Goal: Task Accomplishment & Management: Use online tool/utility

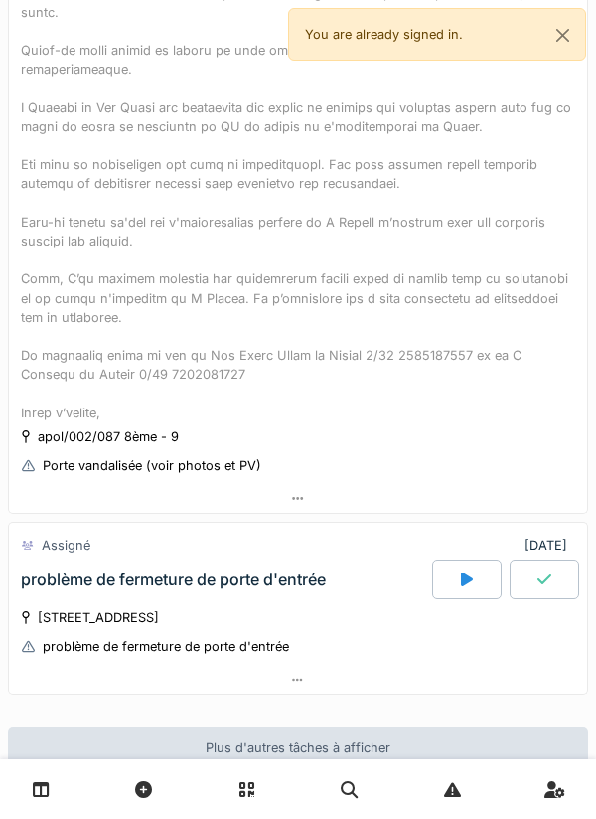
scroll to position [1517, 0]
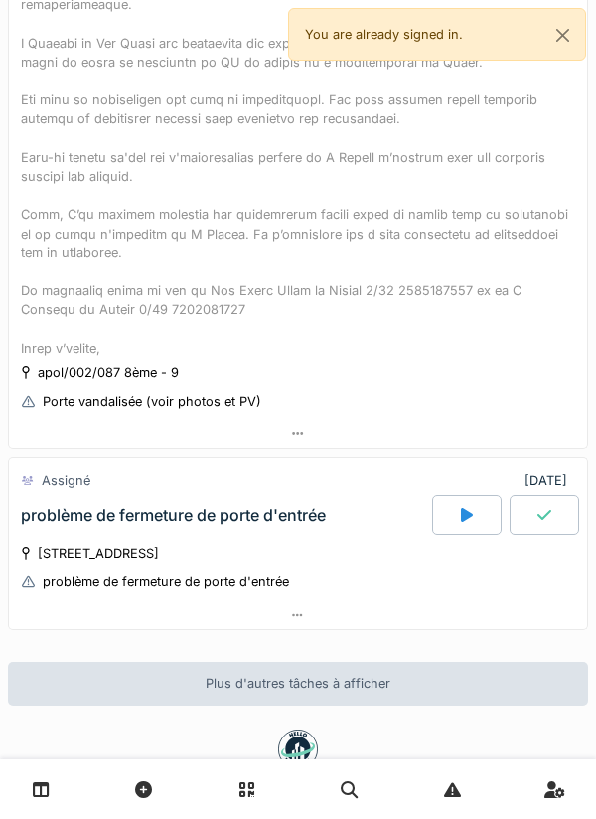
click at [302, 614] on icon at bounding box center [298, 615] width 11 height 3
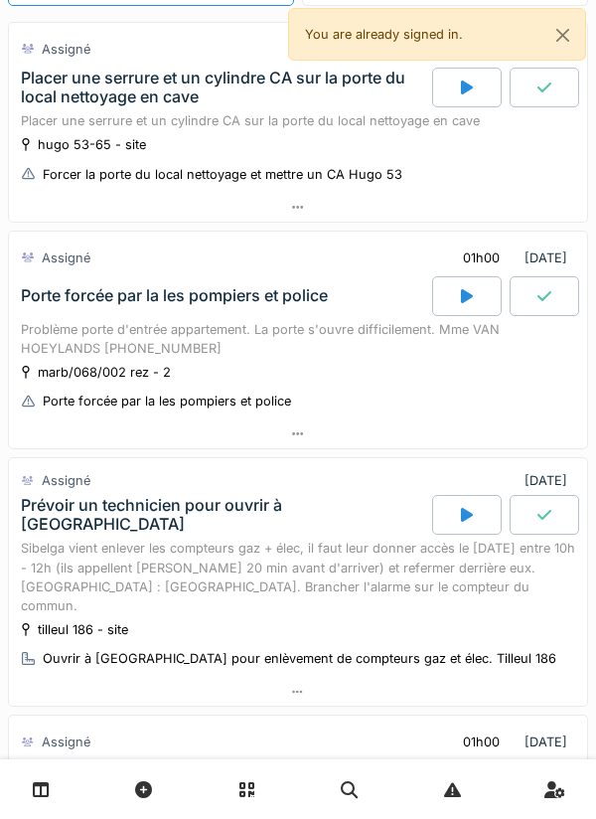
scroll to position [0, 0]
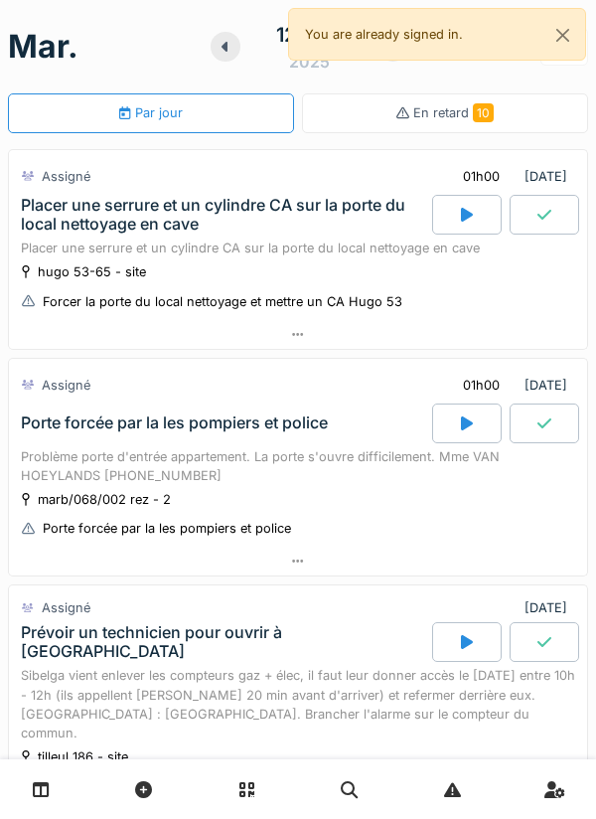
click at [304, 341] on div at bounding box center [298, 334] width 578 height 29
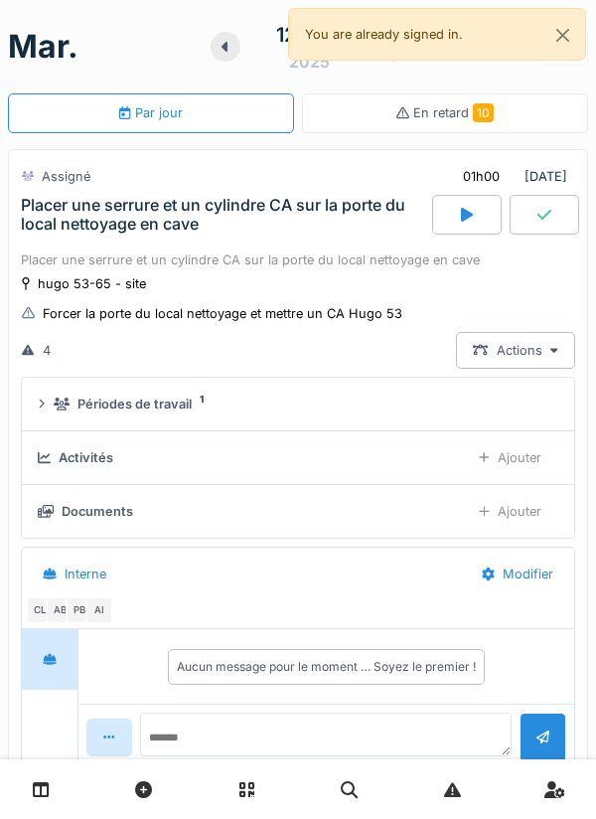
scroll to position [70, 0]
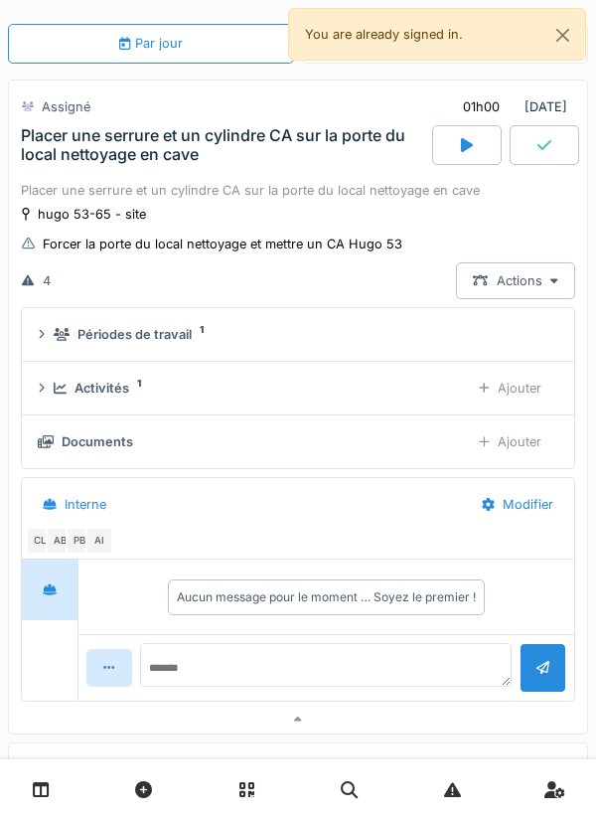
click at [62, 449] on div "Documents" at bounding box center [98, 441] width 72 height 19
click at [53, 448] on div "Documents" at bounding box center [246, 441] width 416 height 19
click at [137, 444] on div "Documents" at bounding box center [246, 441] width 416 height 19
click at [139, 451] on div "Documents" at bounding box center [246, 441] width 416 height 19
click at [151, 456] on div "Documents Ajouter" at bounding box center [298, 441] width 521 height 37
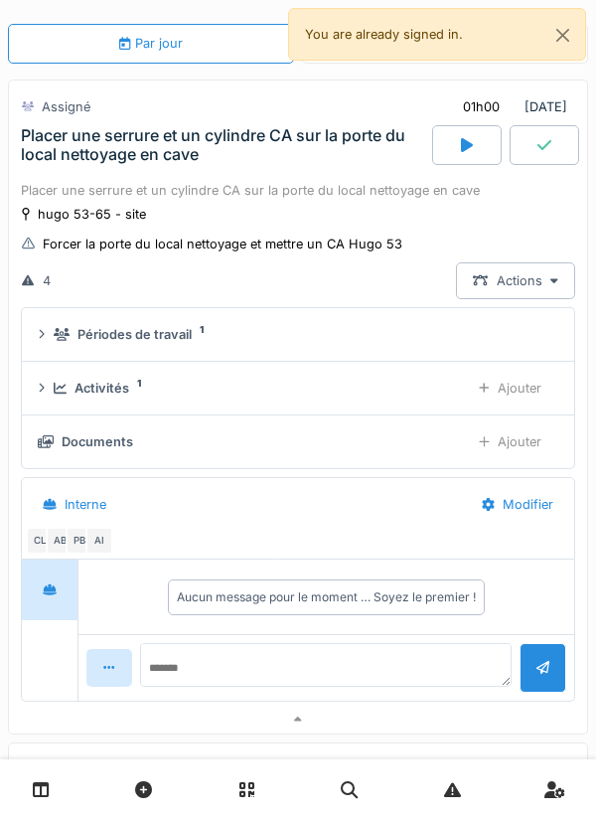
click at [136, 402] on div "Activités 1 Ajouter" at bounding box center [298, 388] width 521 height 37
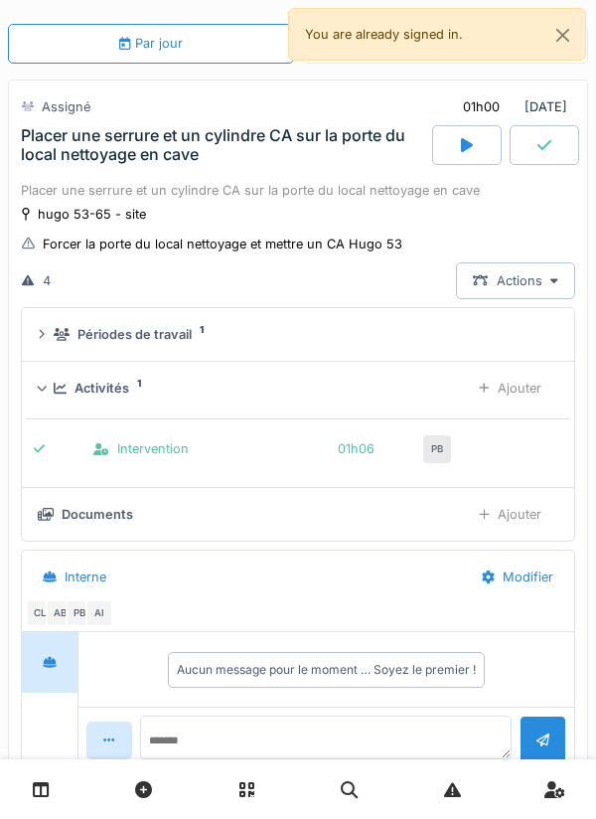
click at [111, 517] on div "Documents" at bounding box center [98, 514] width 72 height 19
click at [57, 523] on div "Documents" at bounding box center [246, 514] width 416 height 19
click at [62, 513] on div "Documents" at bounding box center [98, 514] width 72 height 19
click at [88, 516] on div "Documents" at bounding box center [98, 514] width 72 height 19
click at [503, 528] on div "Ajouter" at bounding box center [510, 514] width 96 height 37
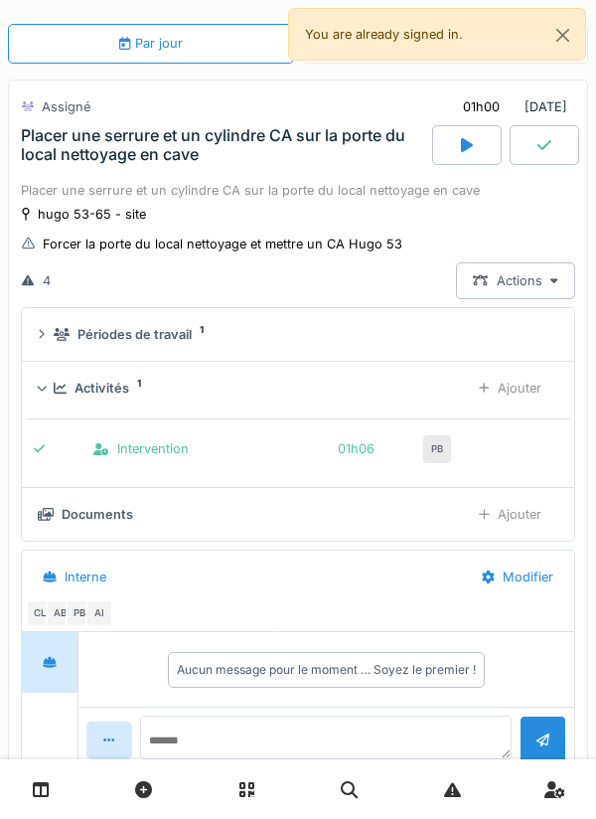
click at [110, 523] on div "Documents" at bounding box center [98, 514] width 72 height 19
click at [69, 521] on div "Documents" at bounding box center [98, 514] width 72 height 19
click at [60, 522] on div "Documents" at bounding box center [246, 514] width 416 height 19
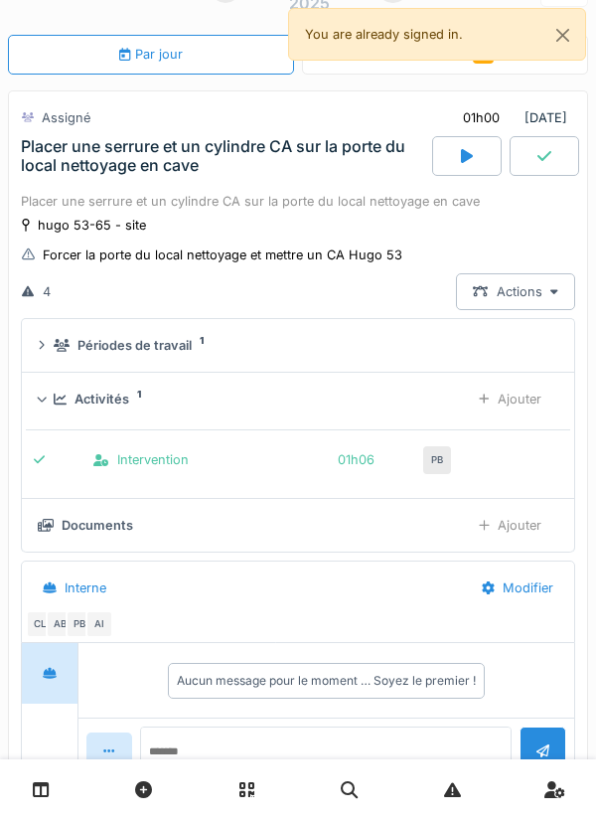
scroll to position [87, 0]
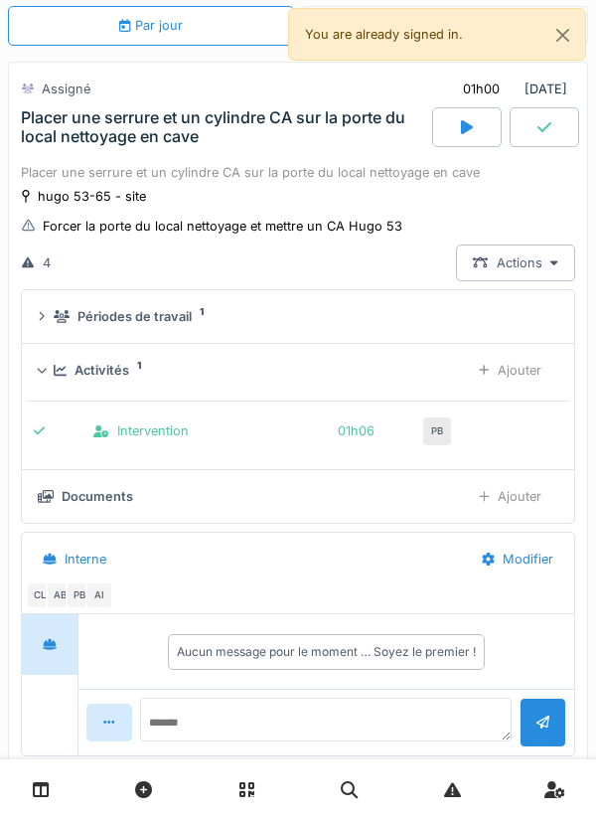
click at [102, 595] on div "AI" at bounding box center [99, 595] width 28 height 28
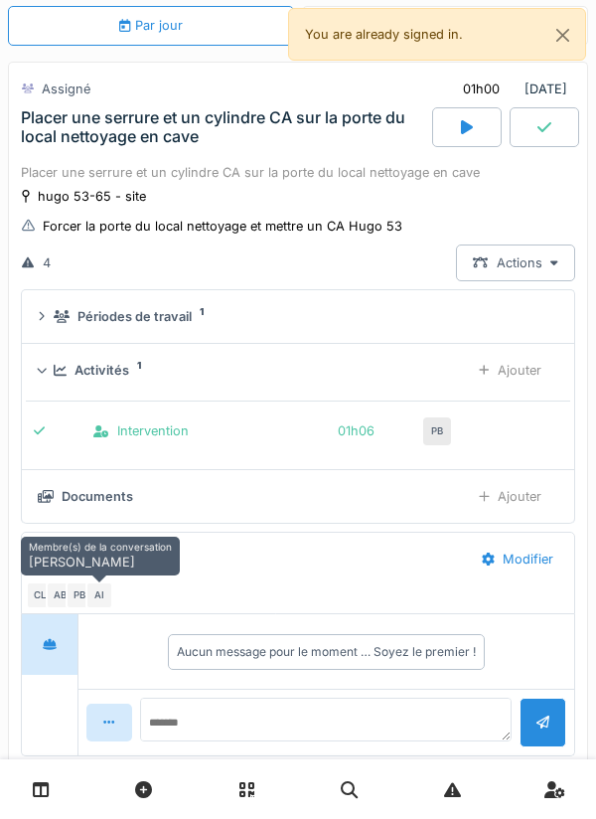
click at [273, 425] on div "Intervention" at bounding box center [212, 430] width 238 height 19
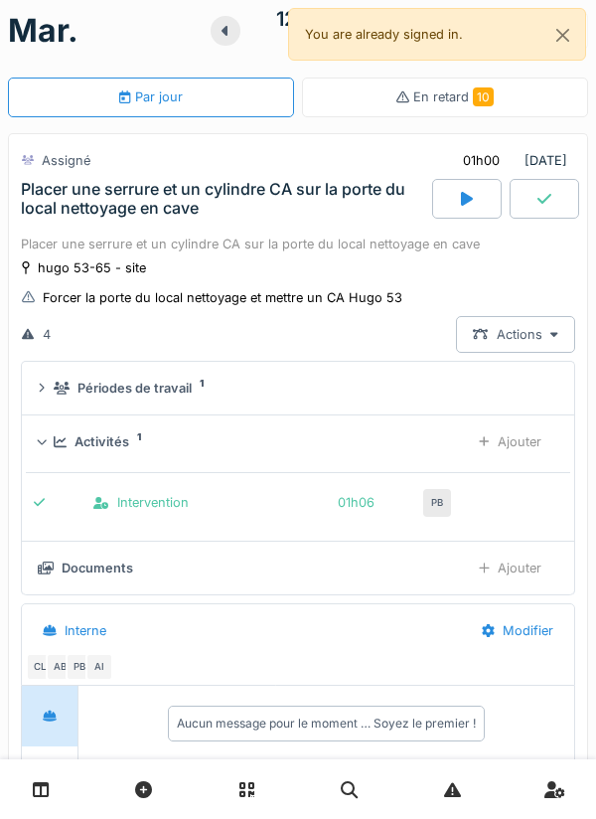
scroll to position [0, 0]
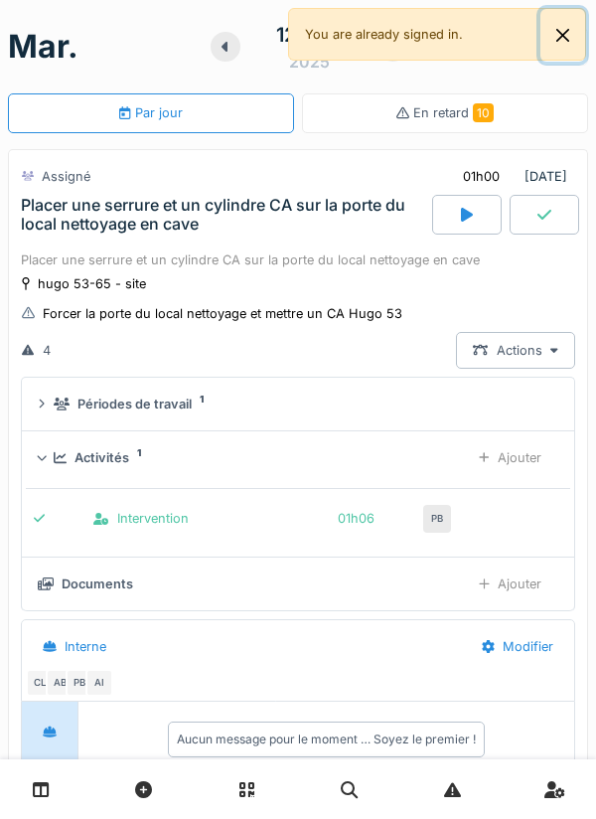
click at [576, 44] on button "Close" at bounding box center [563, 35] width 45 height 53
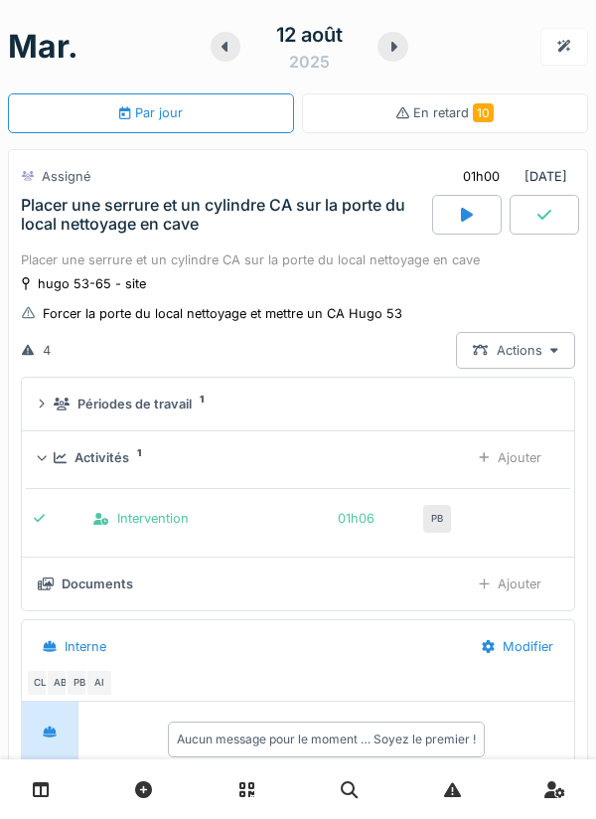
click at [137, 453] on sup "1" at bounding box center [139, 453] width 4 height 0
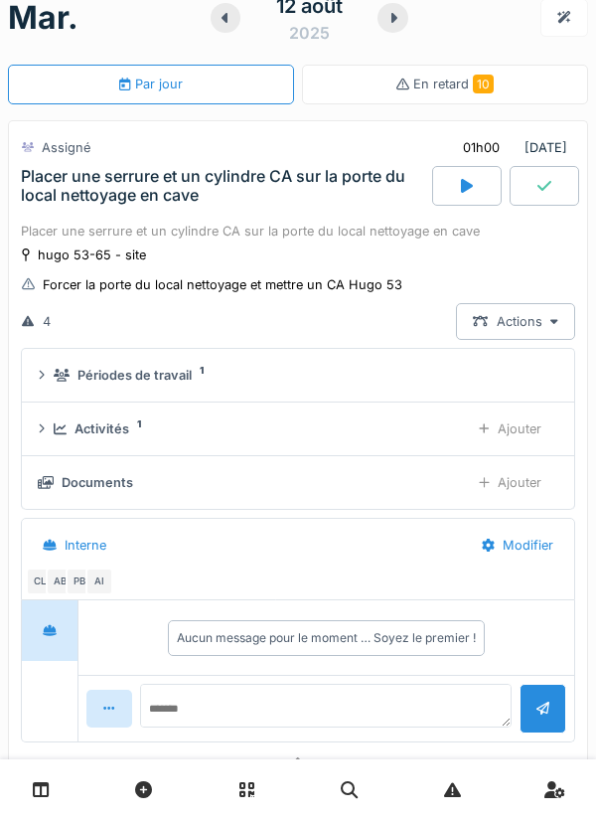
scroll to position [31, 0]
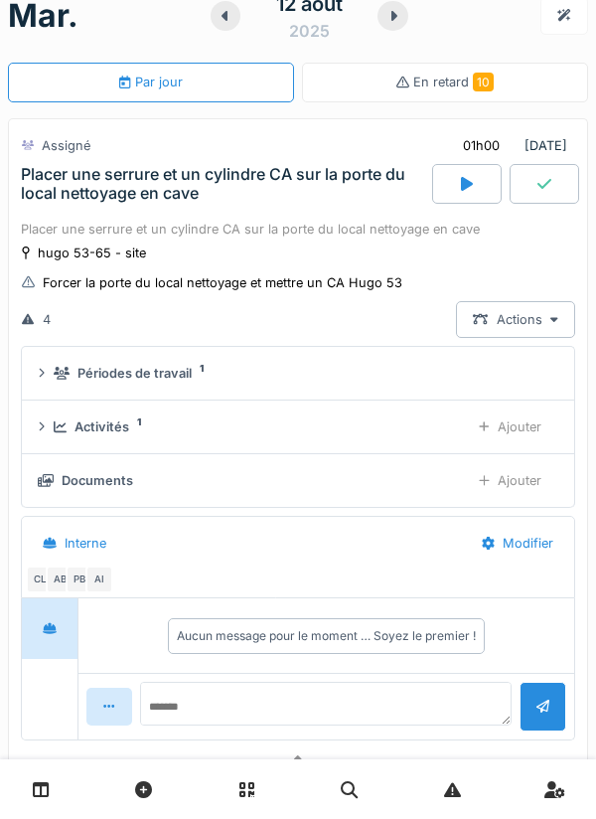
click at [64, 479] on div "Documents" at bounding box center [98, 480] width 72 height 19
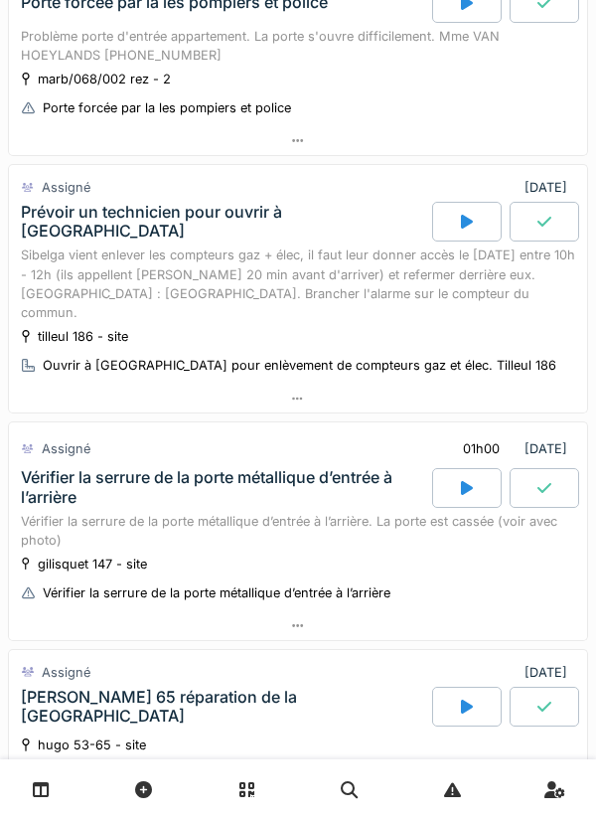
scroll to position [0, 0]
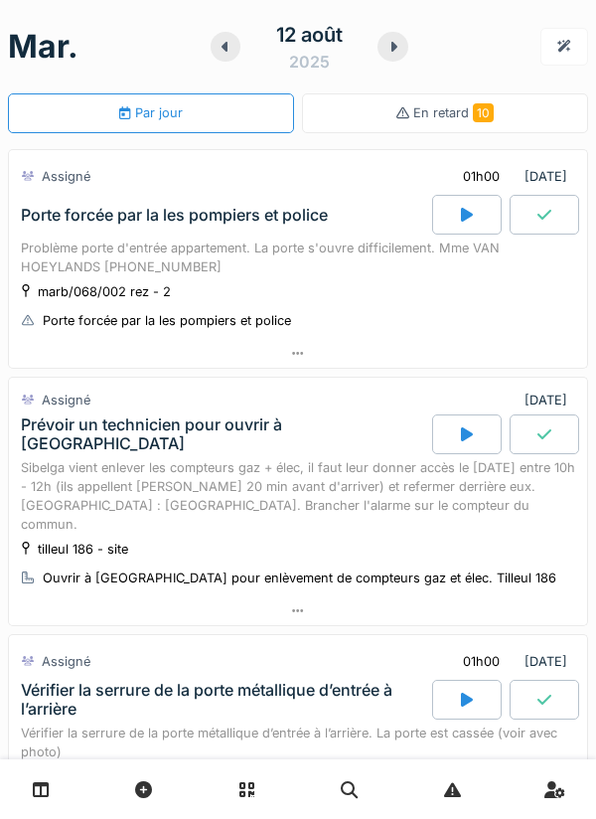
click at [459, 221] on div at bounding box center [467, 215] width 70 height 40
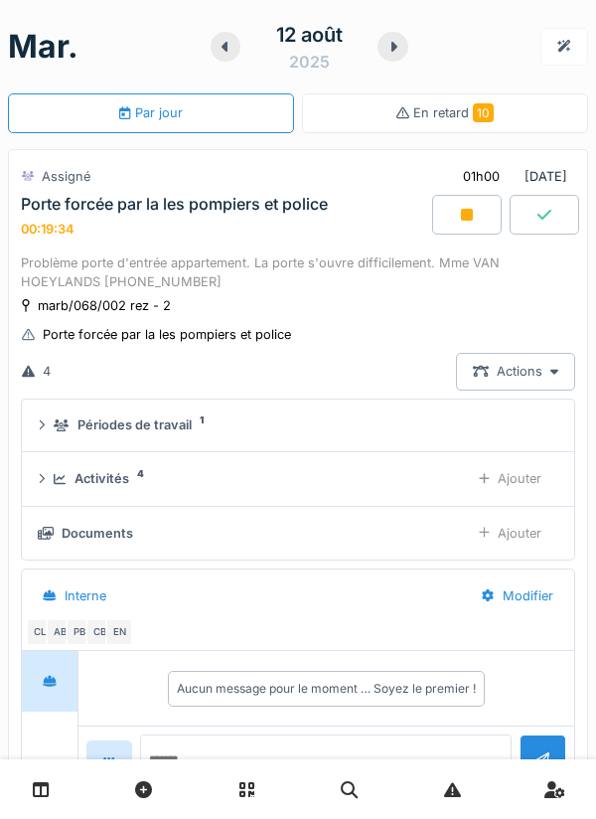
click at [504, 538] on div "Ajouter" at bounding box center [510, 533] width 96 height 37
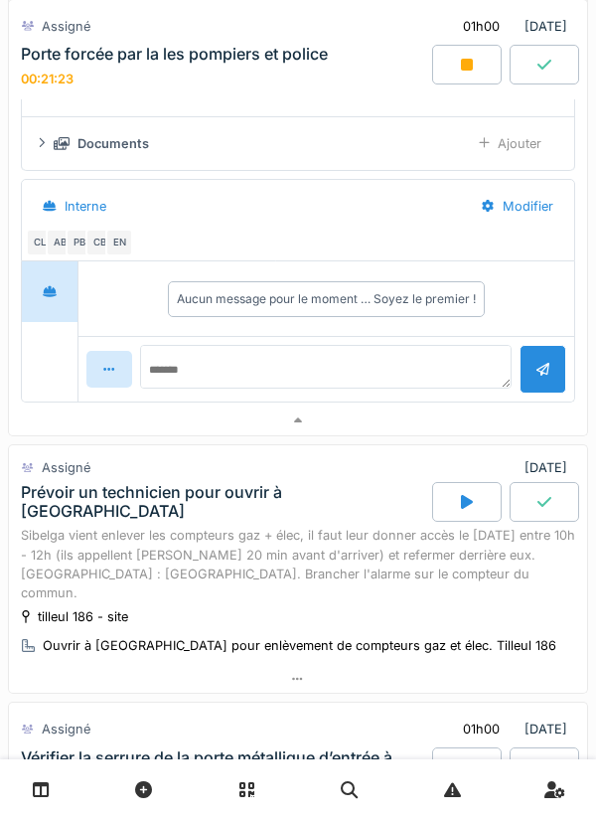
scroll to position [392, 0]
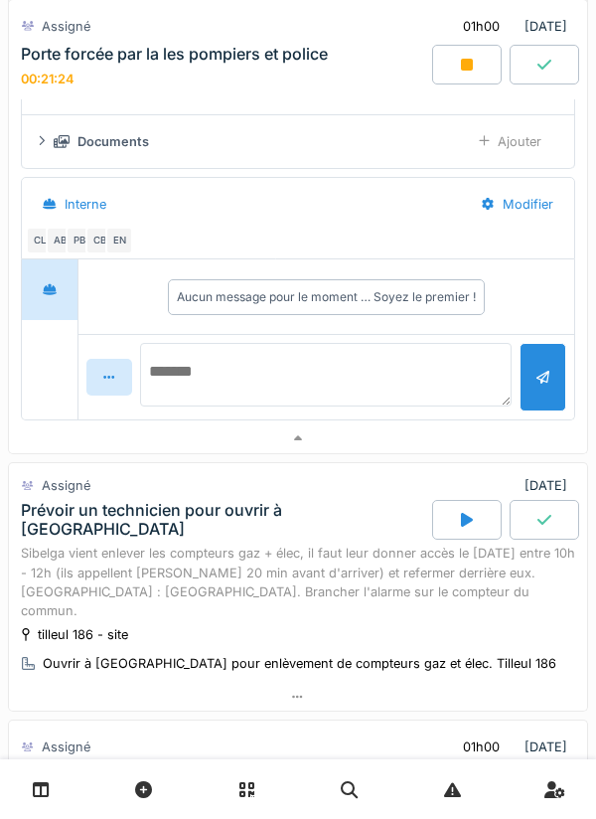
click at [220, 366] on textarea at bounding box center [326, 375] width 373 height 64
type textarea "**********"
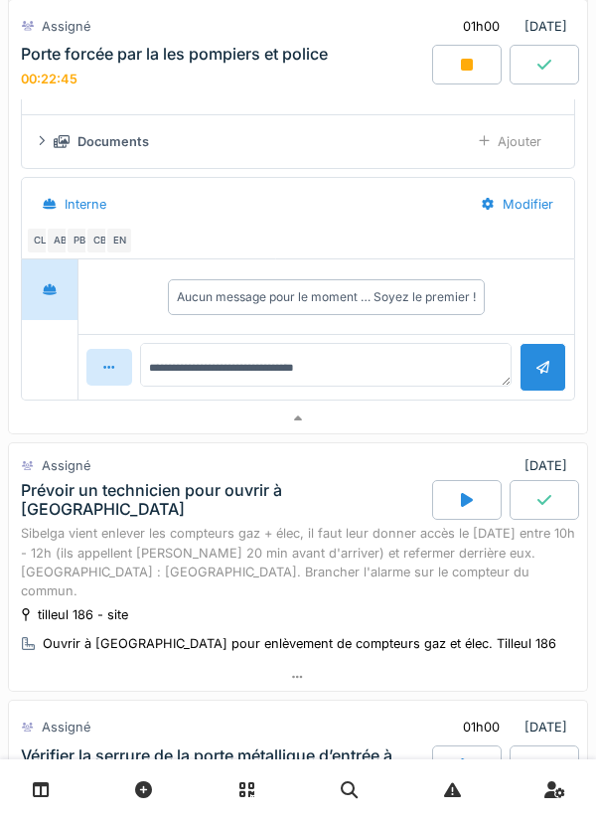
click at [535, 378] on div at bounding box center [543, 367] width 47 height 49
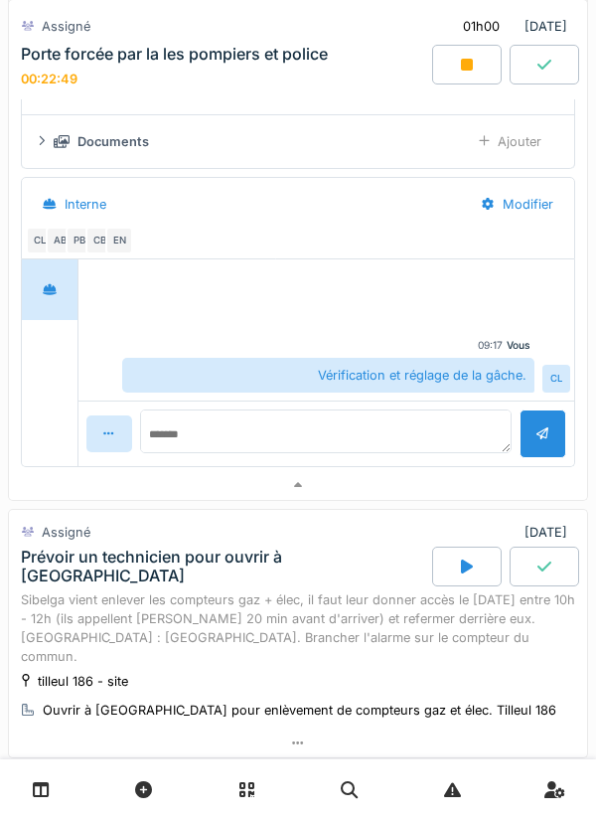
click at [64, 151] on div "Documents Ajouter" at bounding box center [298, 141] width 521 height 37
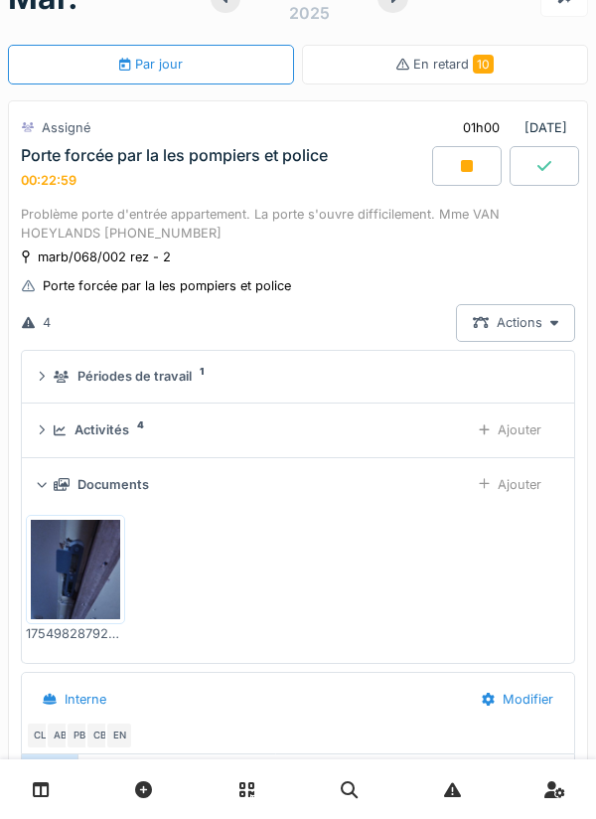
scroll to position [31, 0]
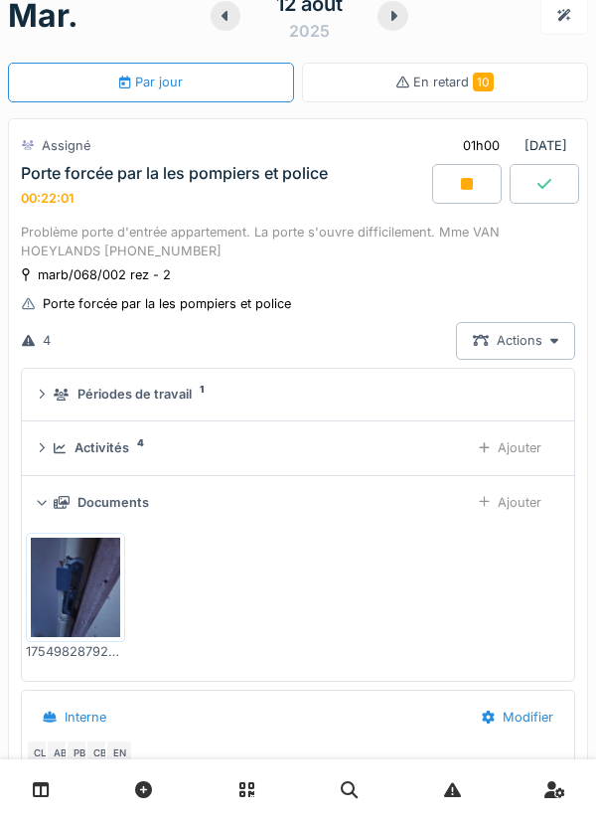
click at [516, 456] on div "Ajouter" at bounding box center [510, 447] width 96 height 37
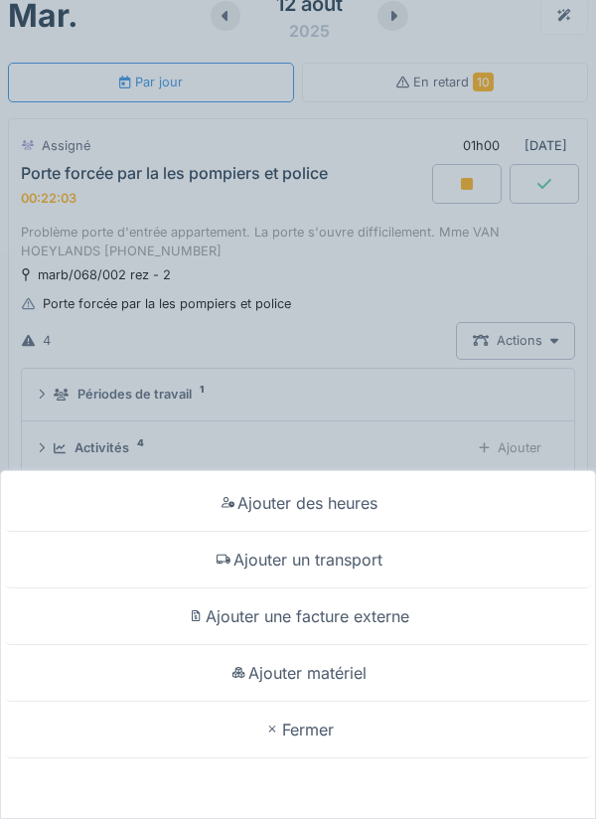
click at [357, 392] on div "Ajouter des heures Ajouter un transport Ajouter une facture externe Ajouter mat…" at bounding box center [298, 409] width 596 height 819
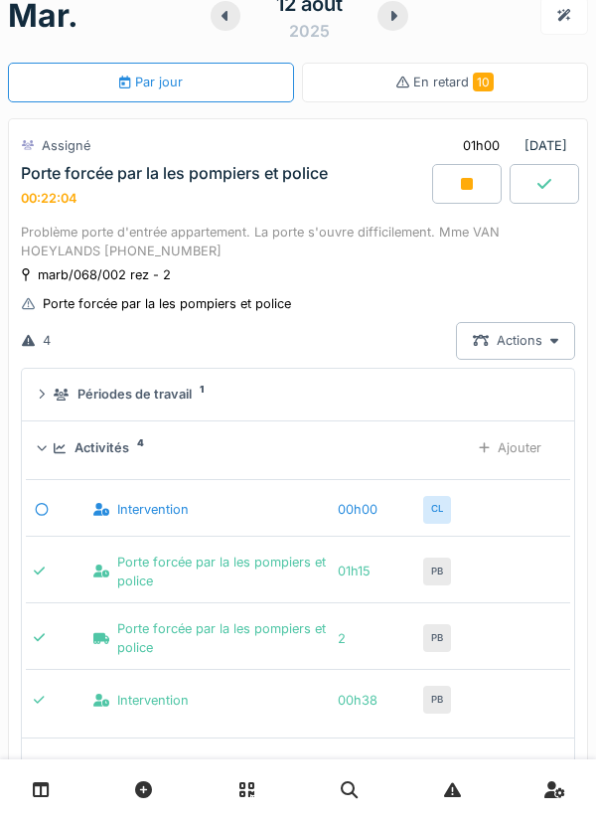
click at [120, 447] on div "Activités" at bounding box center [102, 447] width 55 height 19
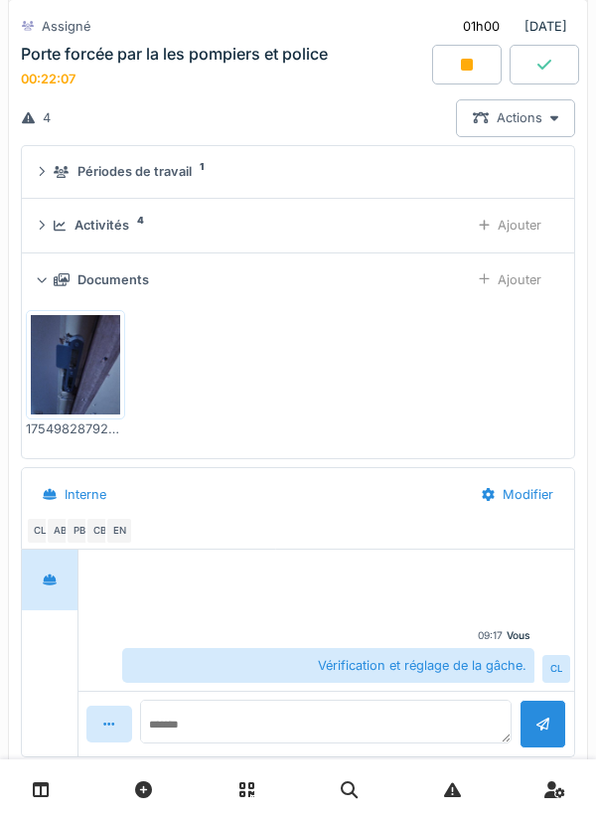
scroll to position [0, 0]
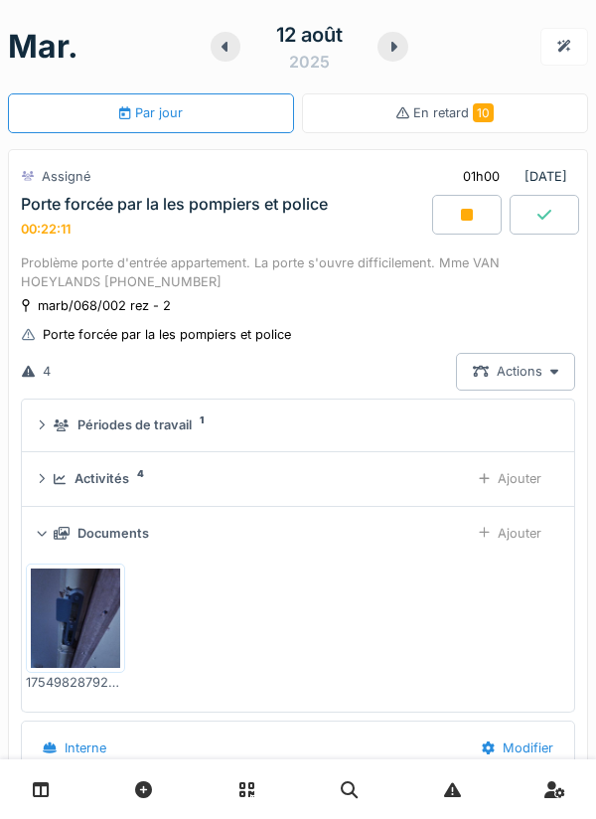
click at [513, 479] on div "Ajouter" at bounding box center [510, 478] width 96 height 37
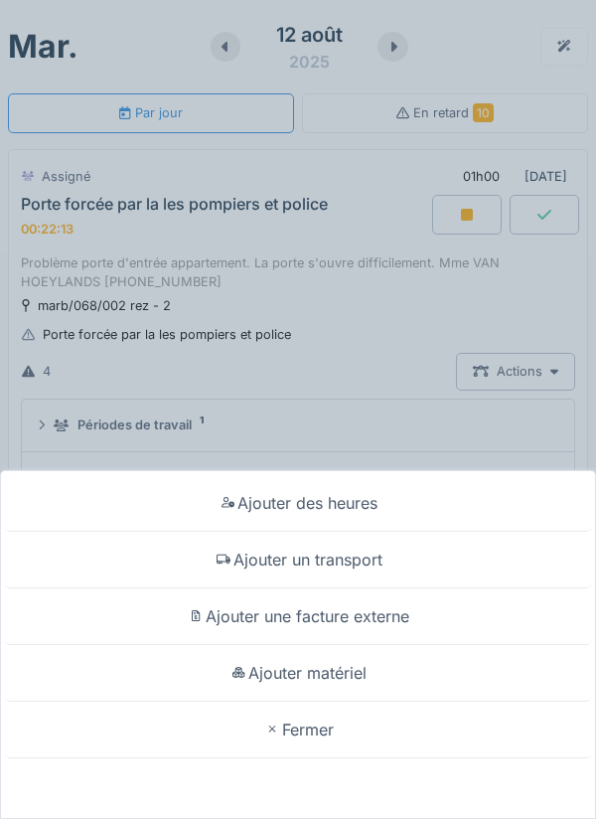
click at [365, 563] on div "Ajouter un transport" at bounding box center [298, 560] width 586 height 57
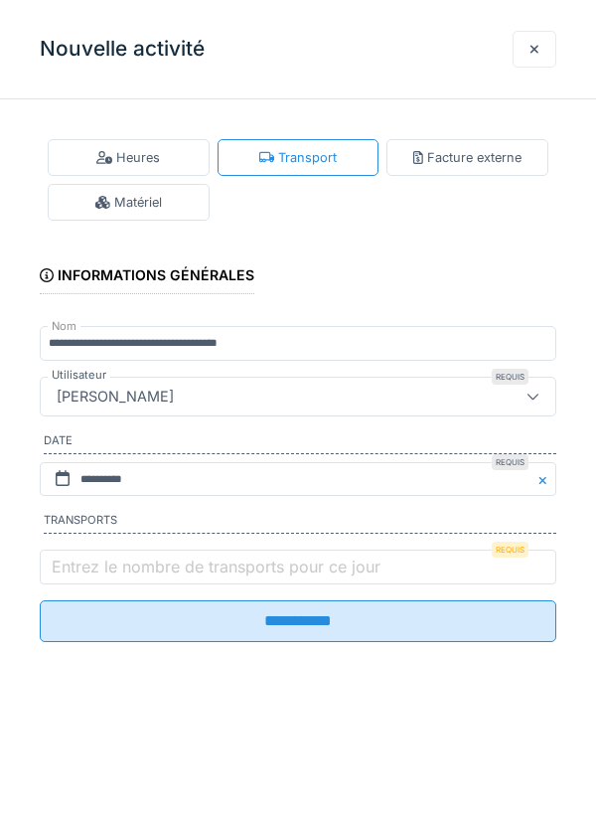
click at [116, 571] on label "Entrez le nombre de transports pour ce jour" at bounding box center [216, 567] width 337 height 24
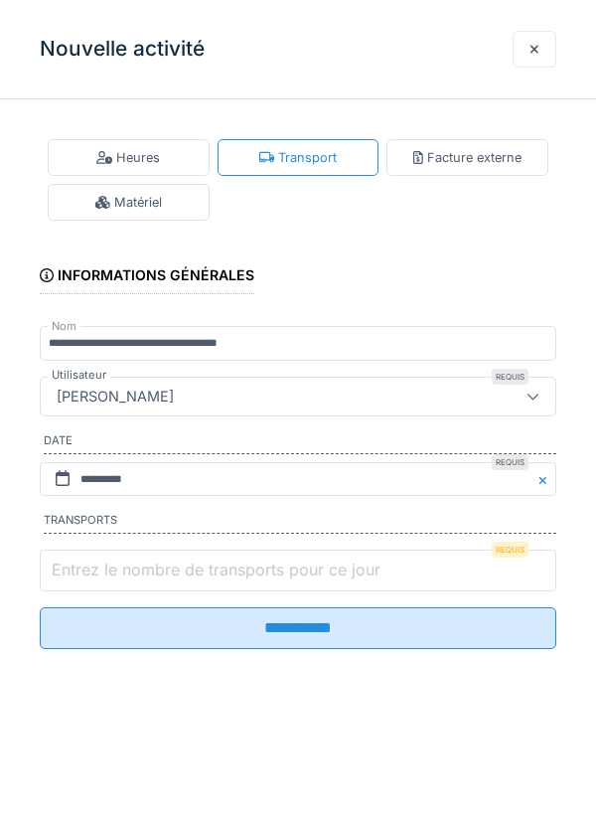
click at [116, 571] on input "Entrez le nombre de transports pour ce jour" at bounding box center [298, 571] width 517 height 42
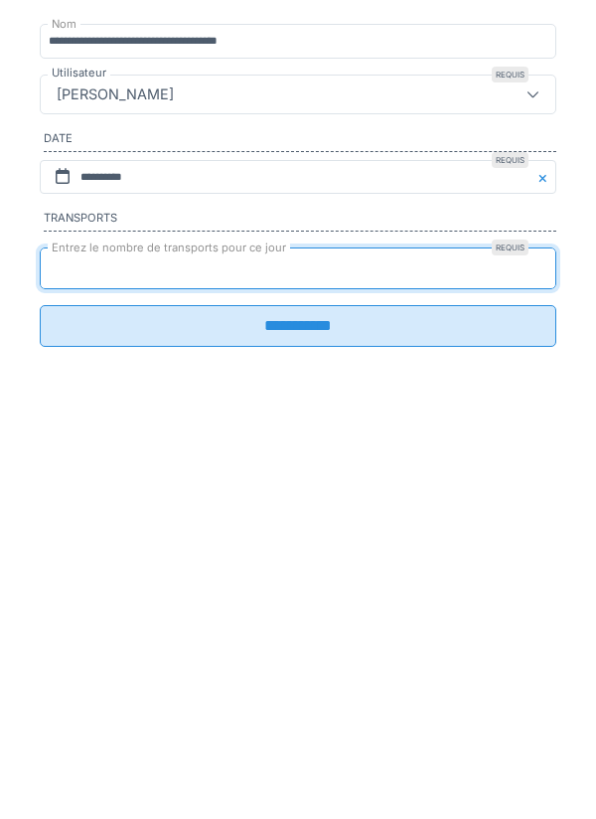
type input "*"
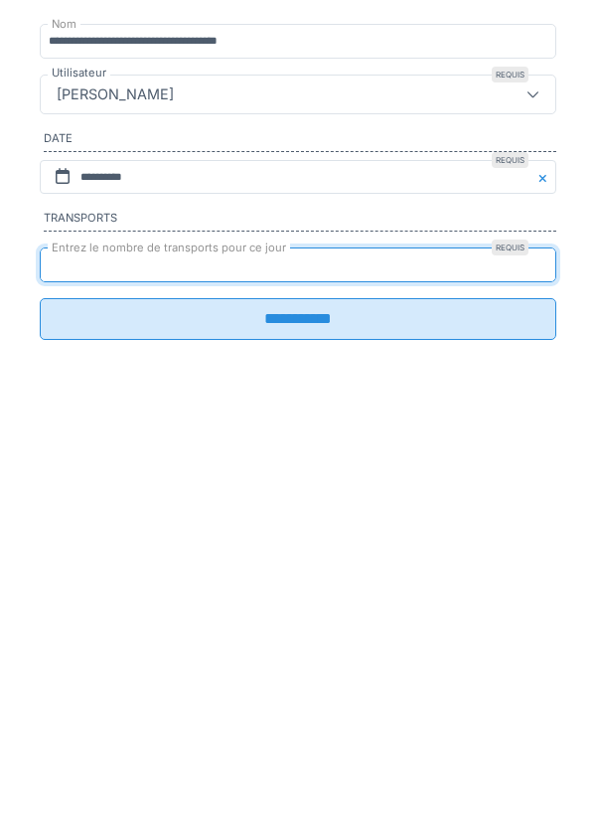
click at [302, 642] on input "**********" at bounding box center [298, 621] width 517 height 42
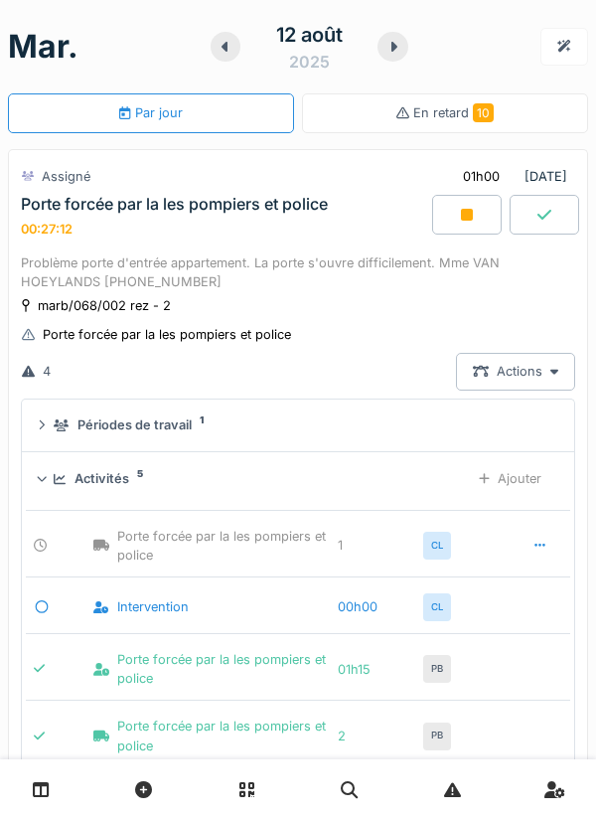
click at [469, 214] on icon at bounding box center [467, 215] width 12 height 12
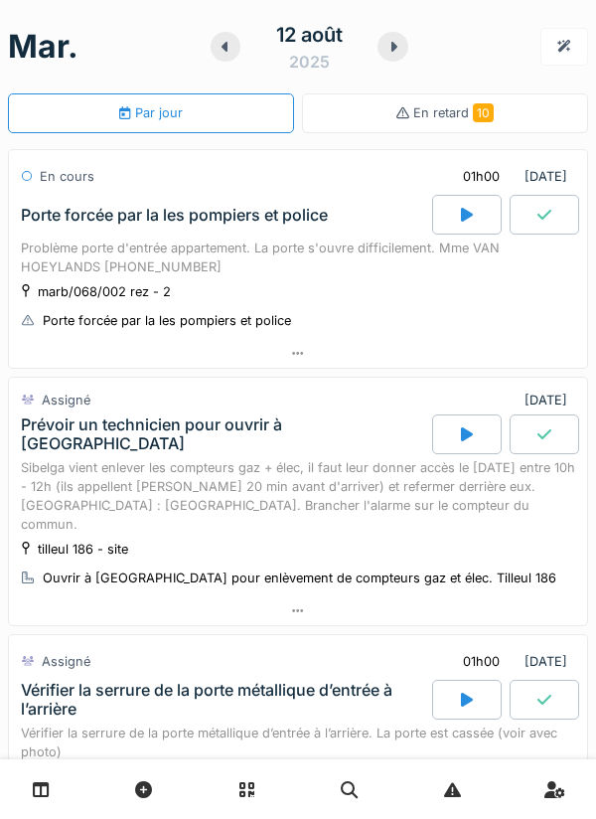
click at [300, 364] on div at bounding box center [298, 353] width 578 height 29
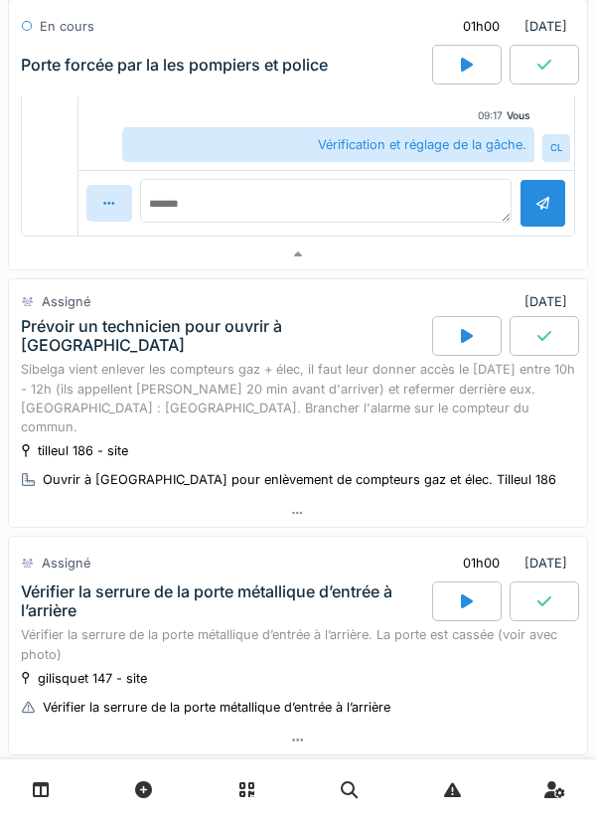
scroll to position [623, 0]
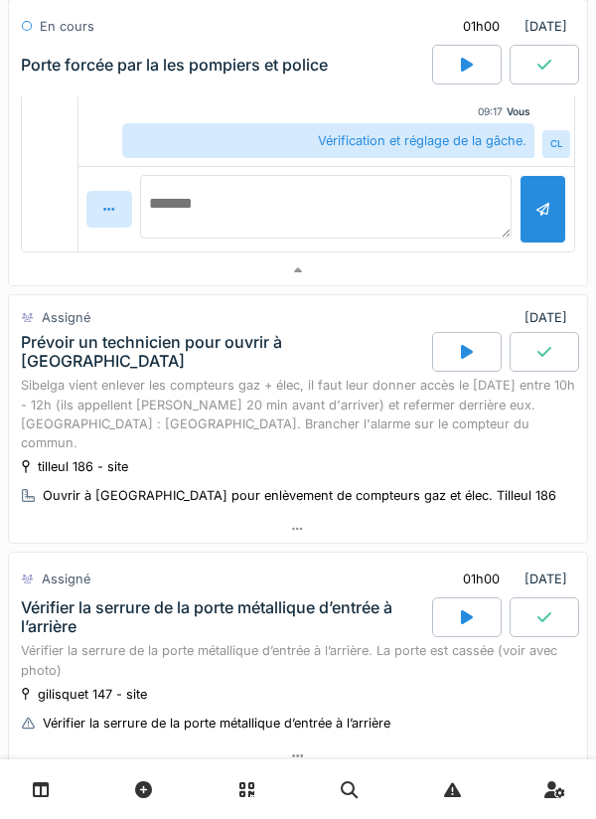
click at [261, 207] on textarea at bounding box center [326, 207] width 373 height 64
type textarea "**********"
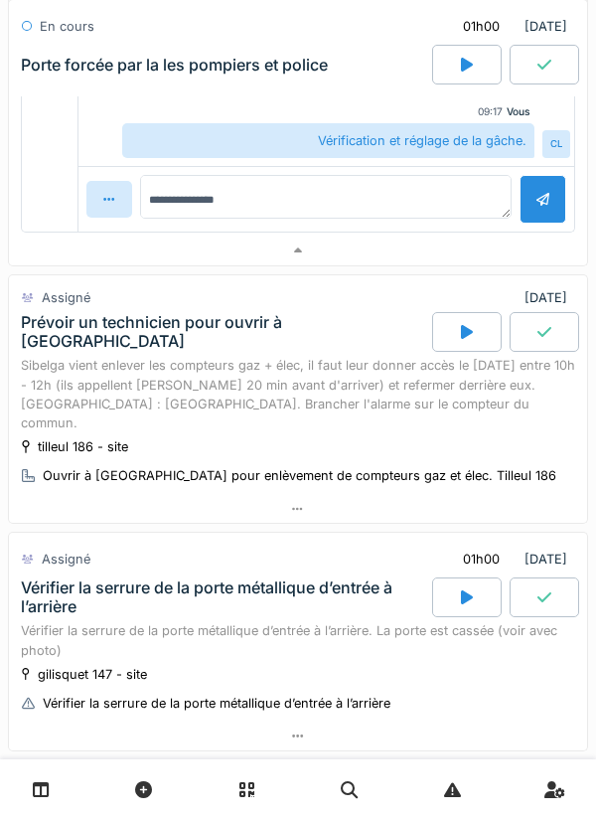
click at [535, 217] on div at bounding box center [543, 199] width 47 height 49
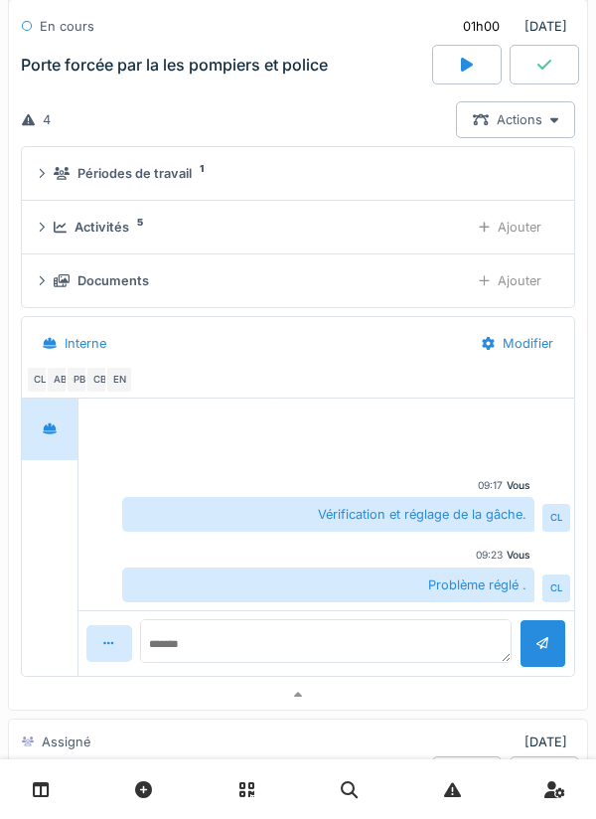
scroll to position [248, 0]
click at [141, 224] on sup "5" at bounding box center [140, 224] width 6 height 0
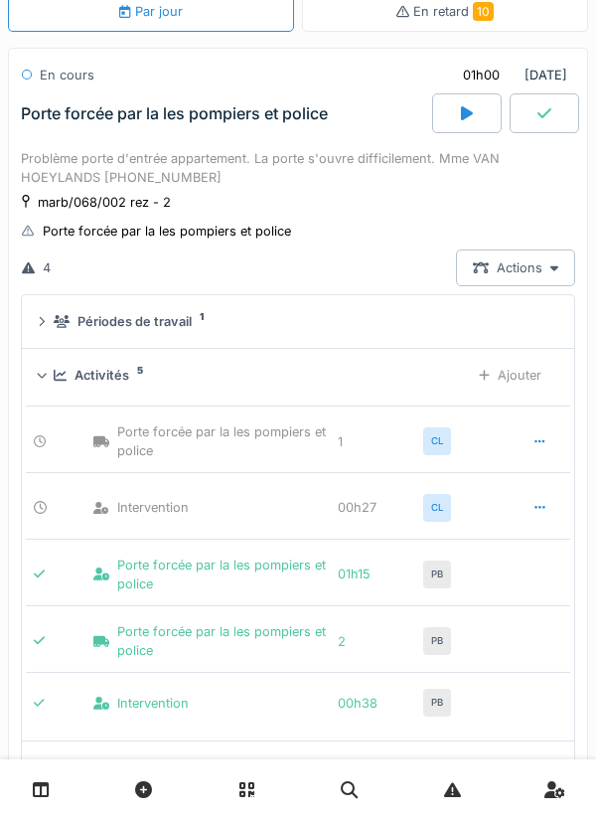
scroll to position [110, 0]
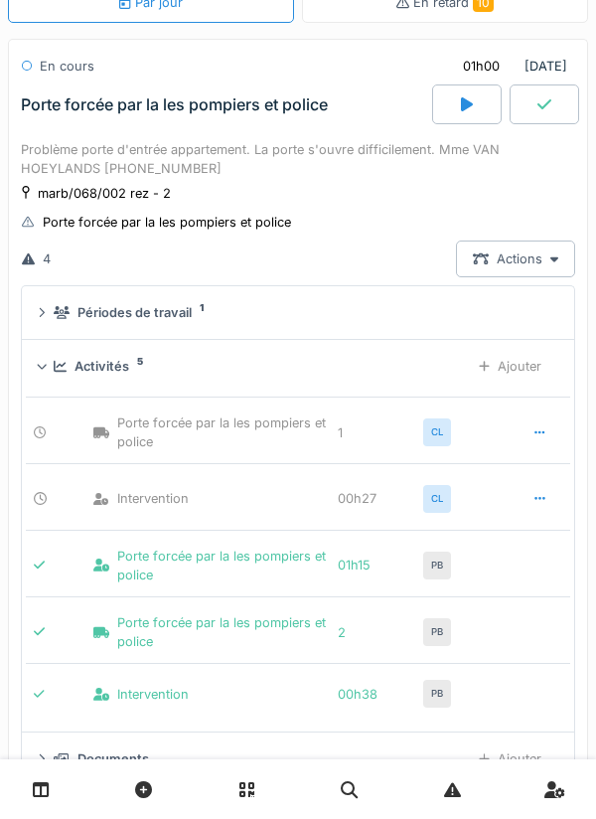
click at [513, 369] on div "Ajouter" at bounding box center [510, 366] width 96 height 37
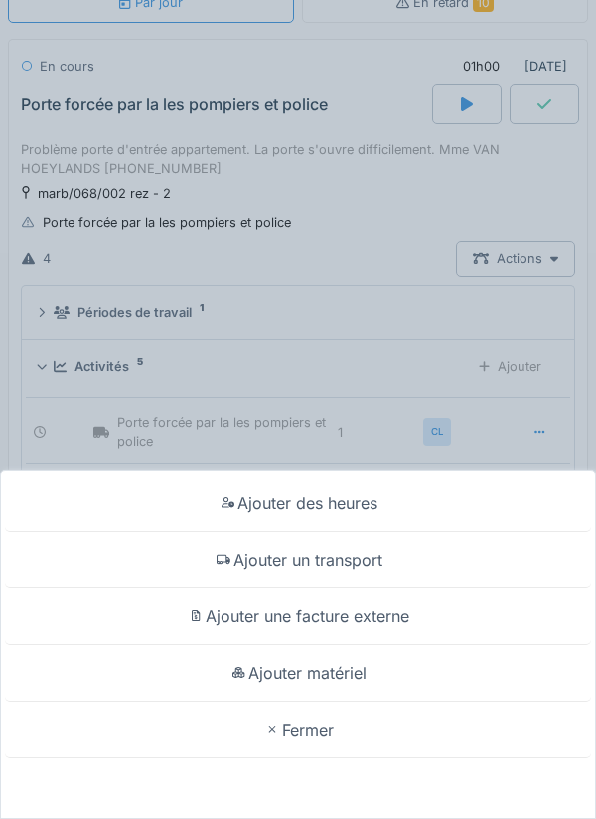
click at [353, 311] on div "Ajouter des heures Ajouter un transport Ajouter une facture externe Ajouter mat…" at bounding box center [298, 409] width 596 height 819
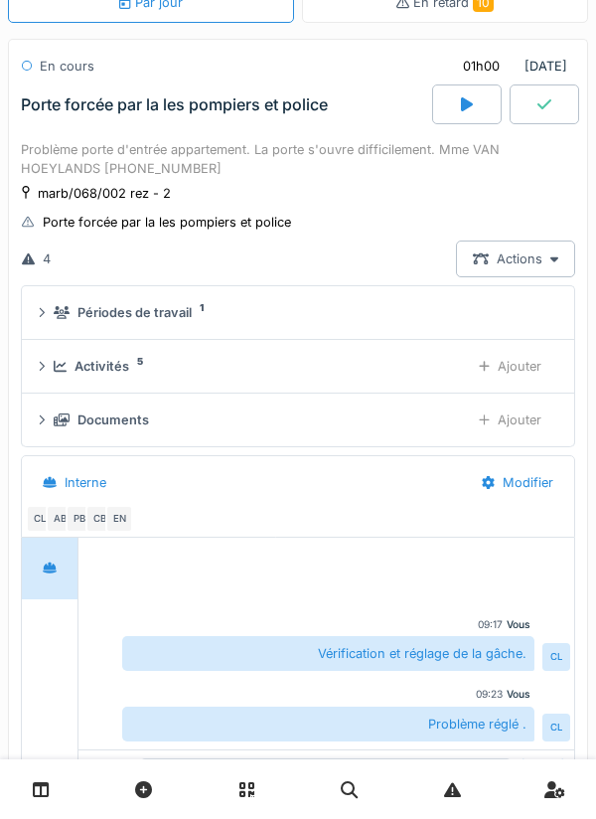
click at [486, 486] on icon at bounding box center [488, 482] width 13 height 13
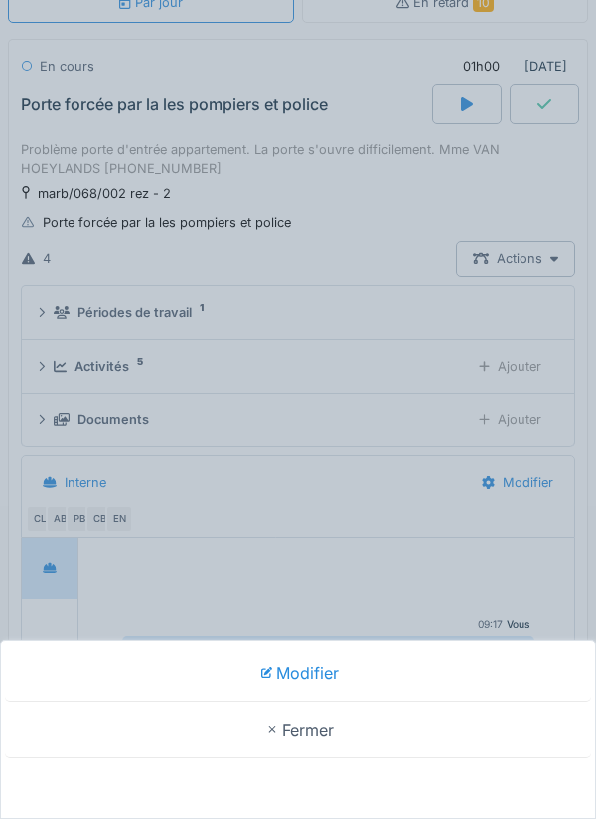
click at [377, 421] on div "Modifier Fermer" at bounding box center [298, 409] width 596 height 819
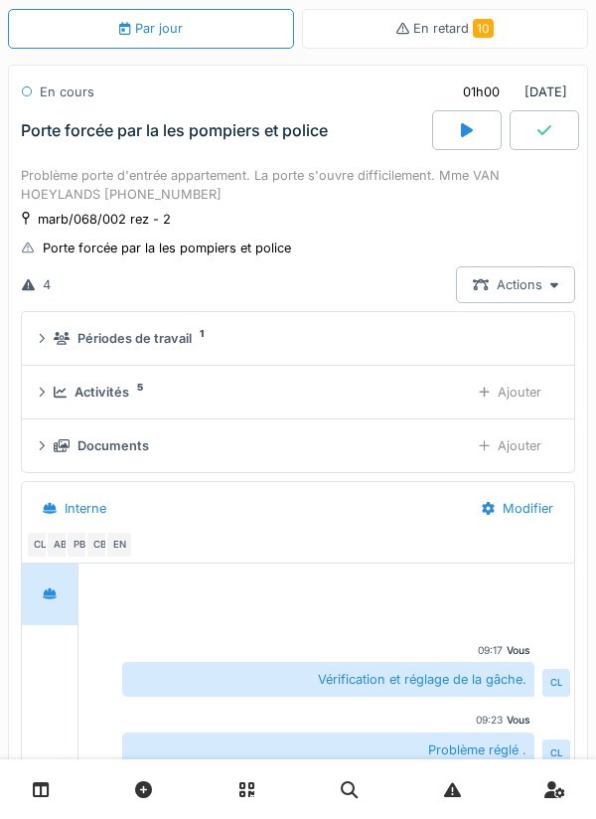
scroll to position [80, 0]
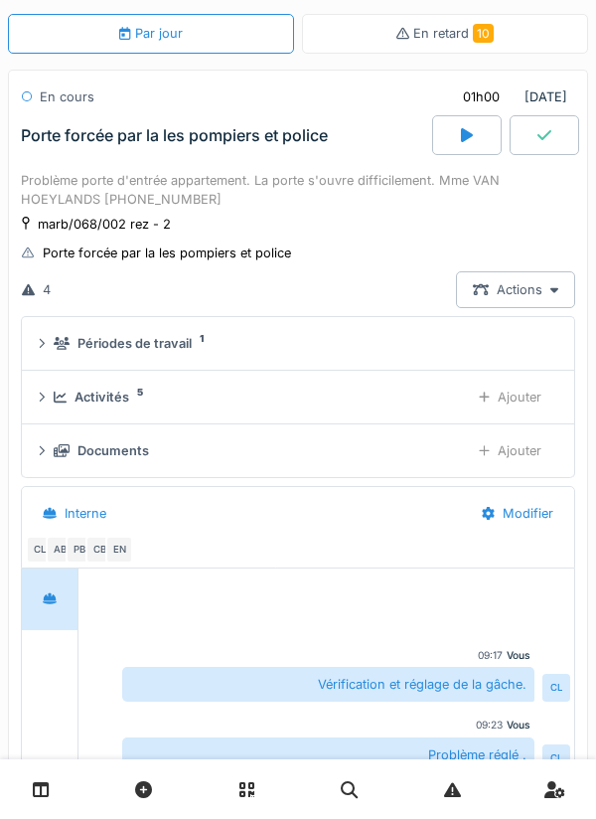
click at [518, 398] on div "Ajouter" at bounding box center [510, 397] width 96 height 37
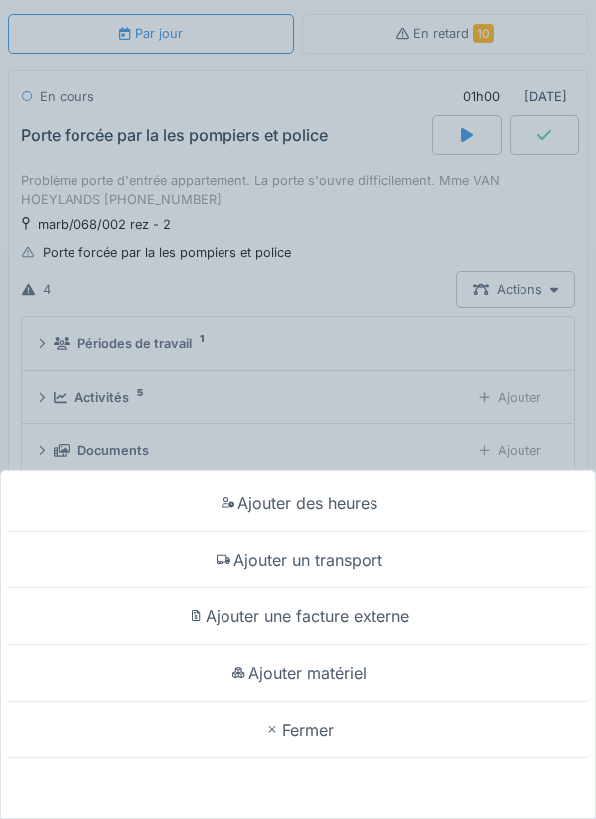
click at [358, 374] on div "Ajouter des heures Ajouter un transport Ajouter une facture externe Ajouter mat…" at bounding box center [298, 409] width 596 height 819
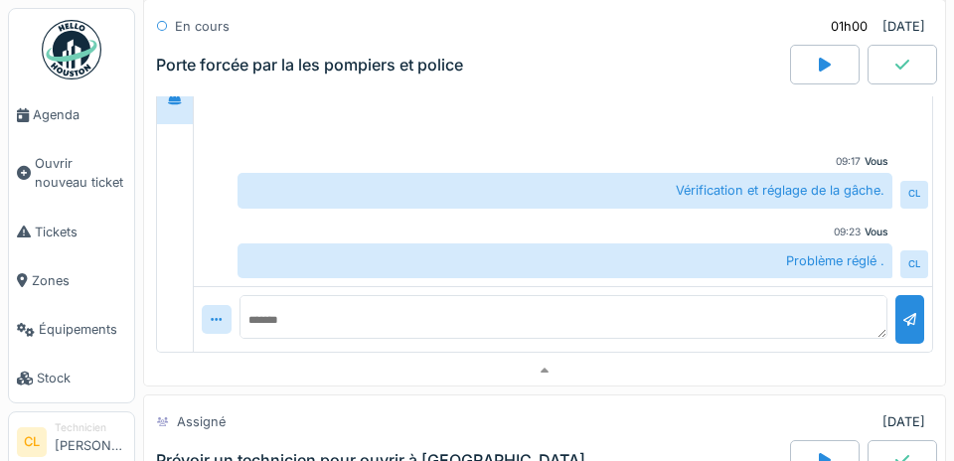
scroll to position [810, 0]
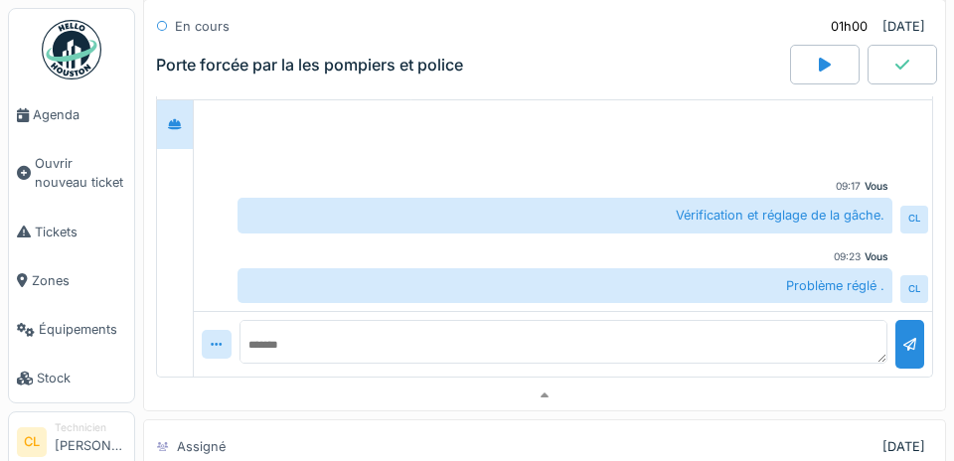
click at [50, 126] on link "Agenda" at bounding box center [71, 114] width 125 height 49
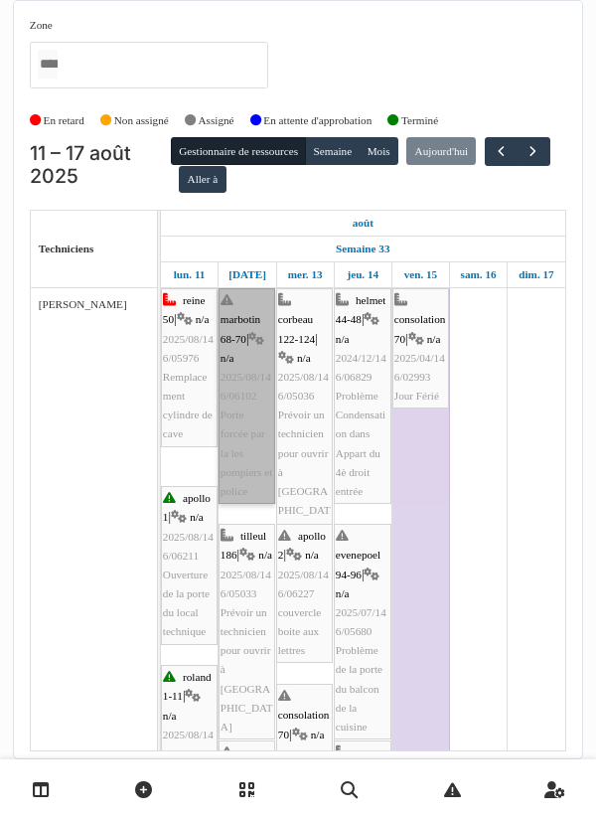
click at [246, 411] on link "marbotin 68-70 | n/a 2025/08/146/06102 Porte forcée par la les pompiers et poli…" at bounding box center [247, 396] width 57 height 216
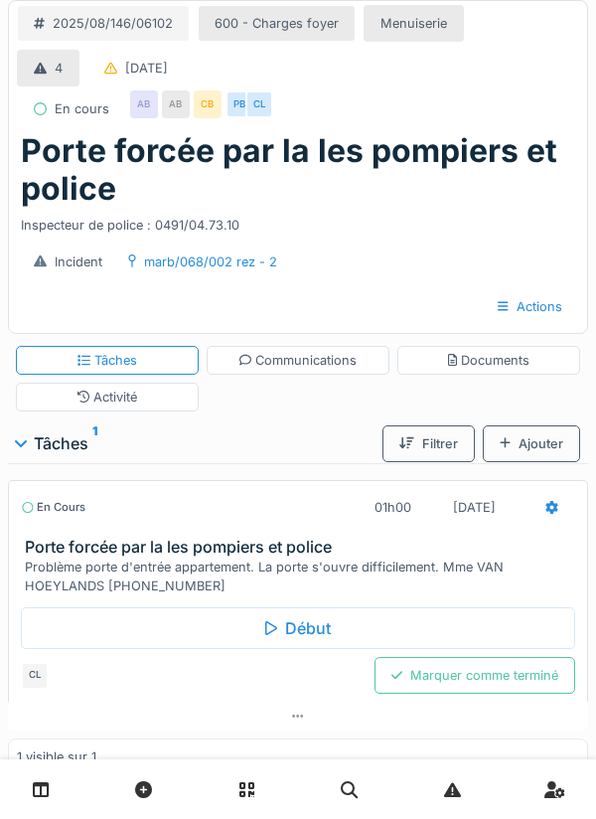
click at [463, 673] on div "Marquer comme terminé" at bounding box center [475, 675] width 201 height 37
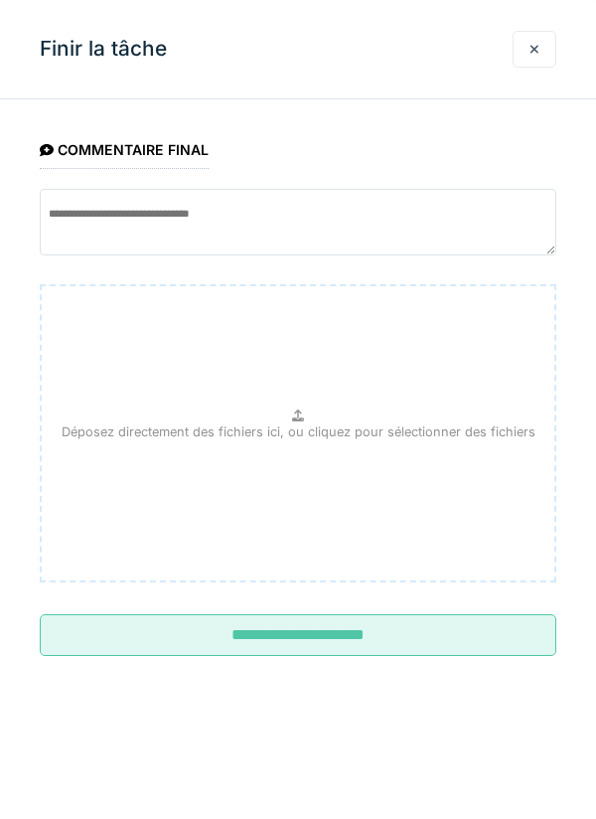
click at [323, 628] on input "**********" at bounding box center [298, 635] width 517 height 42
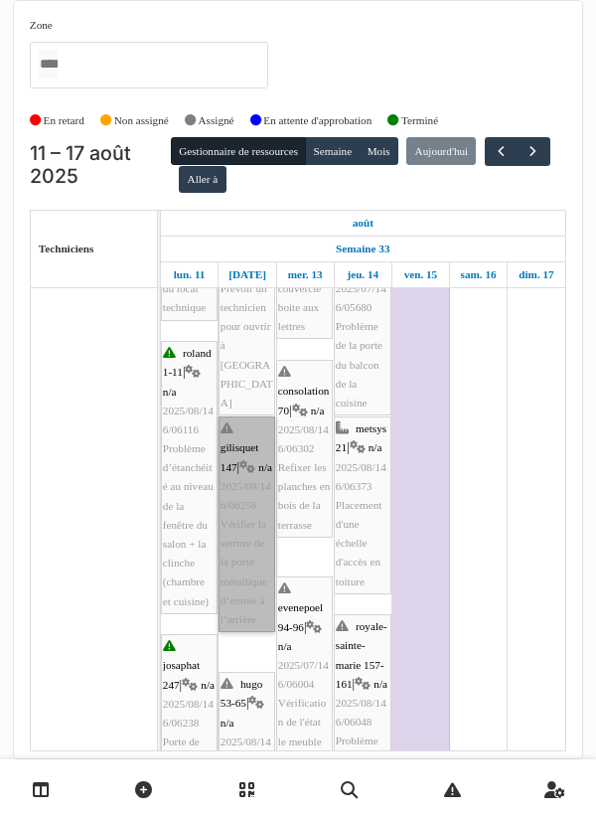
click at [241, 551] on link "[PERSON_NAME] 147 | n/a 2025/08/146/06258 Vérifier la serrure de la porte métal…" at bounding box center [247, 524] width 57 height 216
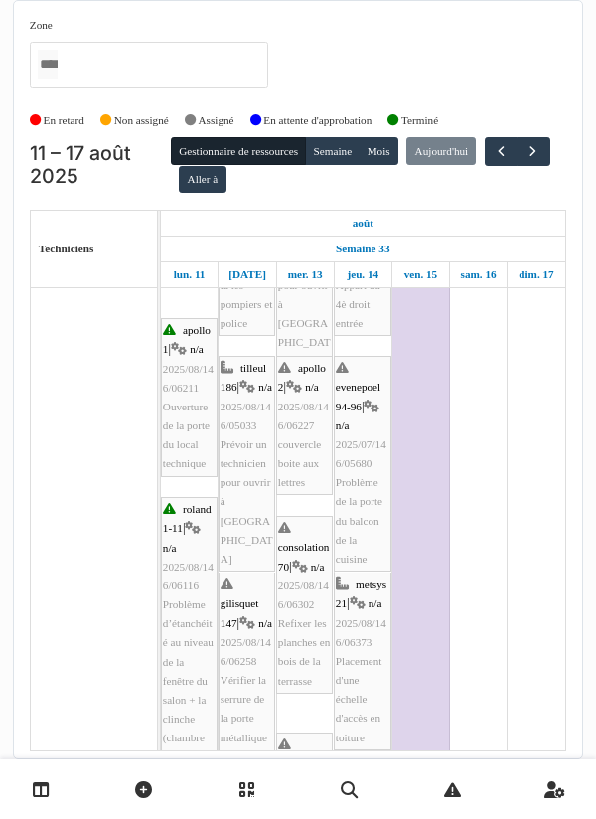
scroll to position [168, 0]
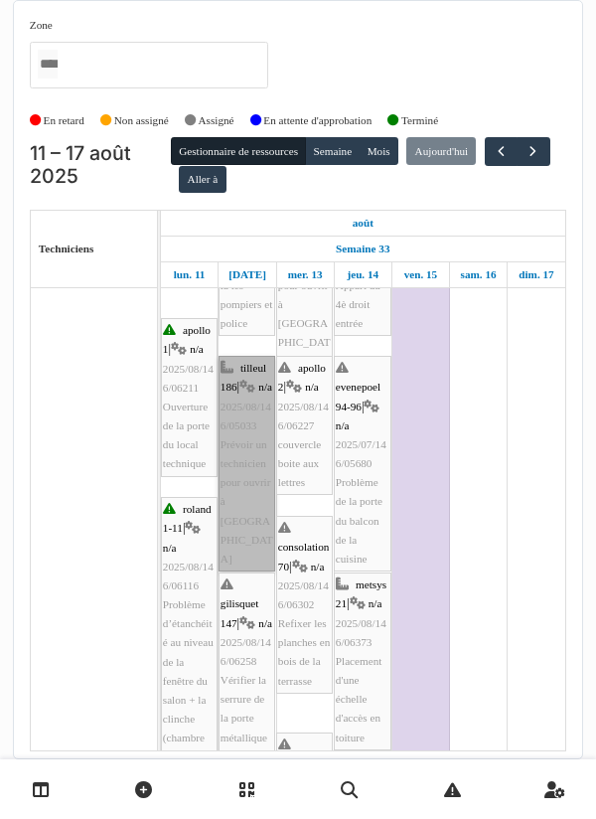
click at [243, 452] on link "tilleul 186 | n/a 2025/08/146/05033 Prévoir un technicien pour ouvrir à Sibelga" at bounding box center [247, 464] width 57 height 216
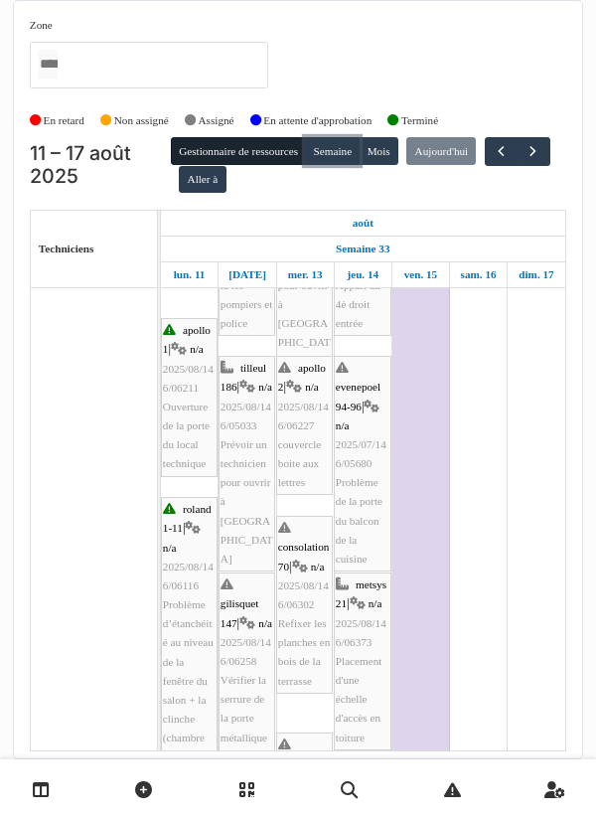
click at [346, 158] on button "Semaine" at bounding box center [332, 151] width 55 height 28
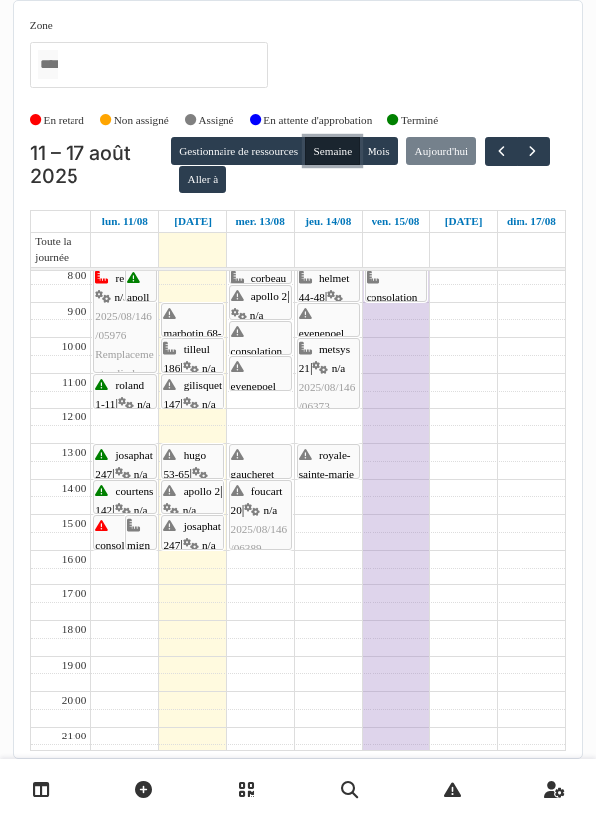
scroll to position [49, 0]
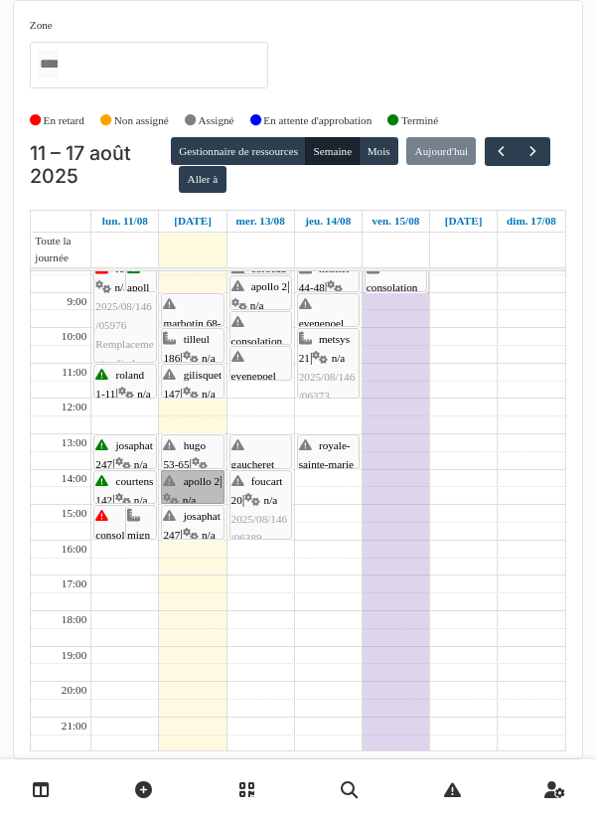
click at [186, 493] on link "apollo 2 | n/a 2025/08/146/06301 Porte vandalisée (voir photos et PV)" at bounding box center [192, 487] width 63 height 34
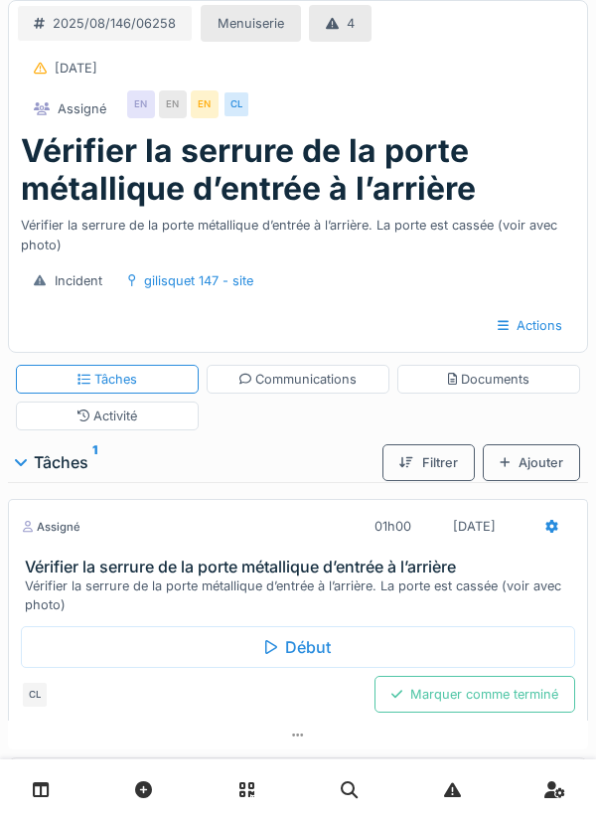
click at [302, 649] on div "Début" at bounding box center [298, 647] width 555 height 42
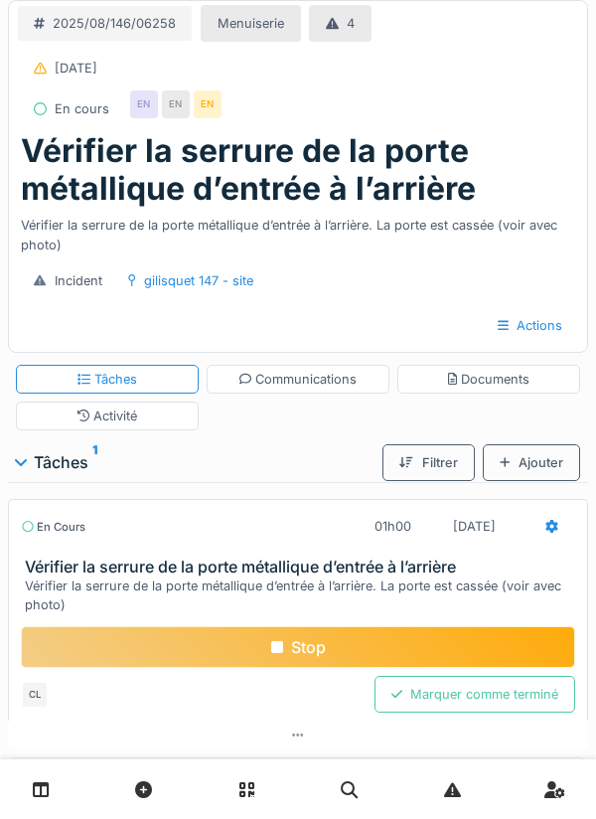
click at [289, 644] on div "Stop" at bounding box center [298, 647] width 555 height 42
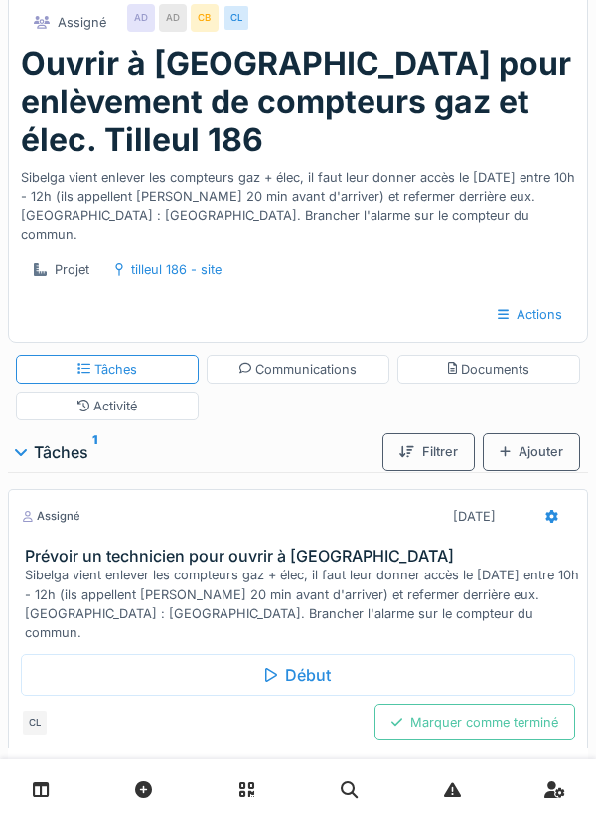
scroll to position [65, 0]
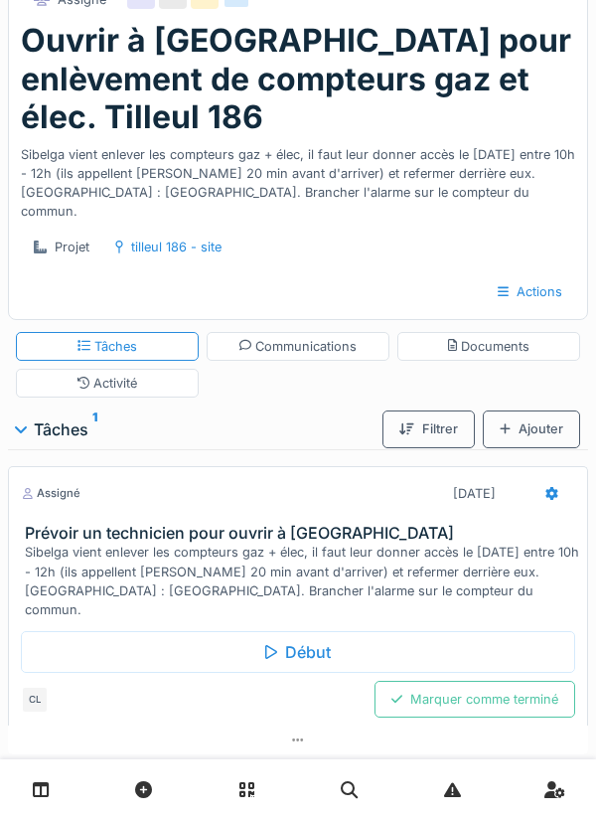
click at [287, 659] on div "Début" at bounding box center [298, 652] width 555 height 42
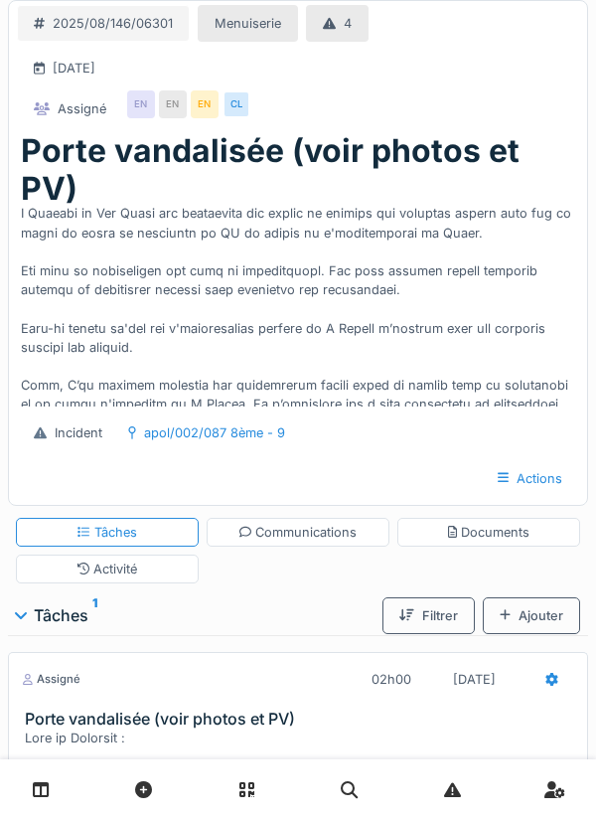
scroll to position [305, 0]
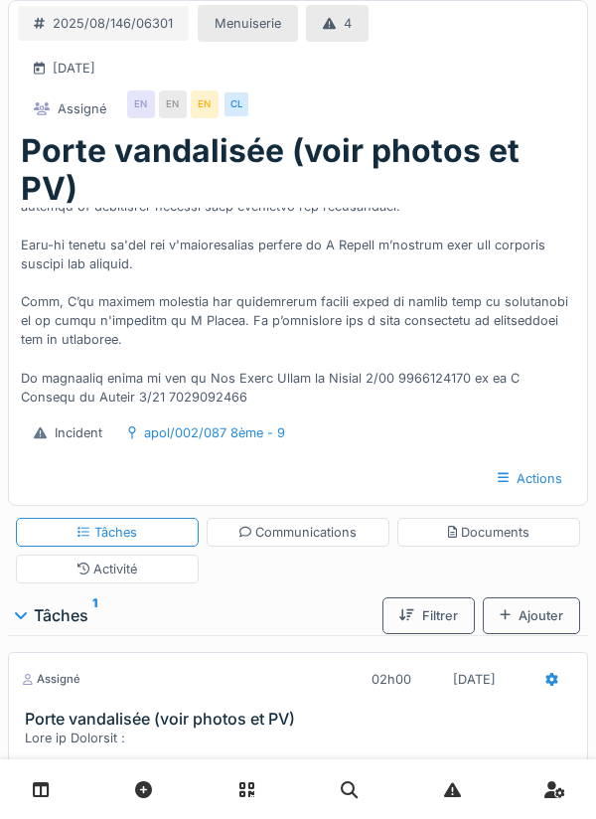
click at [81, 621] on div "Tâches 1" at bounding box center [195, 615] width 359 height 24
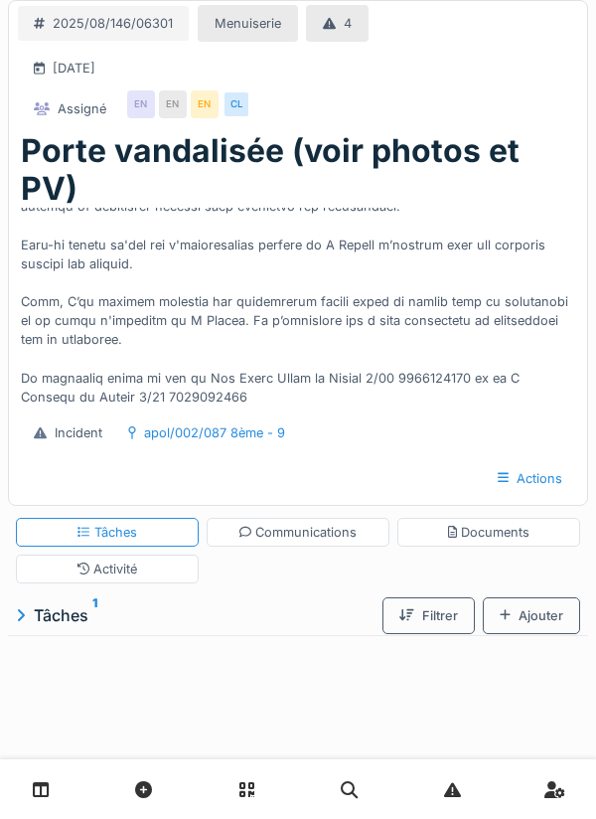
click at [484, 536] on div "Documents" at bounding box center [489, 532] width 82 height 19
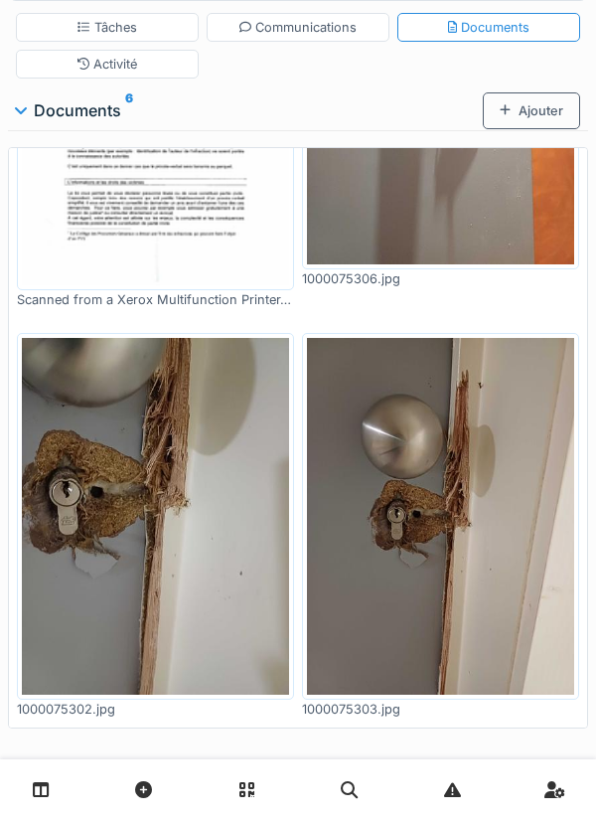
scroll to position [283, 0]
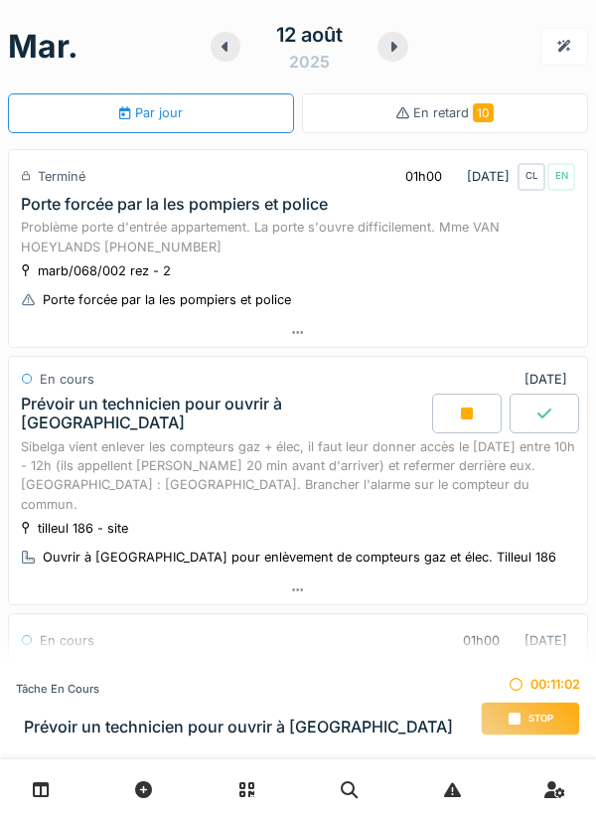
click at [529, 717] on span "Stop" at bounding box center [541, 719] width 25 height 14
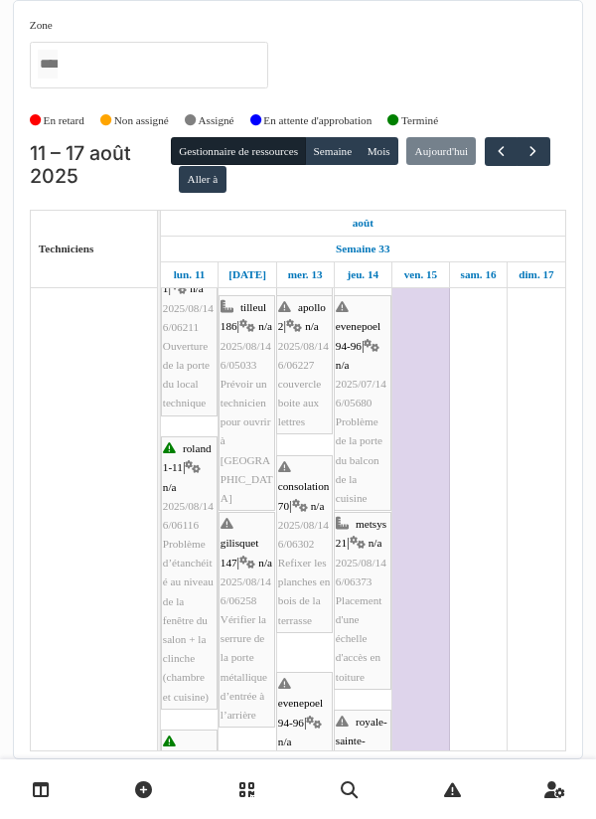
scroll to position [230, 0]
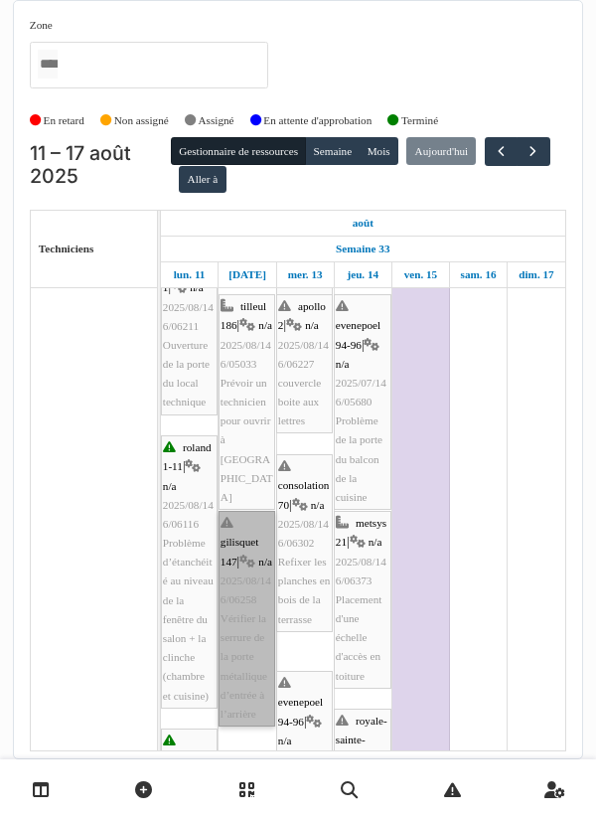
click at [240, 585] on link "[PERSON_NAME] 147 | n/a 2025/08/146/06258 Vérifier la serrure de la porte métal…" at bounding box center [247, 619] width 57 height 216
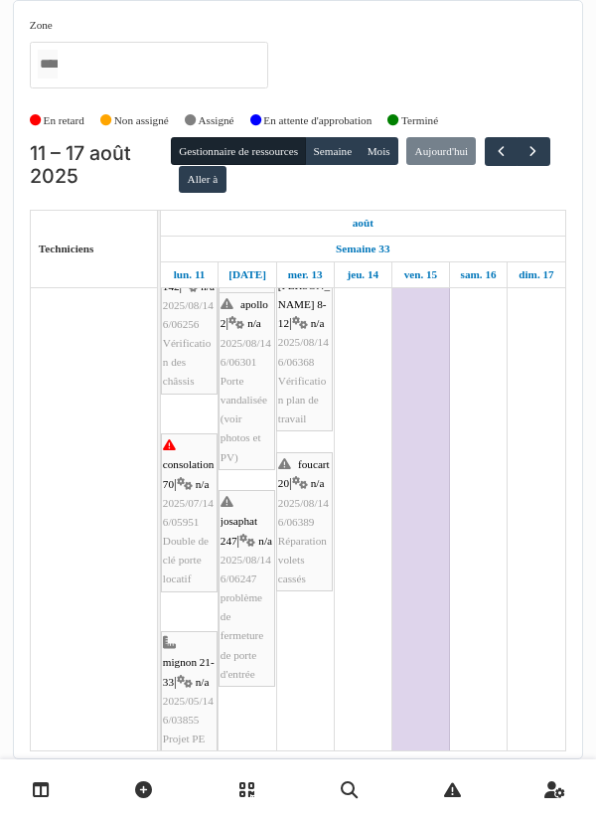
scroll to position [0, 0]
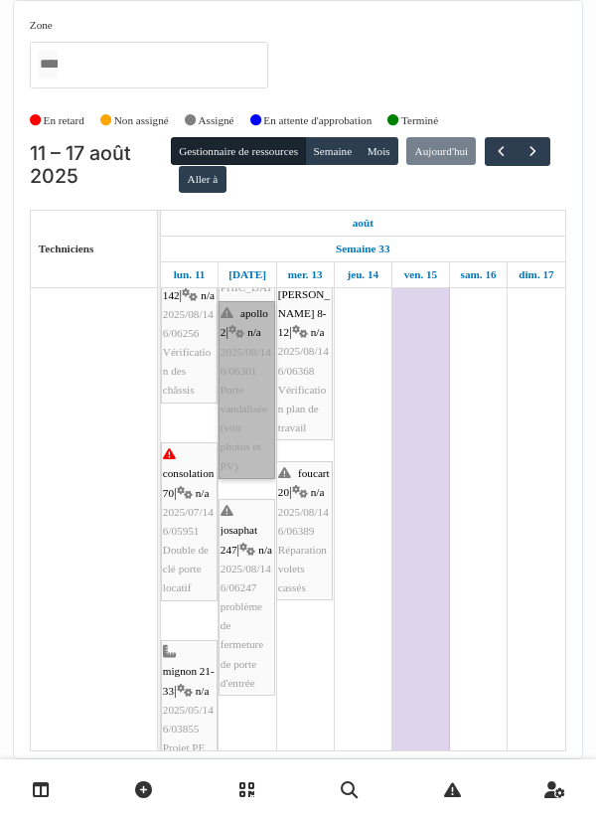
click at [237, 381] on link "apollo 2 | n/a 2025/08/146/06301 Porte vandalisée (voir photos et PV)" at bounding box center [247, 390] width 57 height 178
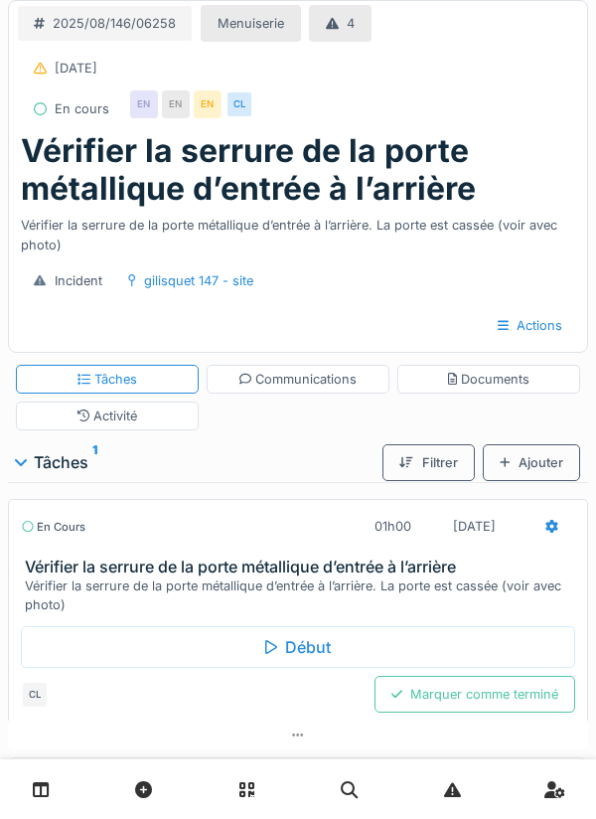
click at [133, 412] on div "Activité" at bounding box center [108, 416] width 61 height 19
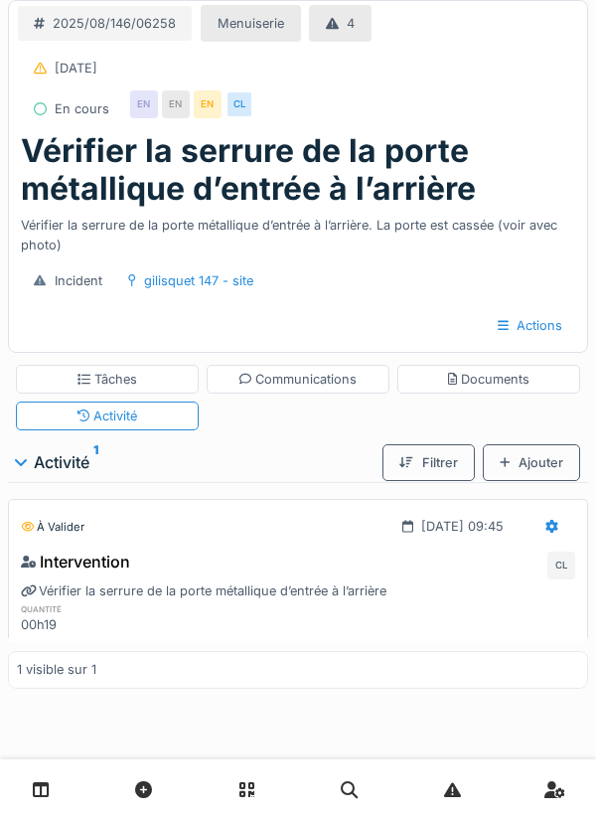
click at [545, 530] on div at bounding box center [552, 526] width 47 height 37
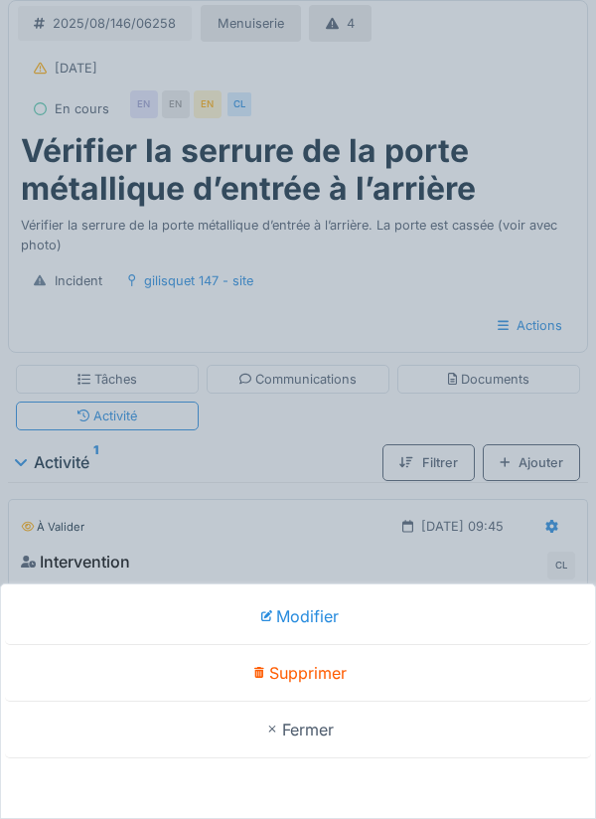
click at [314, 677] on div "Supprimer" at bounding box center [298, 673] width 586 height 57
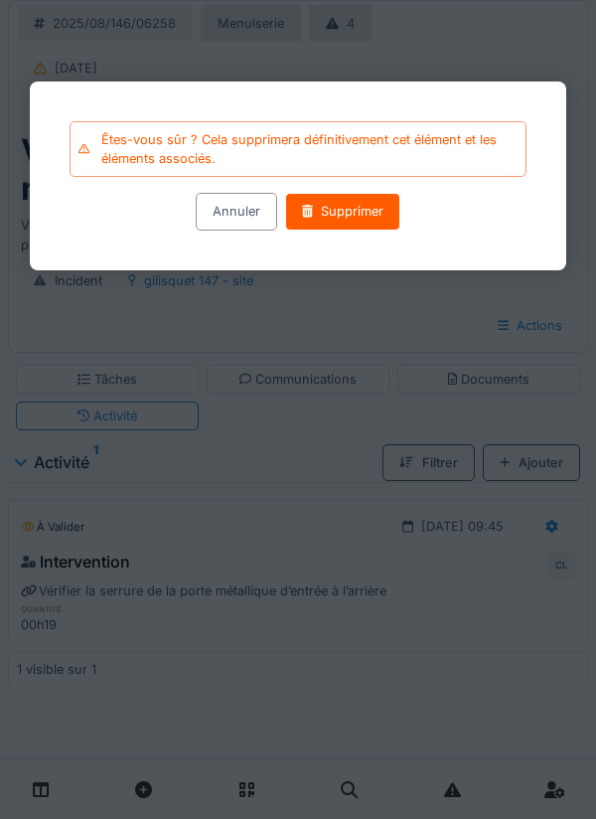
click at [344, 228] on div "Supprimer" at bounding box center [342, 212] width 115 height 37
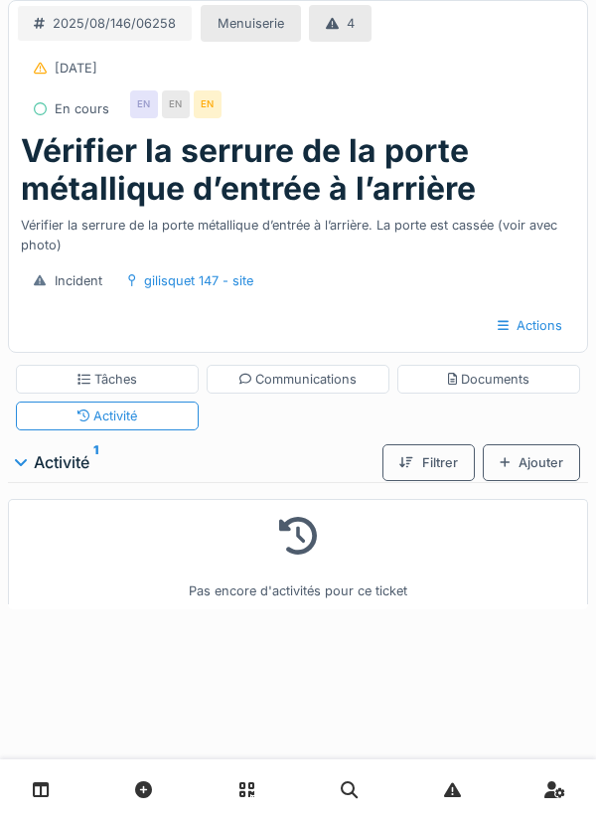
click at [121, 381] on div "Tâches" at bounding box center [108, 379] width 60 height 19
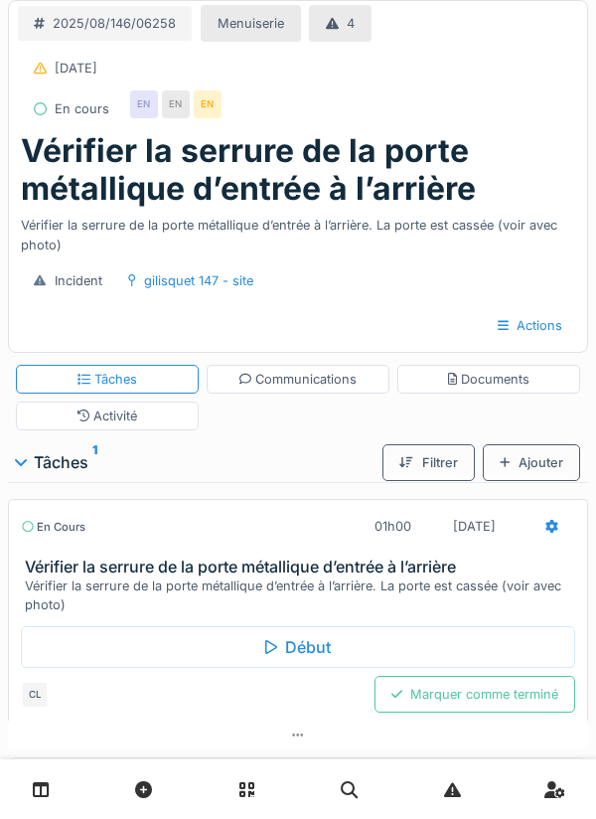
click at [551, 531] on icon at bounding box center [553, 526] width 12 height 13
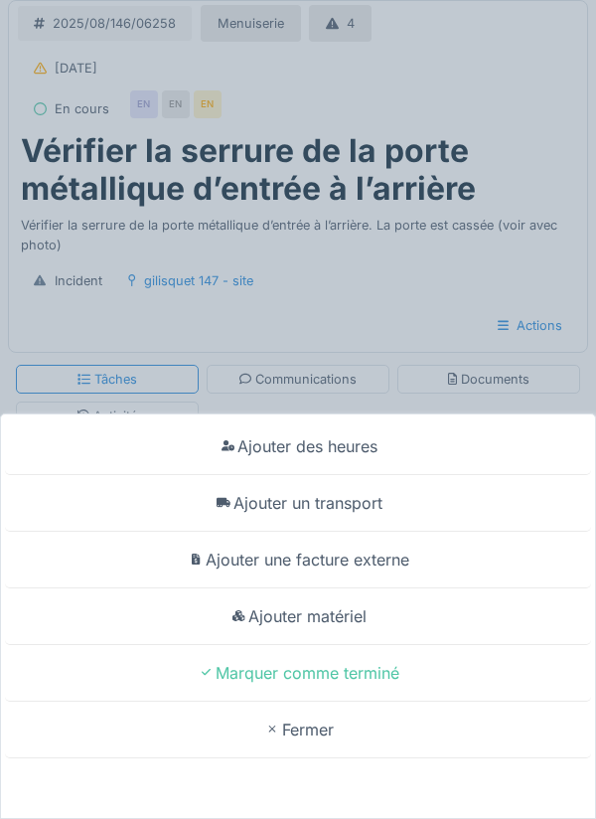
click at [353, 453] on div "Ajouter des heures" at bounding box center [298, 446] width 586 height 57
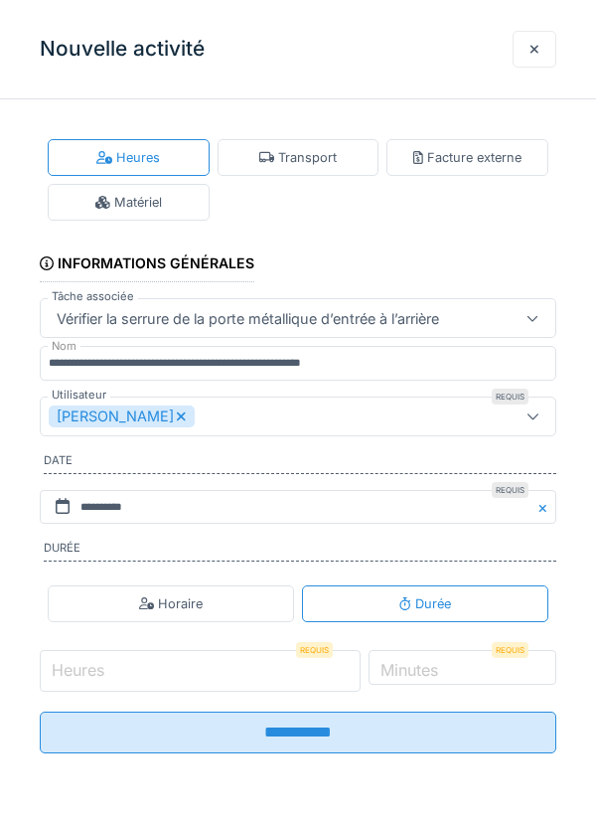
click at [133, 670] on input "Heures" at bounding box center [200, 671] width 321 height 42
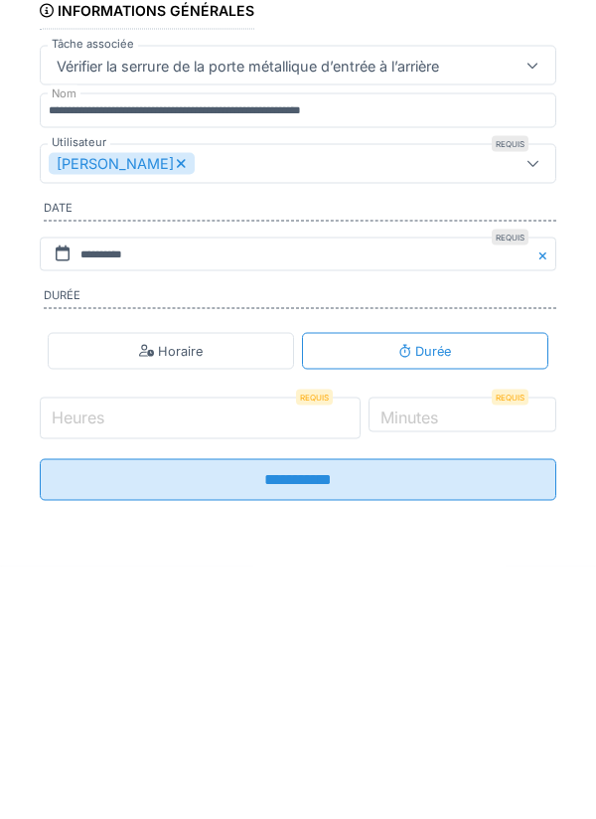
scroll to position [83, 0]
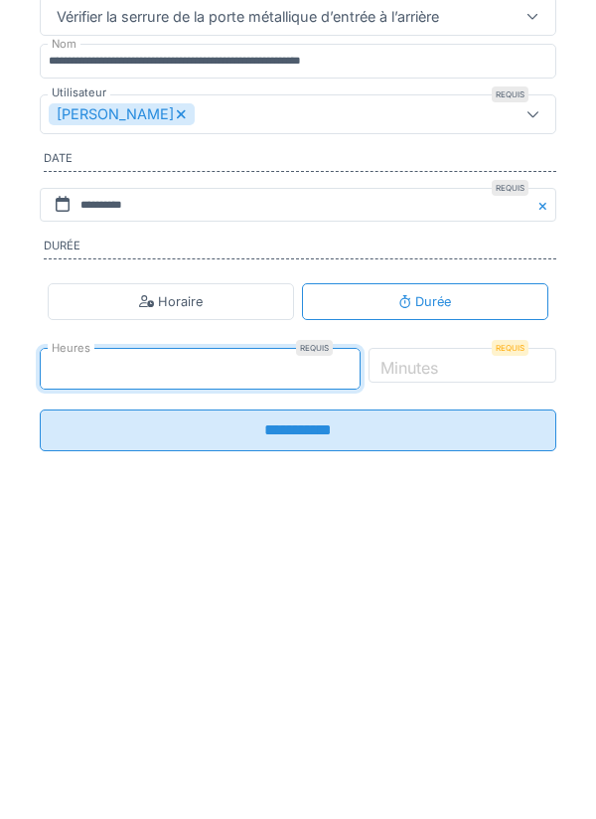
type input "*"
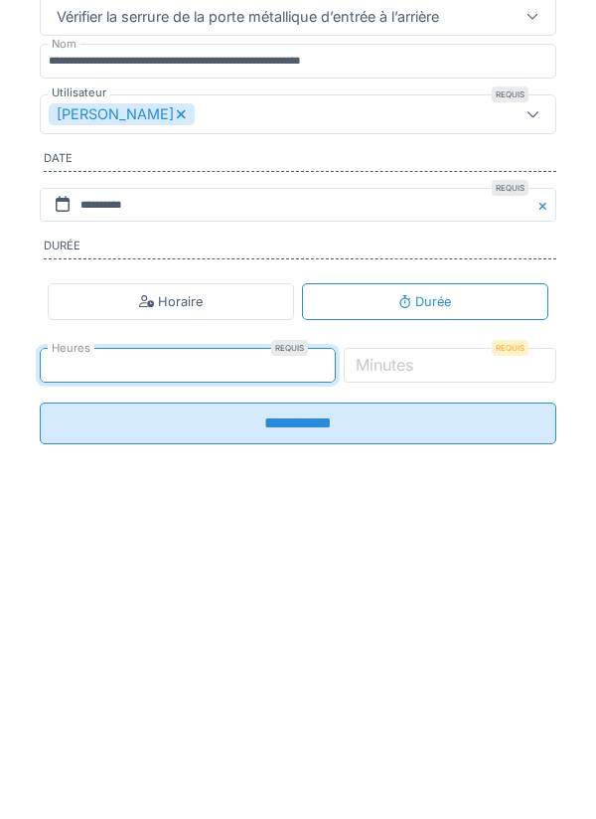
click at [417, 679] on label "Minutes" at bounding box center [385, 667] width 66 height 24
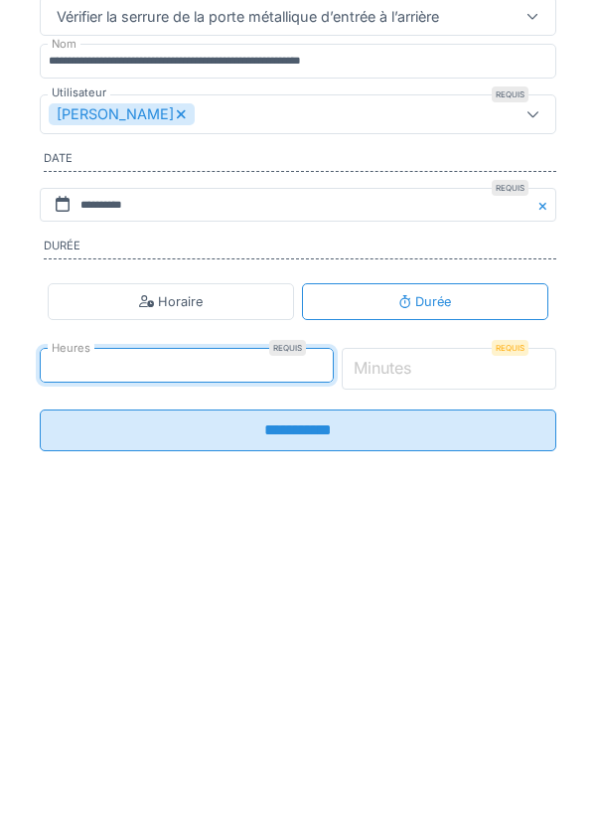
click at [451, 685] on input "*" at bounding box center [450, 671] width 216 height 42
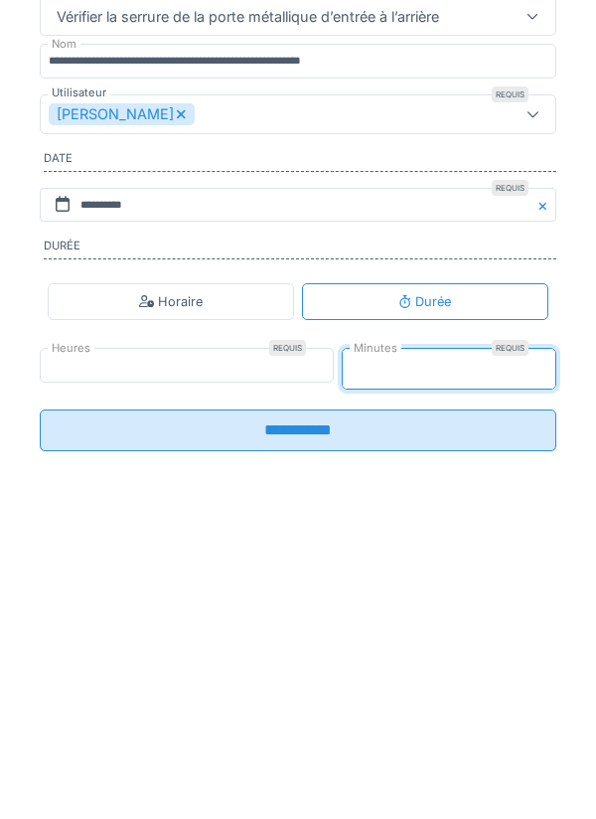
type input "*"
type input "**"
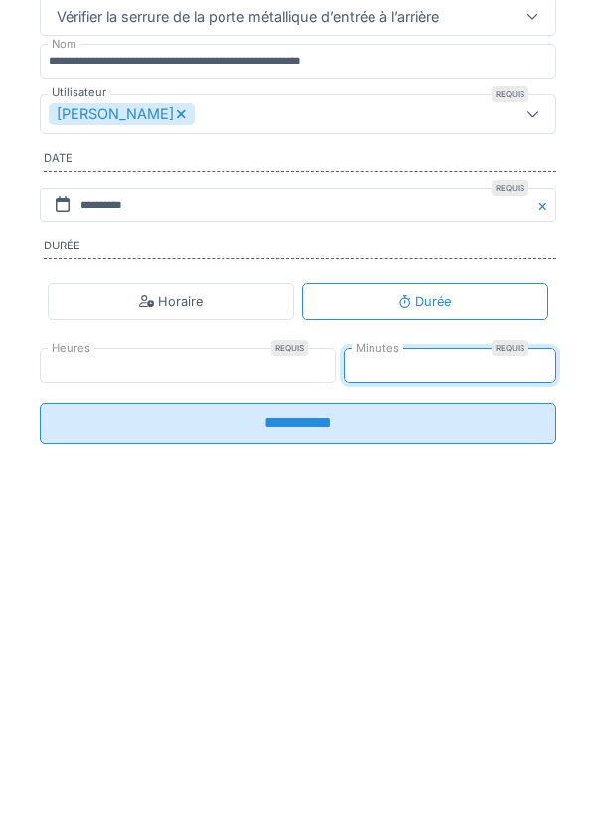
click at [306, 746] on input "**********" at bounding box center [298, 726] width 517 height 42
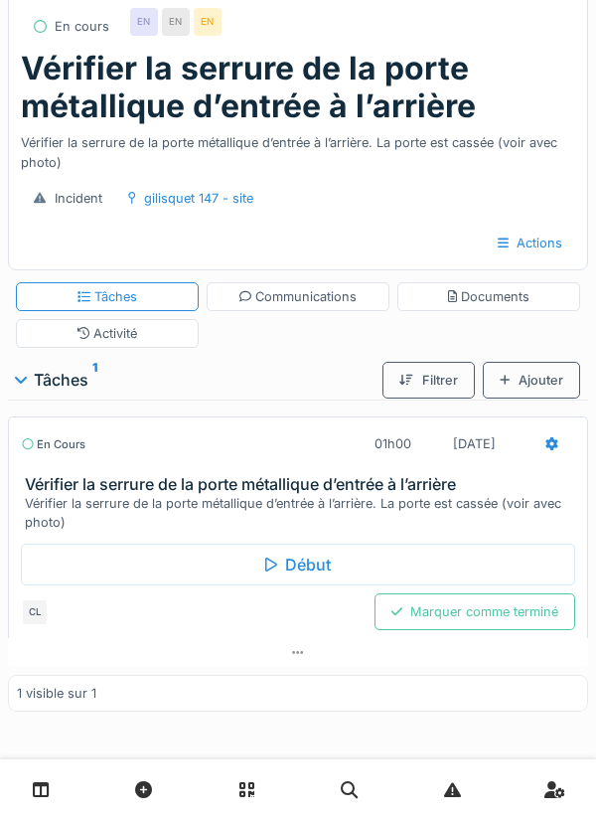
click at [132, 330] on div "Activité" at bounding box center [108, 333] width 61 height 19
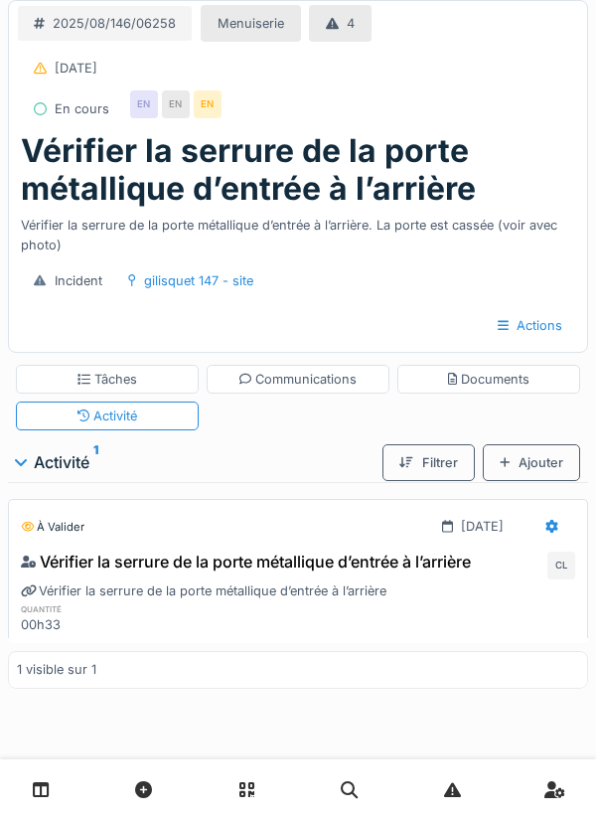
scroll to position [0, 0]
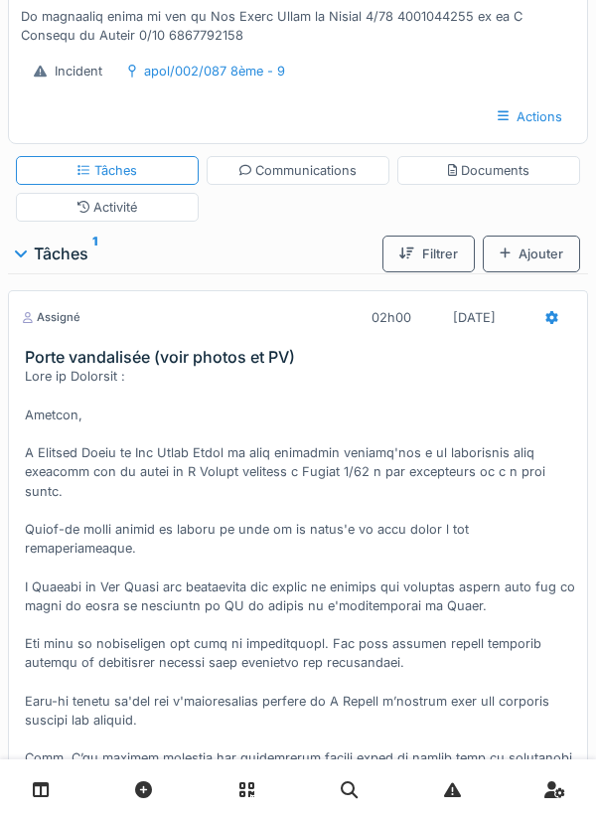
scroll to position [93, 0]
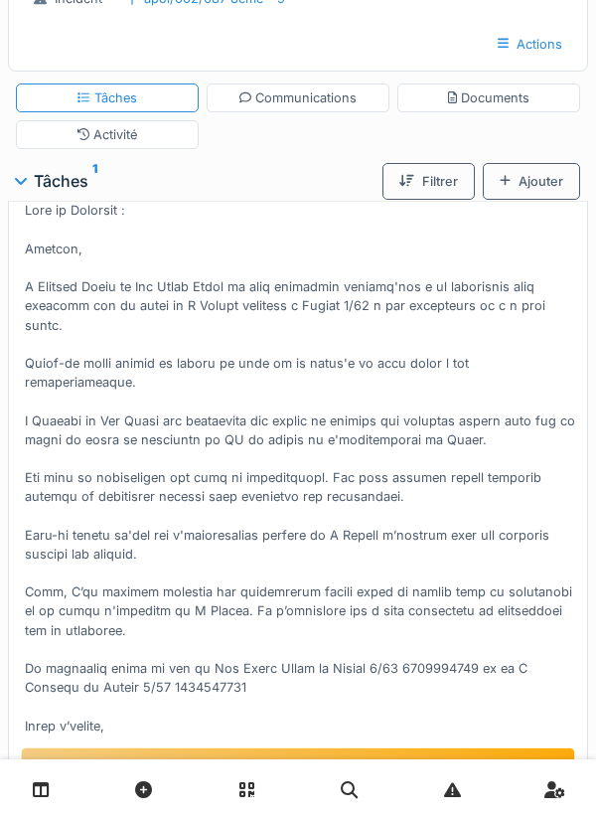
click at [506, 90] on div "Documents" at bounding box center [489, 97] width 82 height 19
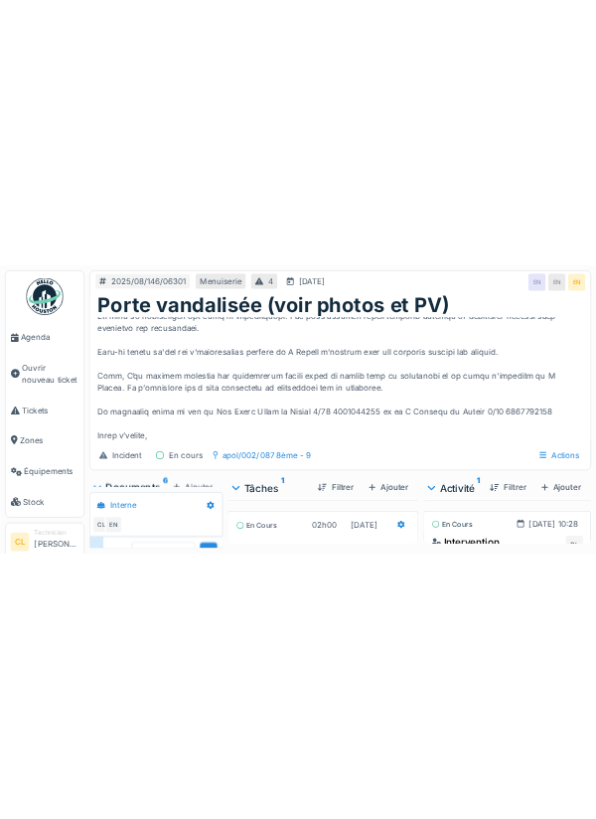
scroll to position [76, 0]
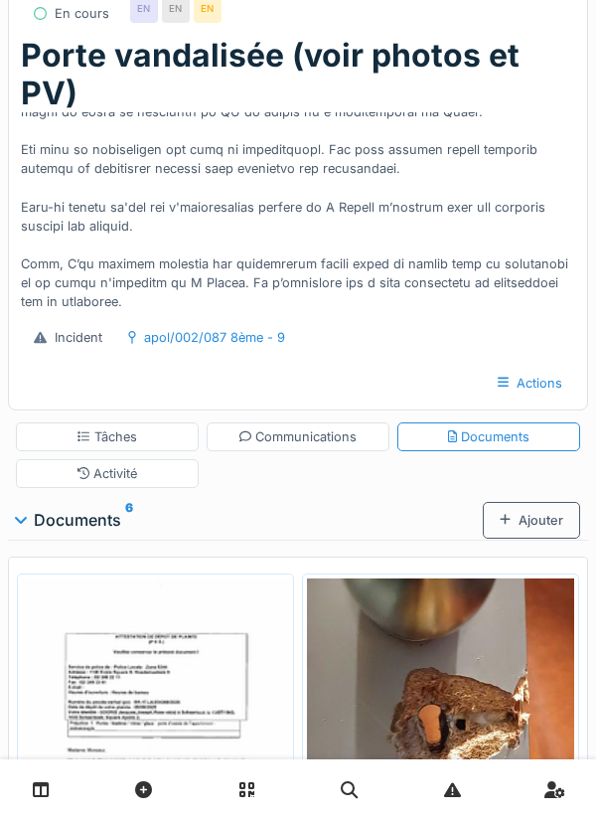
click at [526, 518] on div "Ajouter" at bounding box center [531, 520] width 97 height 37
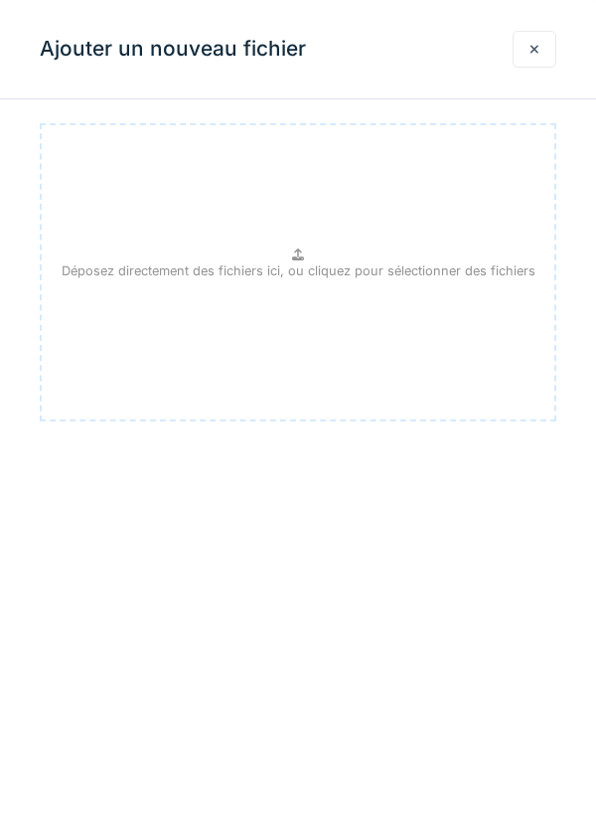
click at [311, 265] on p "Déposez directement des fichiers ici, ou cliquez pour sélectionner des fichiers" at bounding box center [299, 270] width 474 height 19
type input "**********"
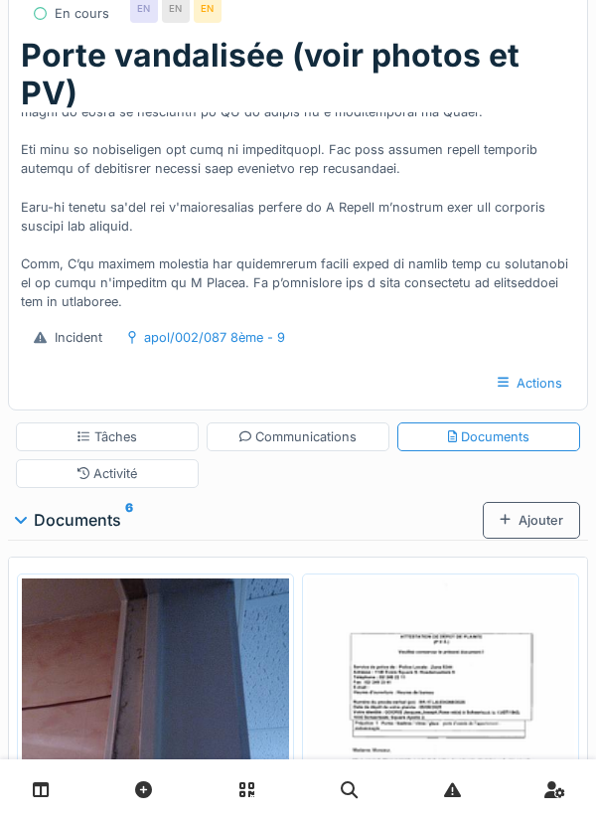
click at [527, 522] on div "Ajouter" at bounding box center [531, 520] width 97 height 37
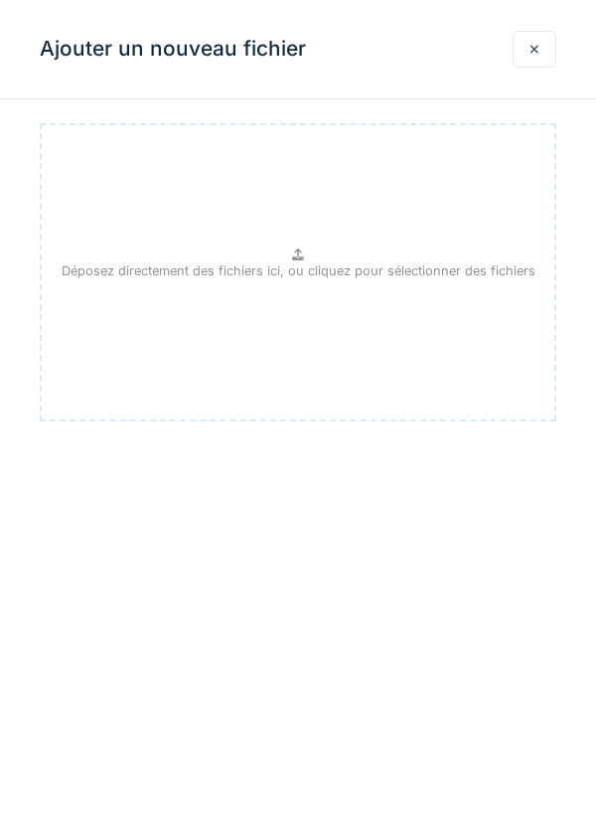
click at [304, 261] on p "Déposez directement des fichiers ici, ou cliquez pour sélectionner des fichiers" at bounding box center [299, 270] width 474 height 19
type input "**********"
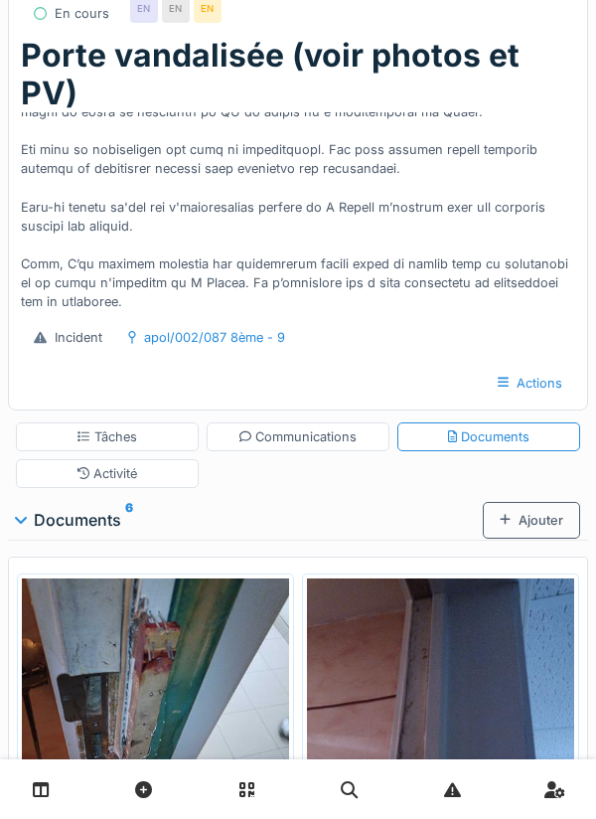
click at [532, 519] on div "Ajouter" at bounding box center [531, 520] width 97 height 37
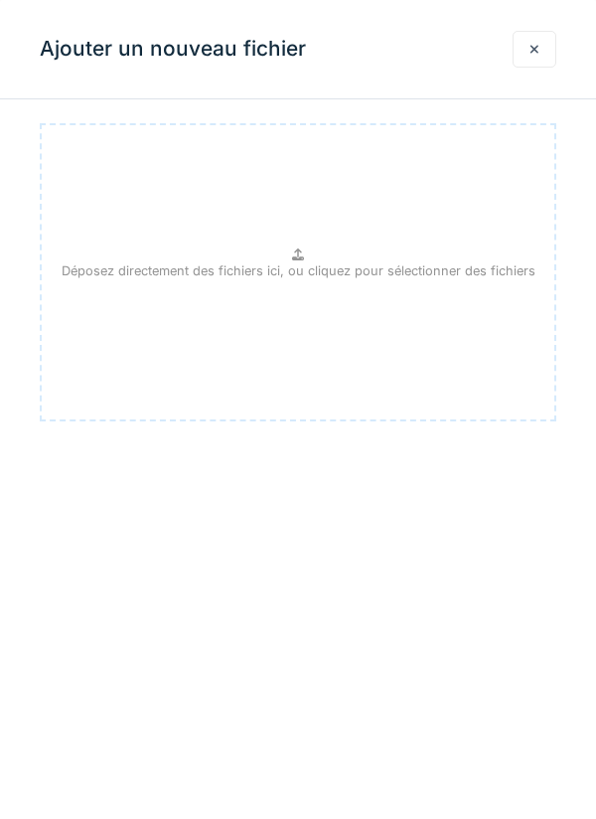
click at [312, 266] on p "Déposez directement des fichiers ici, ou cliquez pour sélectionner des fichiers" at bounding box center [299, 270] width 474 height 19
type input "**********"
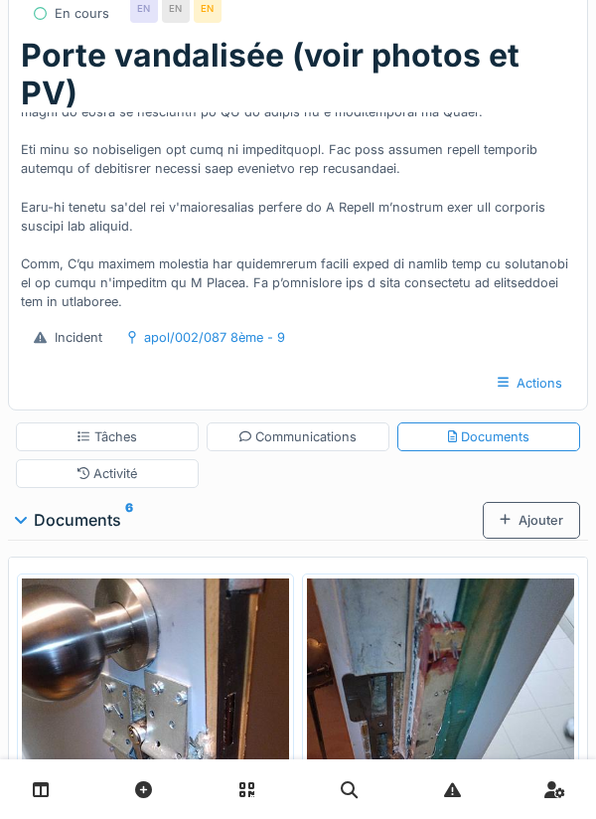
click at [539, 520] on div "Ajouter" at bounding box center [531, 520] width 97 height 37
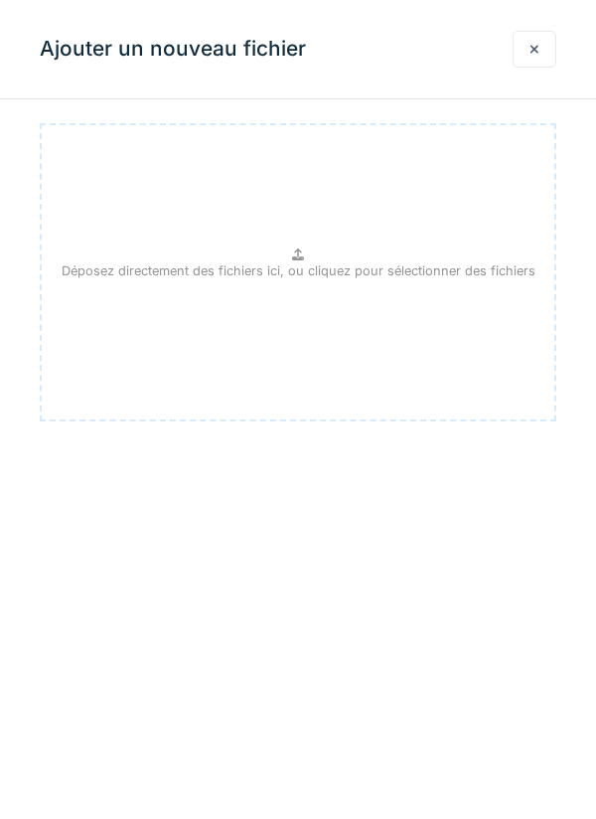
click at [312, 270] on p "Déposez directement des fichiers ici, ou cliquez pour sélectionner des fichiers" at bounding box center [299, 270] width 474 height 19
type input "**********"
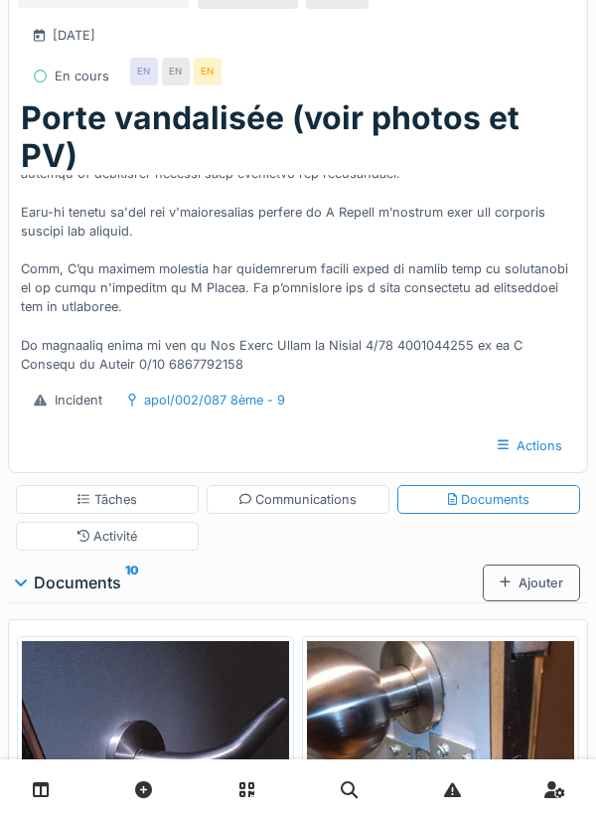
scroll to position [0, 0]
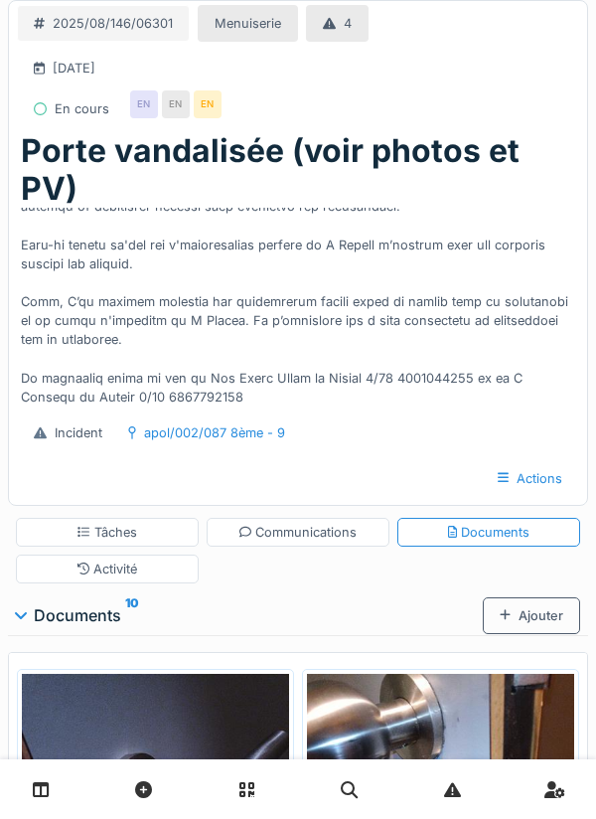
click at [106, 532] on div "Tâches" at bounding box center [108, 532] width 60 height 19
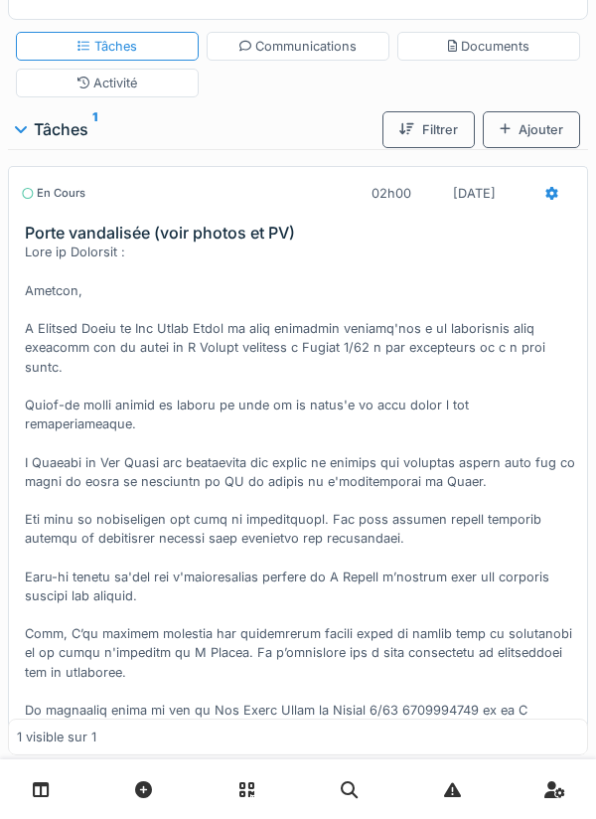
scroll to position [505, 0]
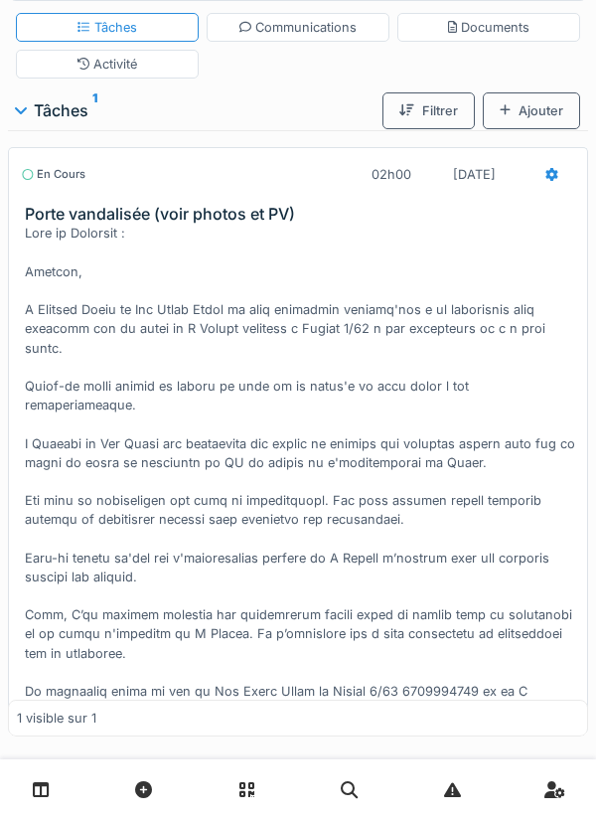
click at [315, 770] on div "Stop" at bounding box center [298, 791] width 555 height 42
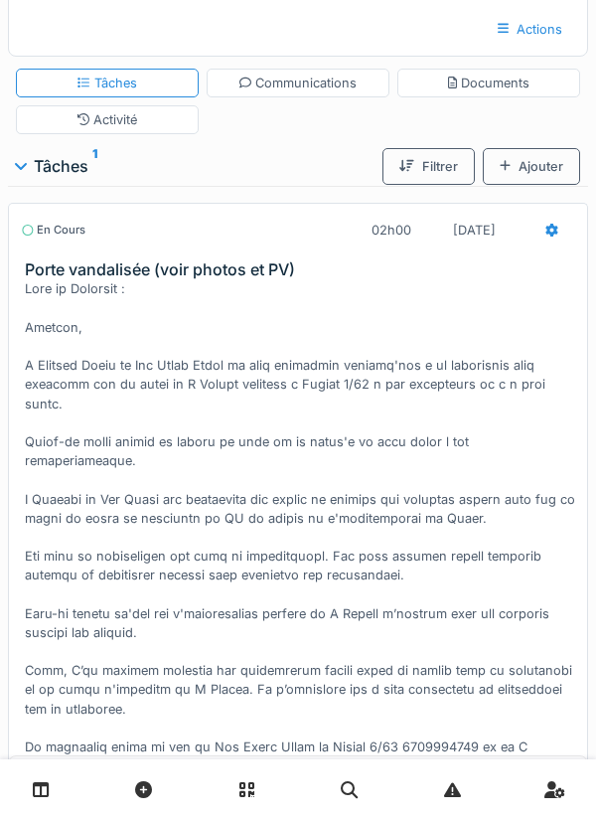
scroll to position [0, 0]
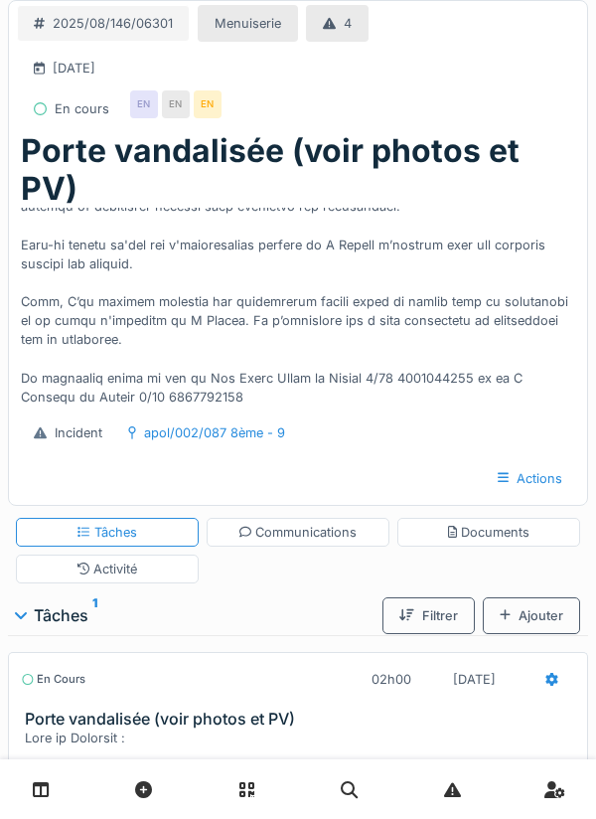
click at [306, 530] on div "Communications" at bounding box center [299, 532] width 118 height 19
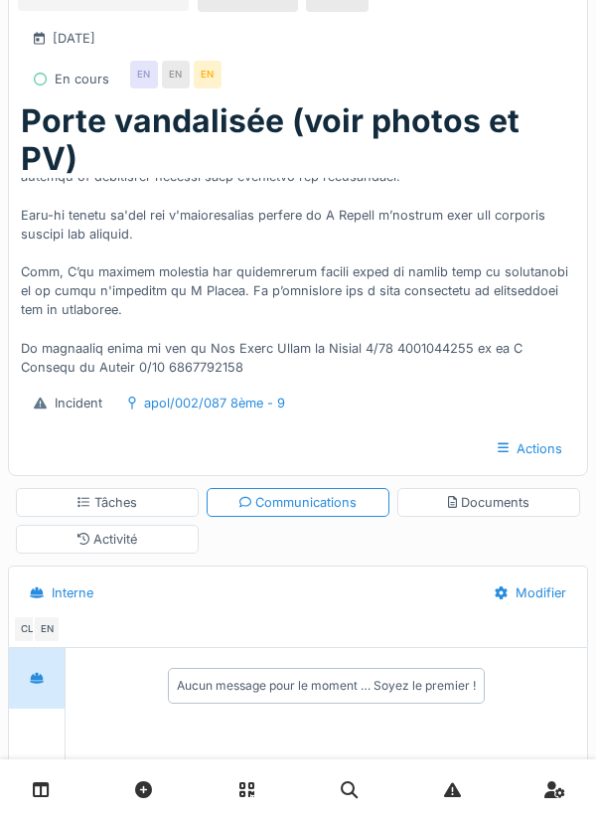
scroll to position [232, 0]
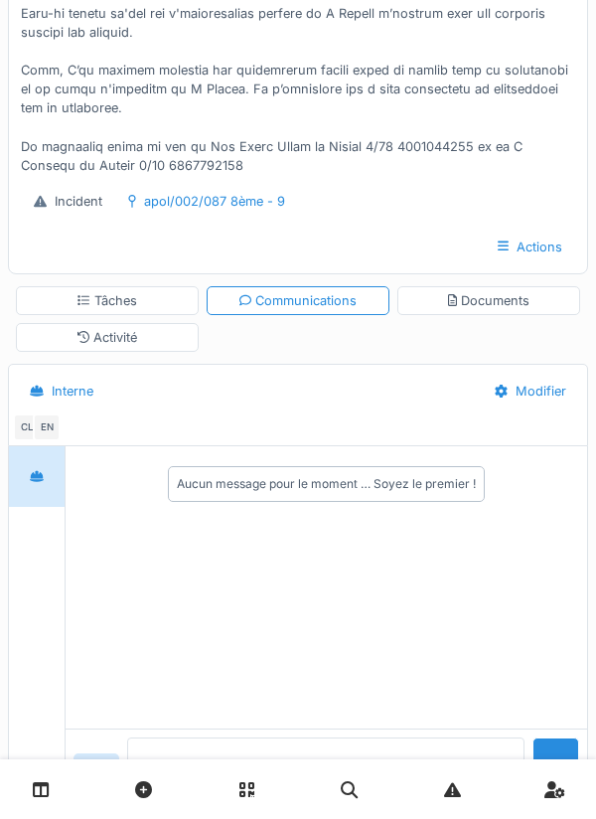
click at [231, 801] on textarea at bounding box center [326, 770] width 399 height 64
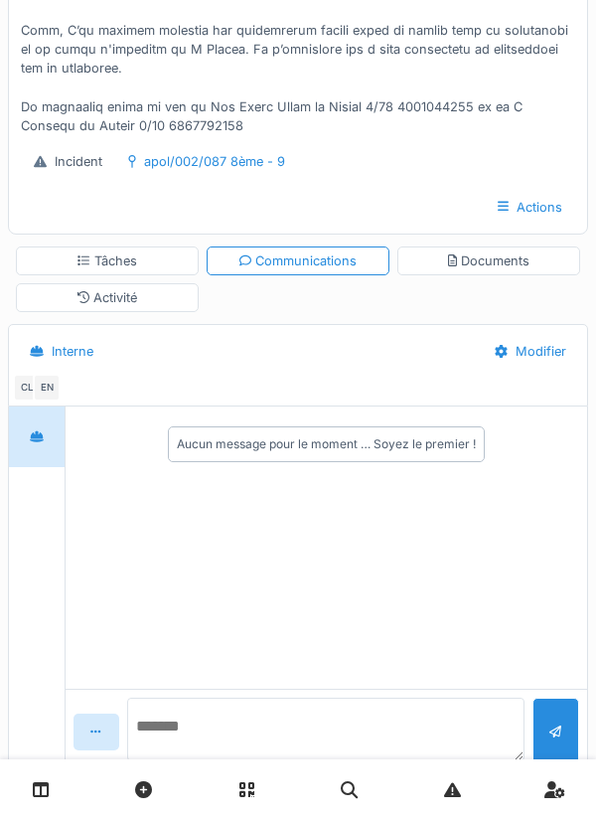
scroll to position [327, 0]
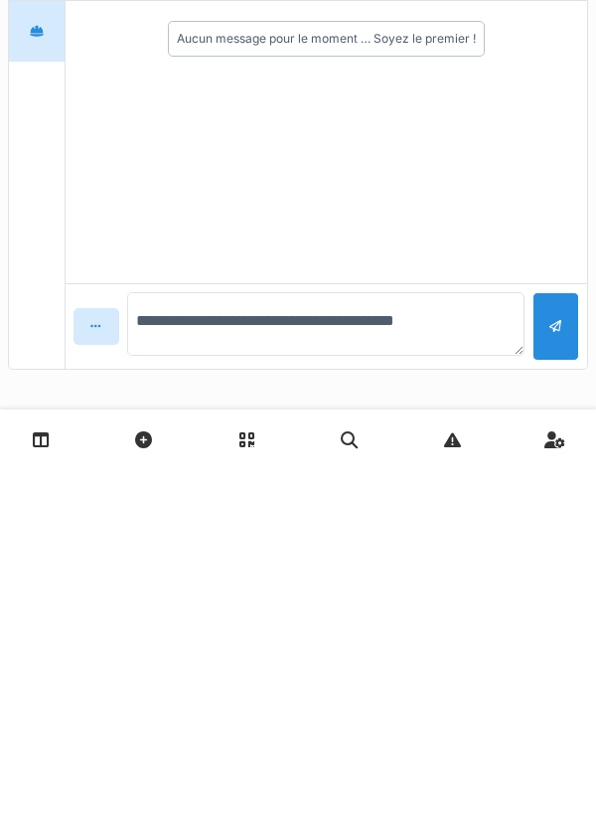
type textarea "**********"
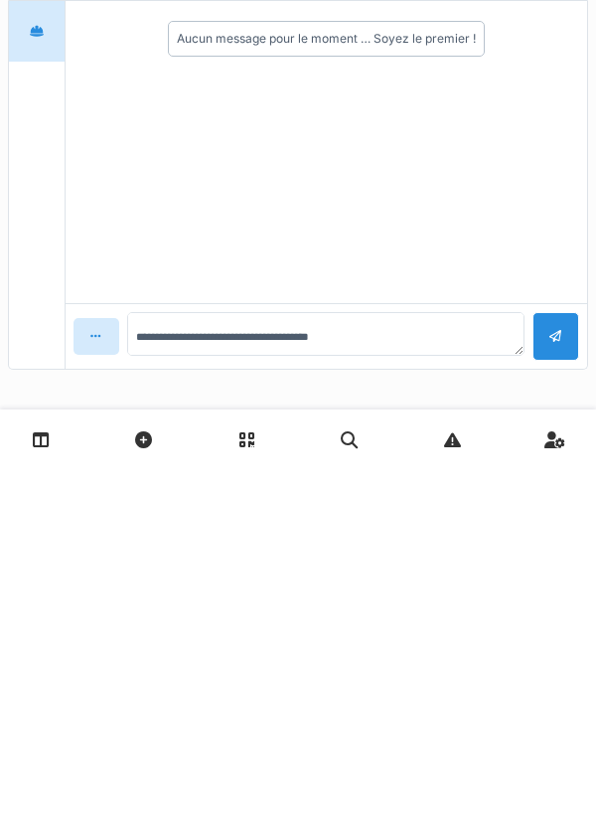
click at [542, 684] on div at bounding box center [556, 686] width 47 height 49
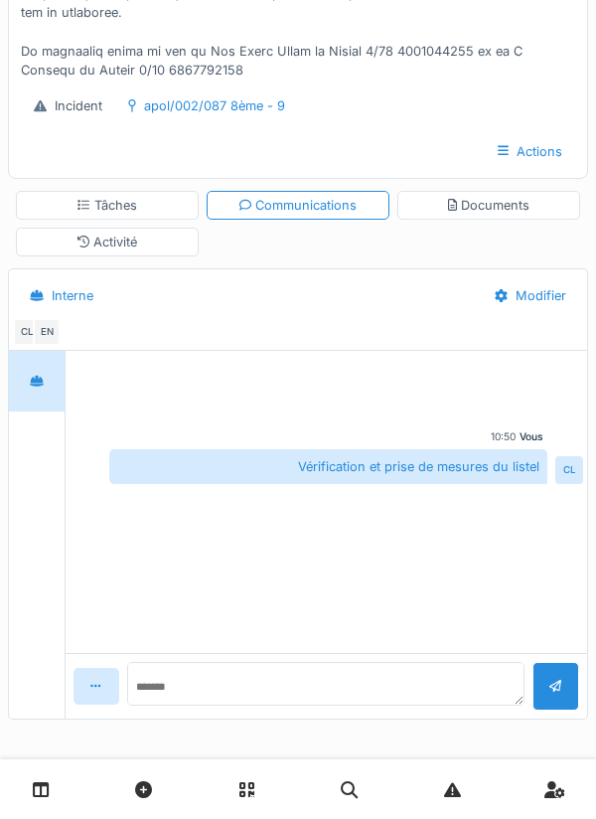
click at [106, 216] on div "Tâches" at bounding box center [107, 205] width 183 height 29
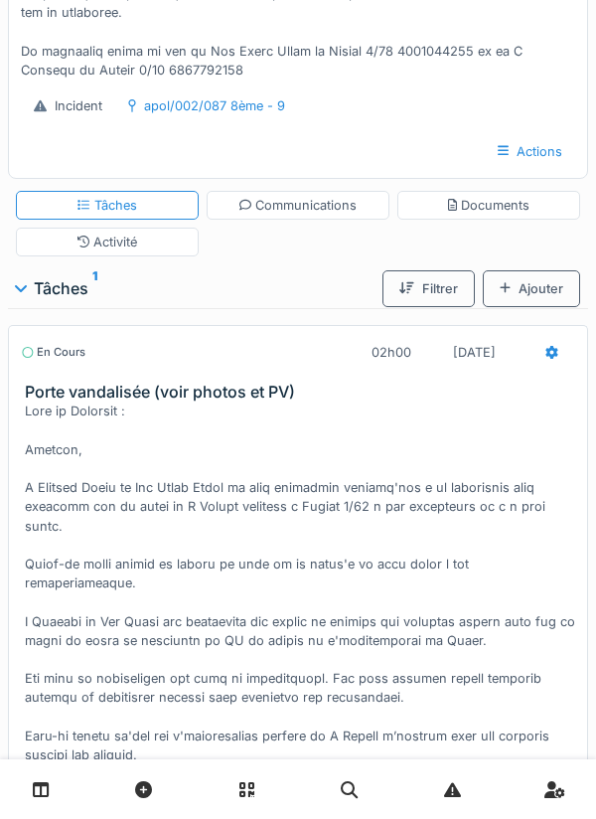
click at [550, 349] on icon at bounding box center [553, 352] width 12 height 13
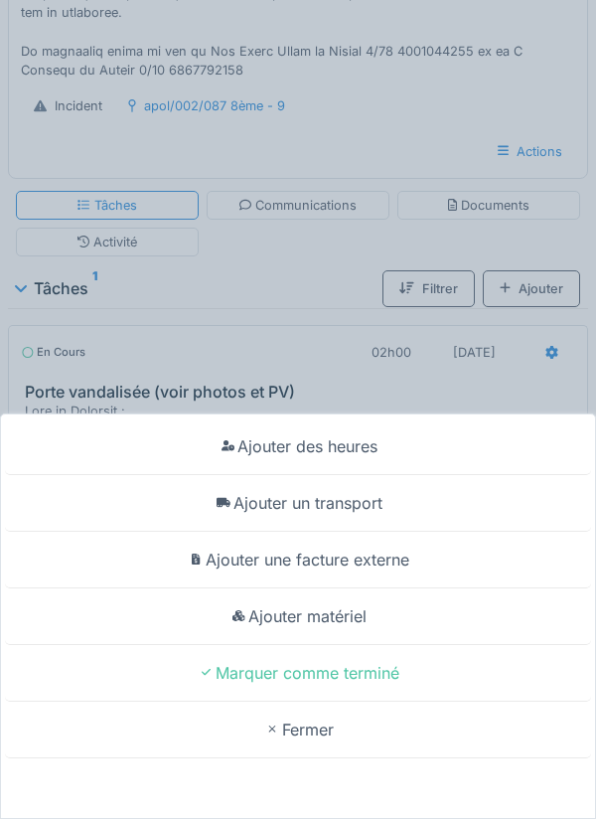
click at [361, 487] on div "Ajouter un transport" at bounding box center [298, 503] width 586 height 57
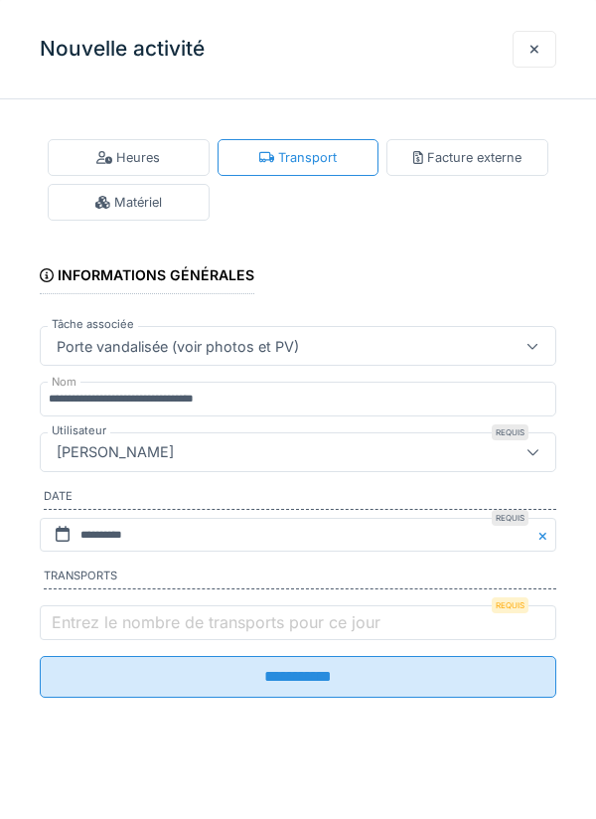
click at [76, 628] on label "Entrez le nombre de transports pour ce jour" at bounding box center [216, 622] width 337 height 24
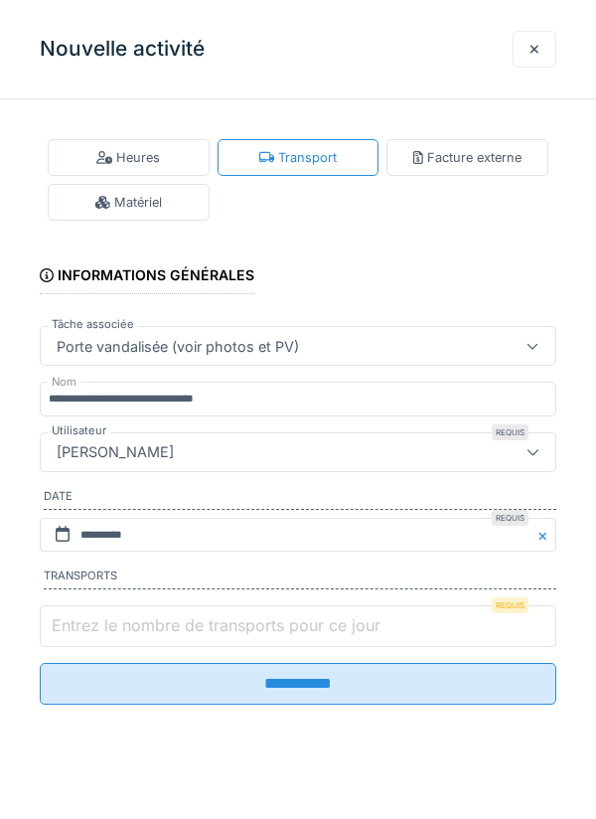
click at [76, 628] on input "Entrez le nombre de transports pour ce jour" at bounding box center [298, 626] width 517 height 42
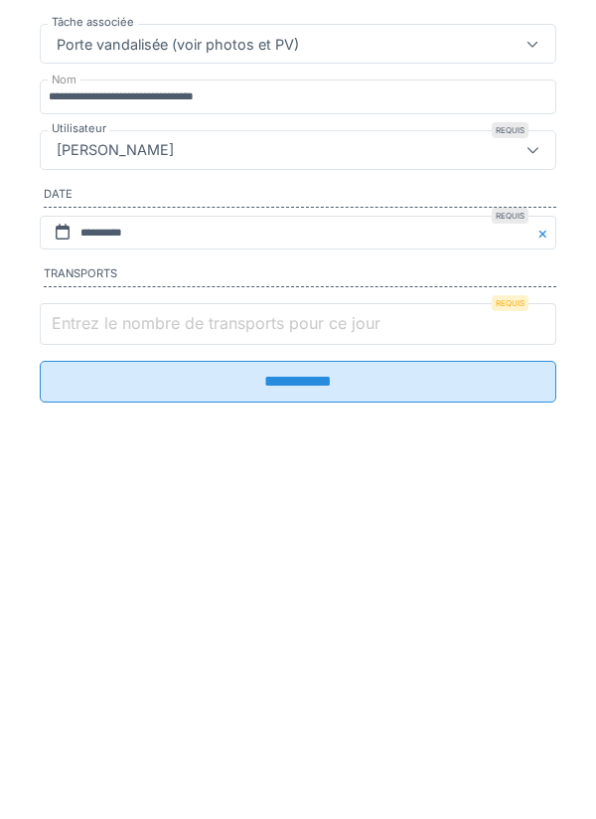
scroll to position [399, 0]
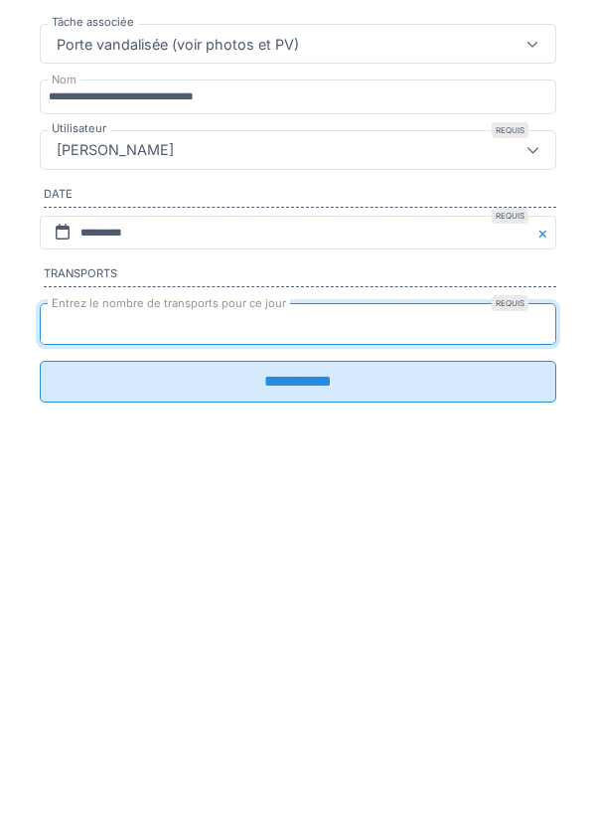
type input "*"
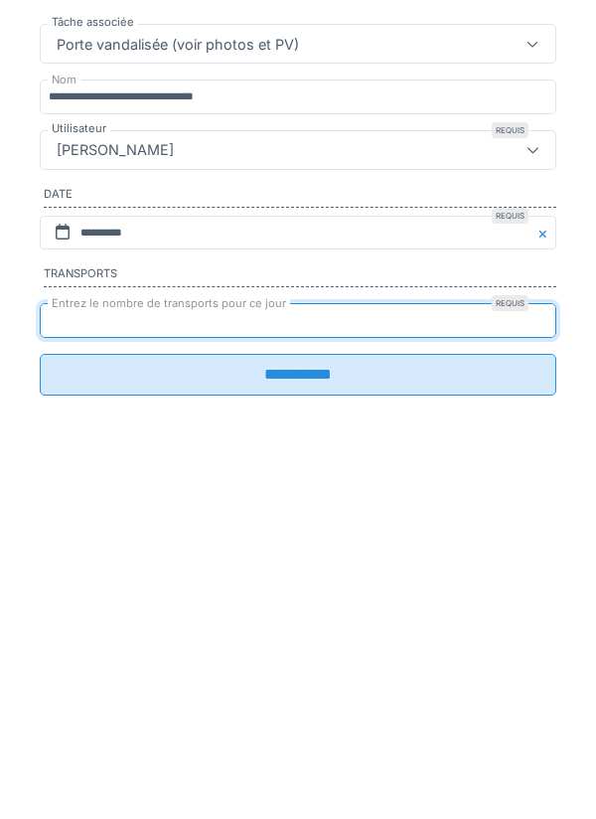
click at [304, 688] on input "**********" at bounding box center [298, 677] width 517 height 42
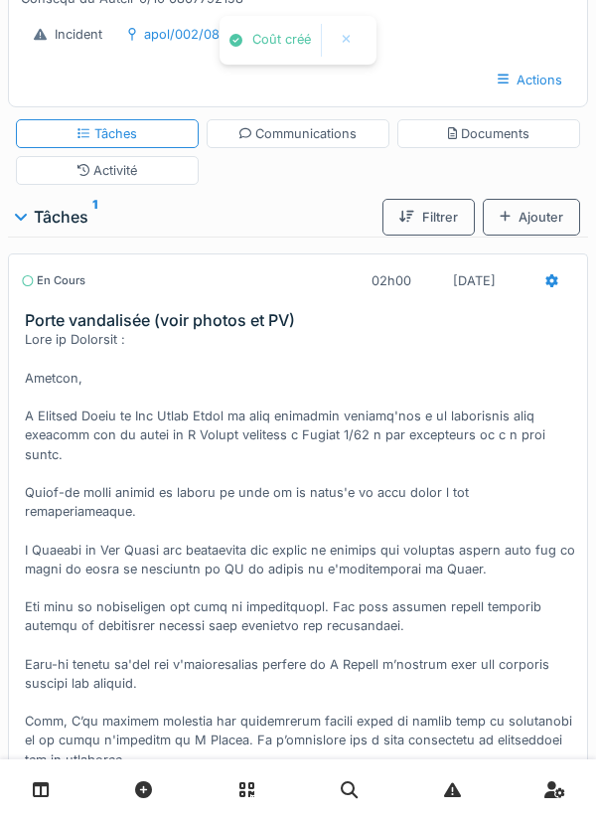
scroll to position [164, 0]
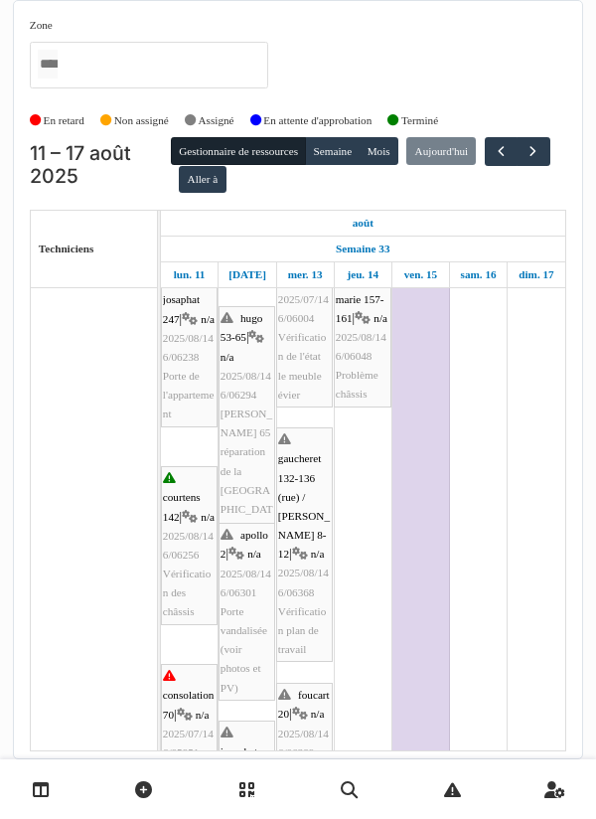
scroll to position [744, 0]
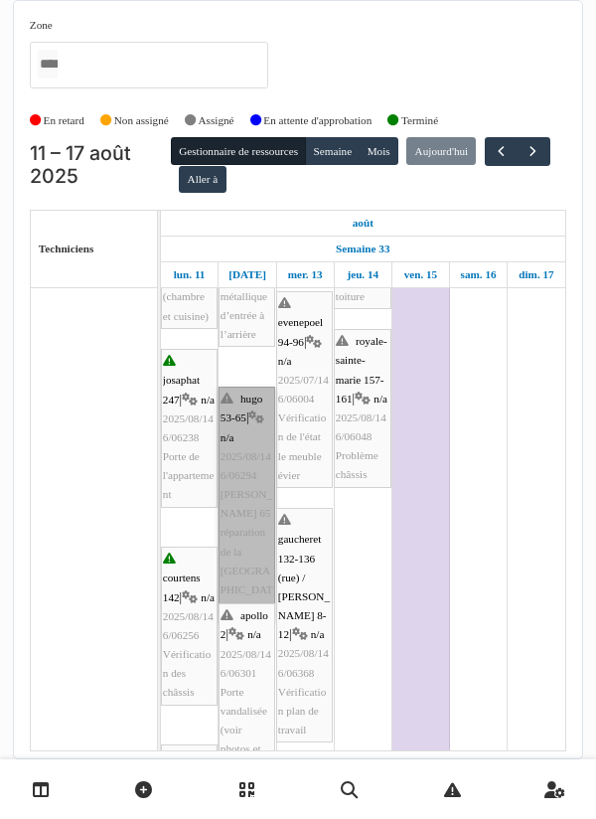
click at [249, 451] on link "hugo 53-65 | n/a 2025/08/146/06294 [PERSON_NAME] 65 réparation de la porte de r…" at bounding box center [247, 504] width 57 height 235
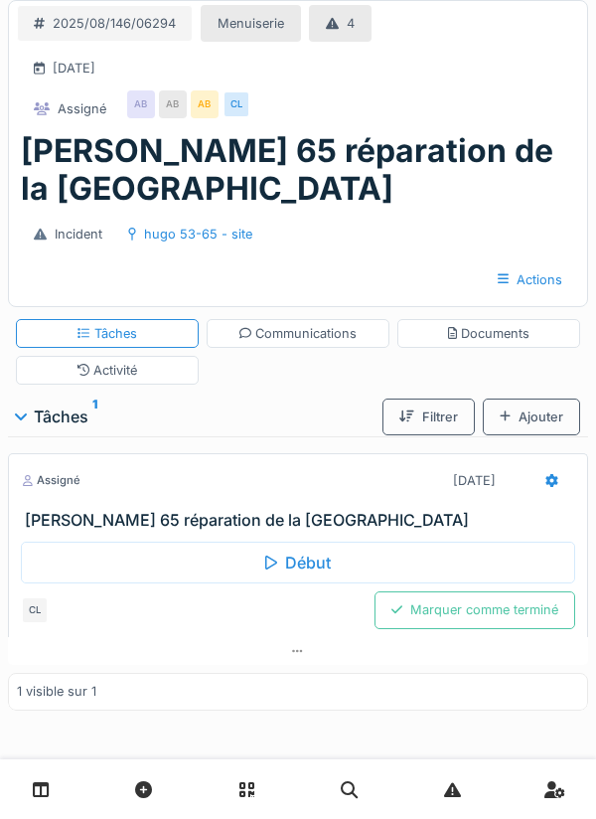
click at [310, 568] on div "Début" at bounding box center [298, 563] width 555 height 42
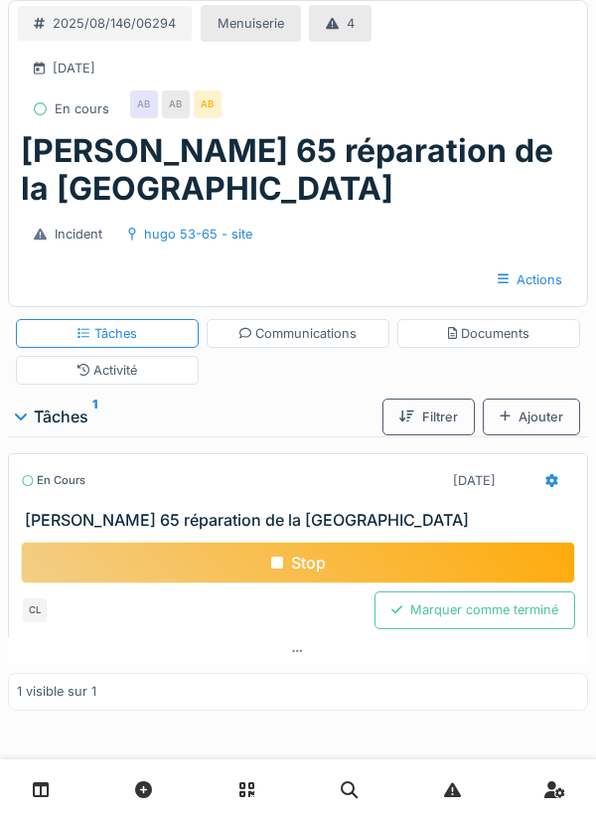
click at [489, 328] on div "Documents" at bounding box center [489, 333] width 82 height 19
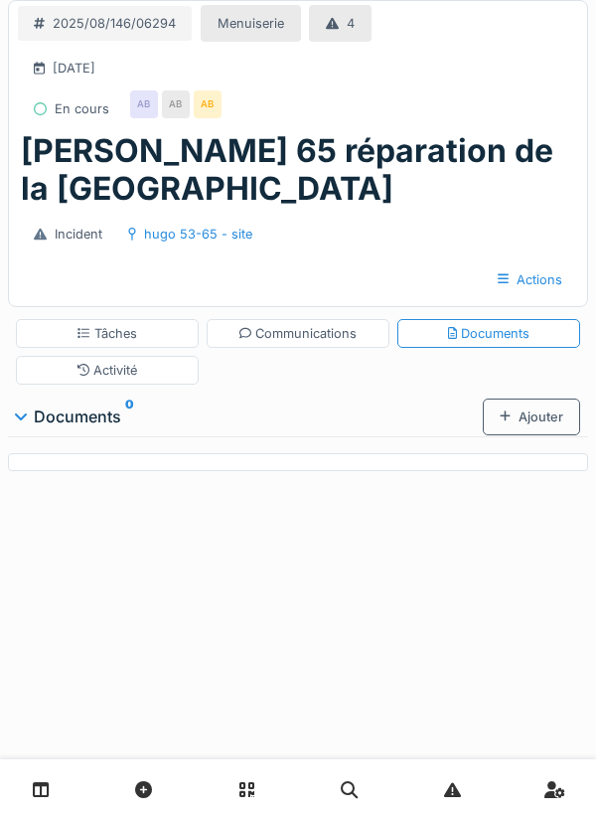
click at [534, 417] on div "Ajouter" at bounding box center [531, 417] width 97 height 37
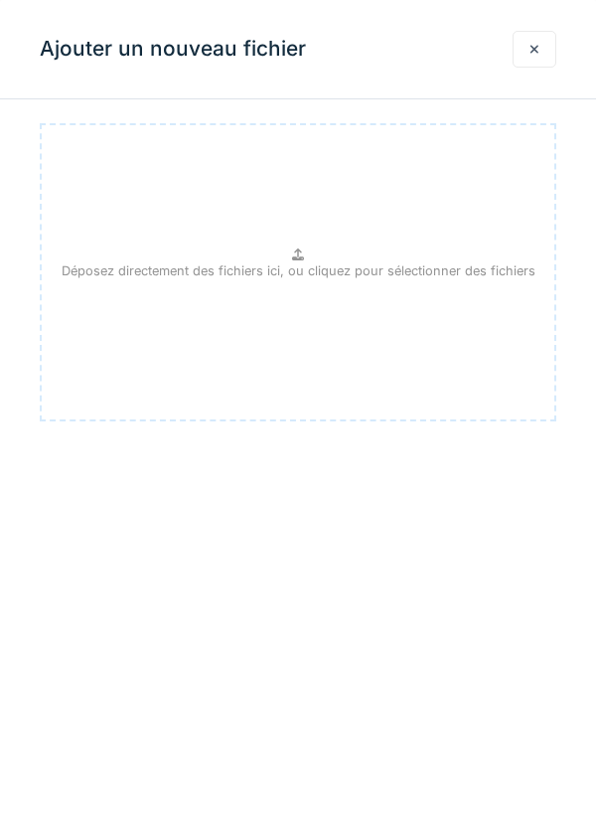
click at [281, 271] on p "Déposez directement des fichiers ici, ou cliquez pour sélectionner des fichiers" at bounding box center [299, 270] width 474 height 19
type input "**********"
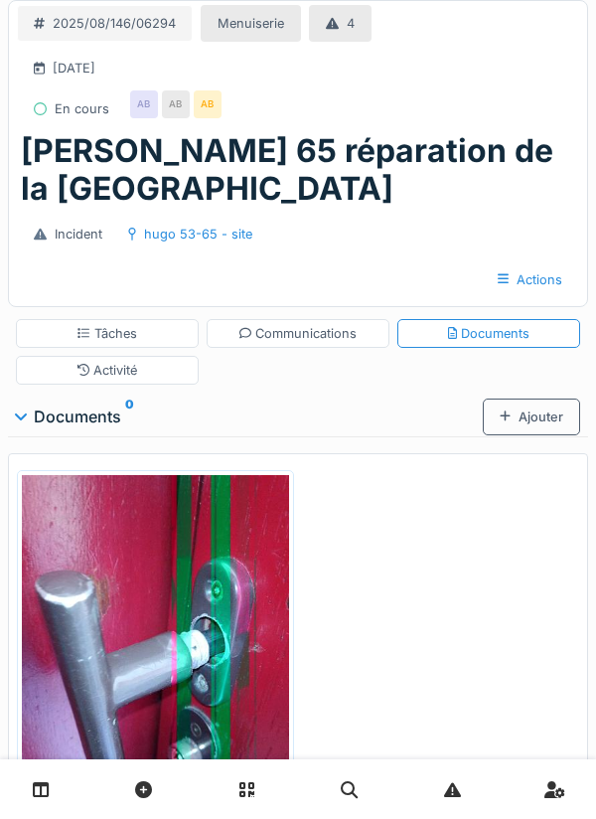
click at [289, 337] on div "Communications" at bounding box center [299, 333] width 118 height 19
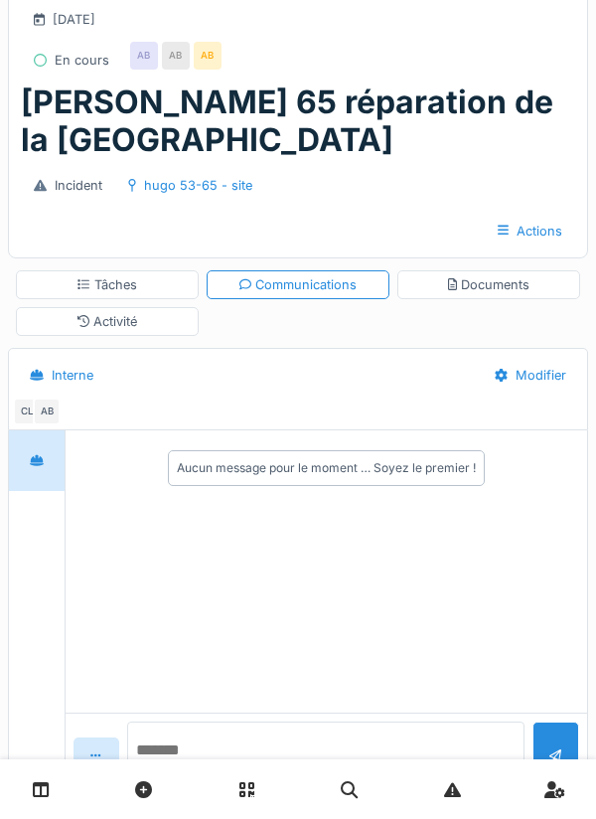
click at [207, 785] on textarea at bounding box center [326, 754] width 399 height 64
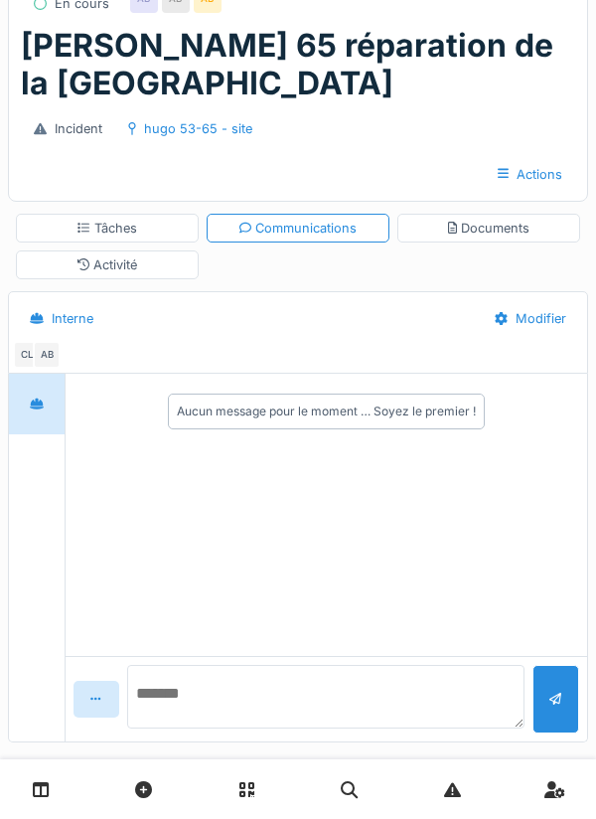
scroll to position [128, 0]
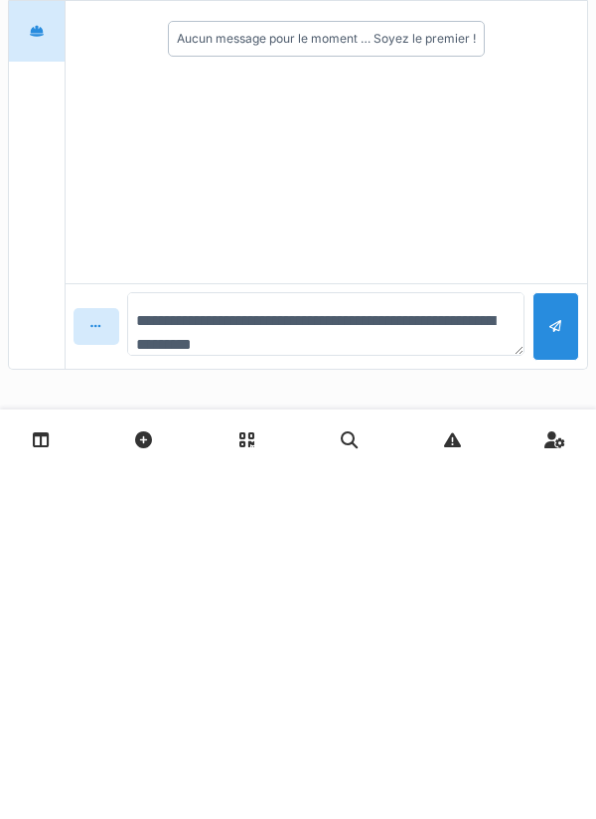
type textarea "**********"
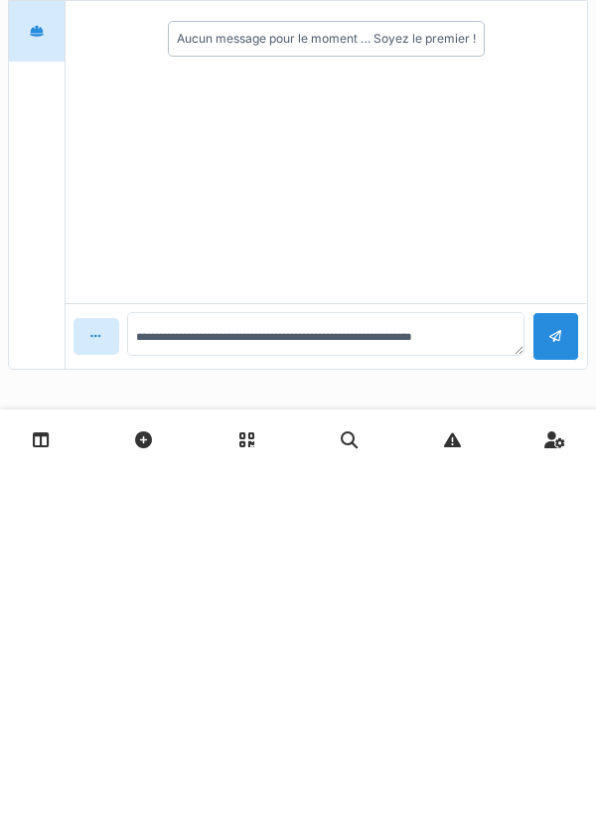
click at [547, 696] on div at bounding box center [556, 686] width 47 height 49
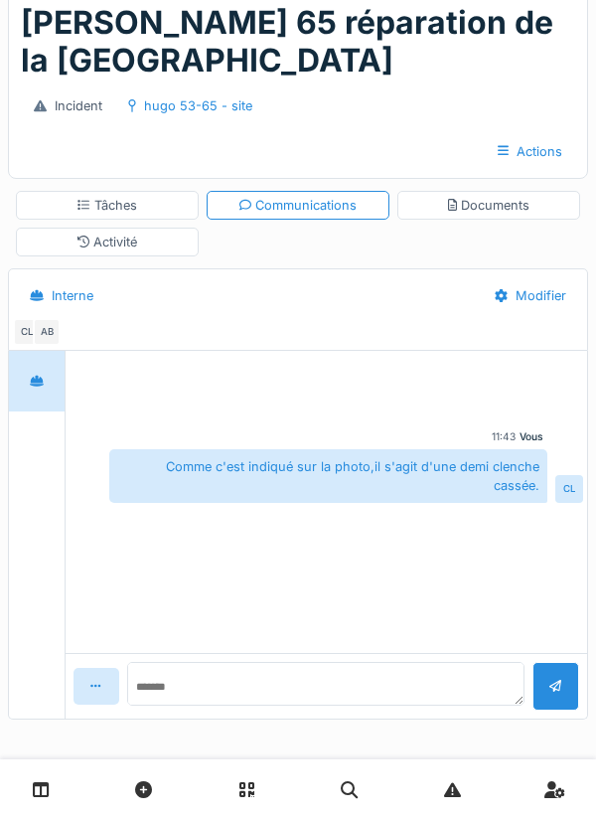
click at [133, 208] on div "Tâches" at bounding box center [108, 205] width 60 height 19
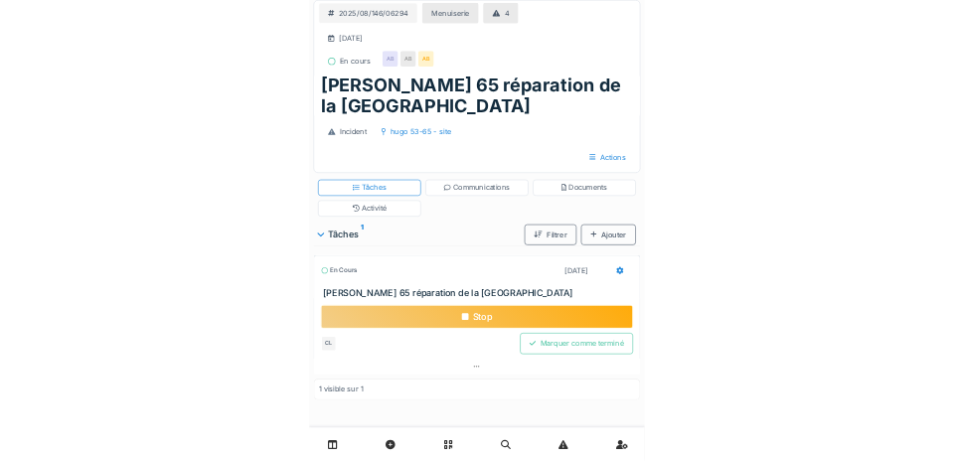
scroll to position [0, 0]
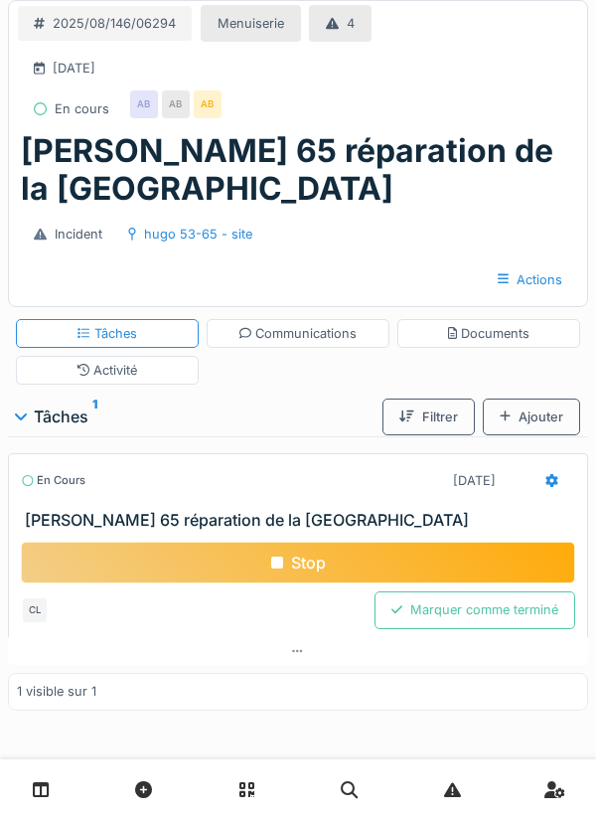
click at [551, 485] on icon at bounding box center [553, 480] width 12 height 13
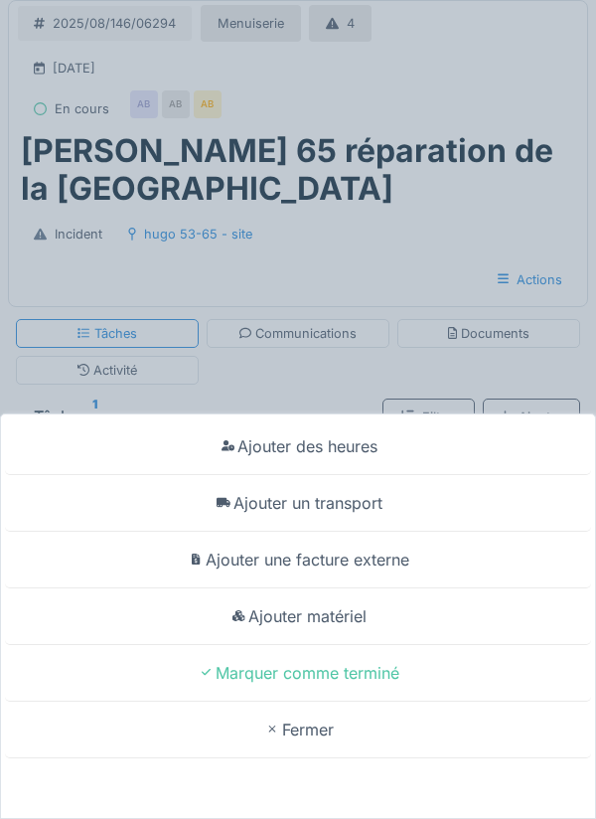
click at [349, 512] on div "Ajouter un transport" at bounding box center [298, 503] width 586 height 57
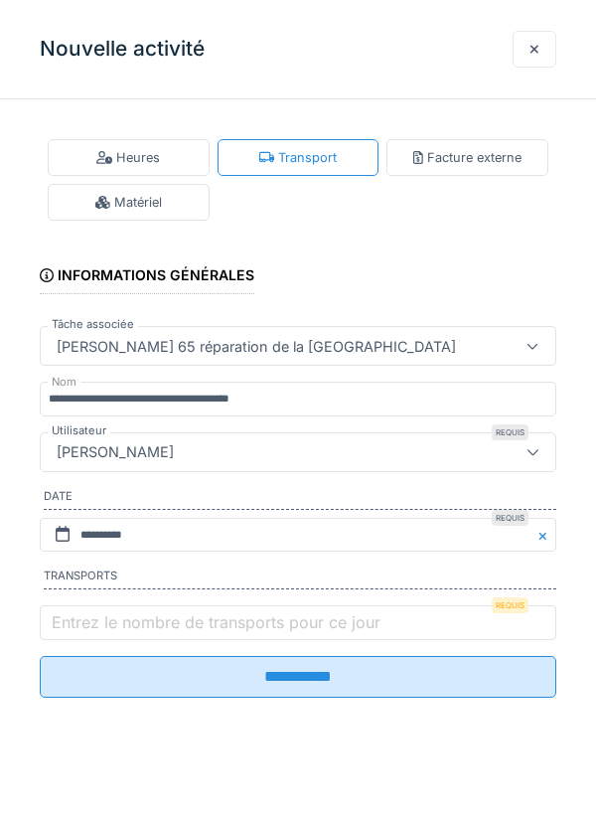
click at [139, 617] on label "Entrez le nombre de transports pour ce jour" at bounding box center [216, 622] width 337 height 24
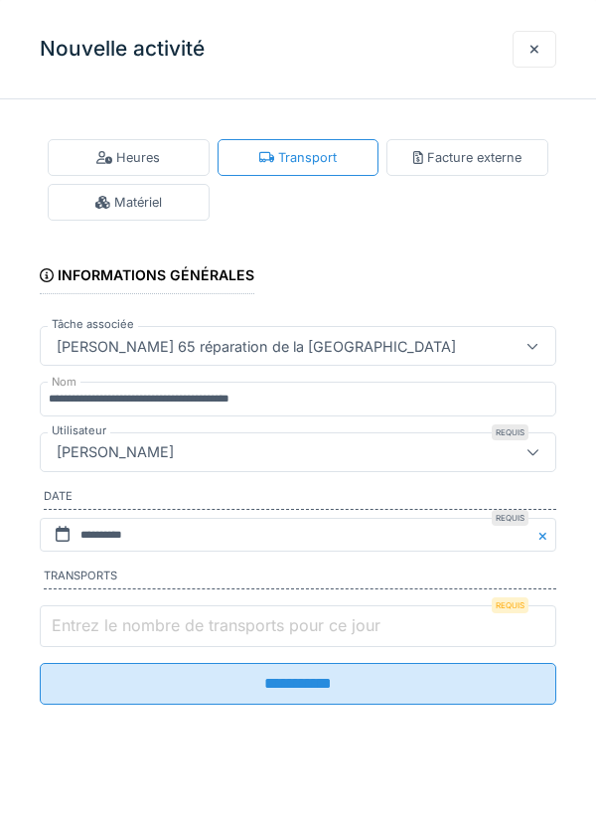
click at [139, 617] on input "Entrez le nombre de transports pour ce jour" at bounding box center [298, 626] width 517 height 42
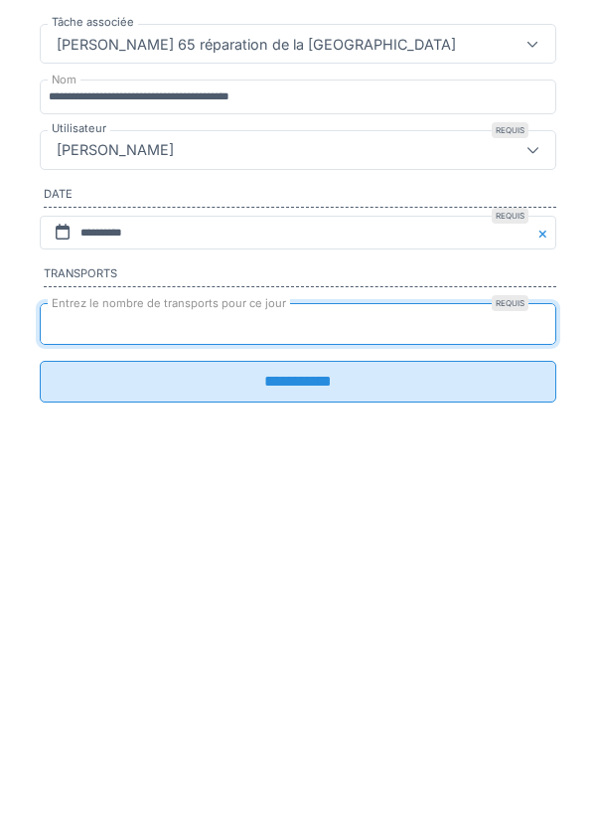
type input "*"
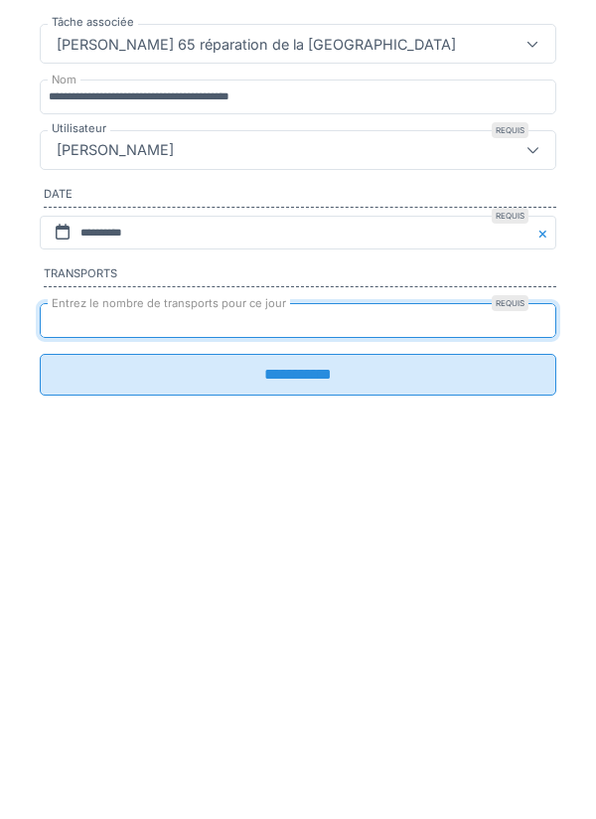
click at [268, 691] on input "**********" at bounding box center [298, 677] width 517 height 42
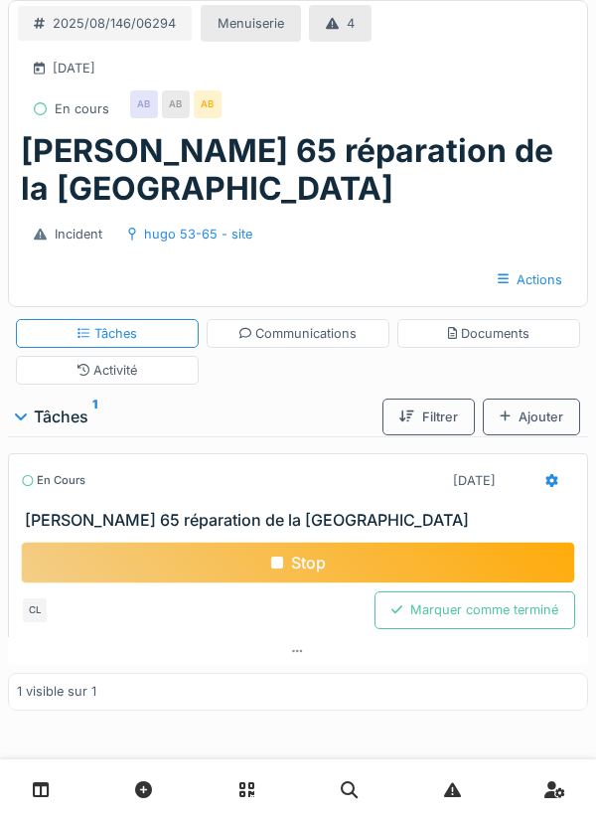
click at [500, 341] on div "Documents" at bounding box center [489, 333] width 82 height 19
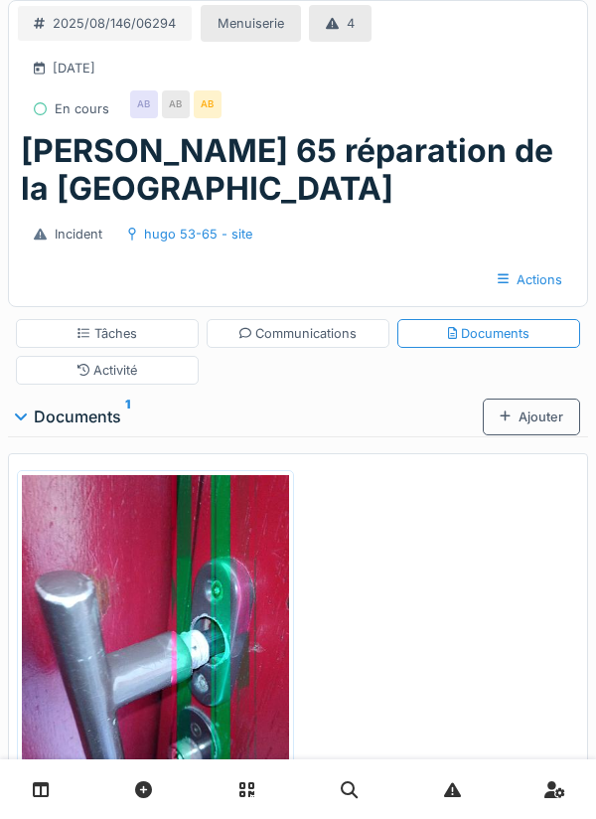
click at [291, 346] on div "Communications" at bounding box center [298, 333] width 183 height 29
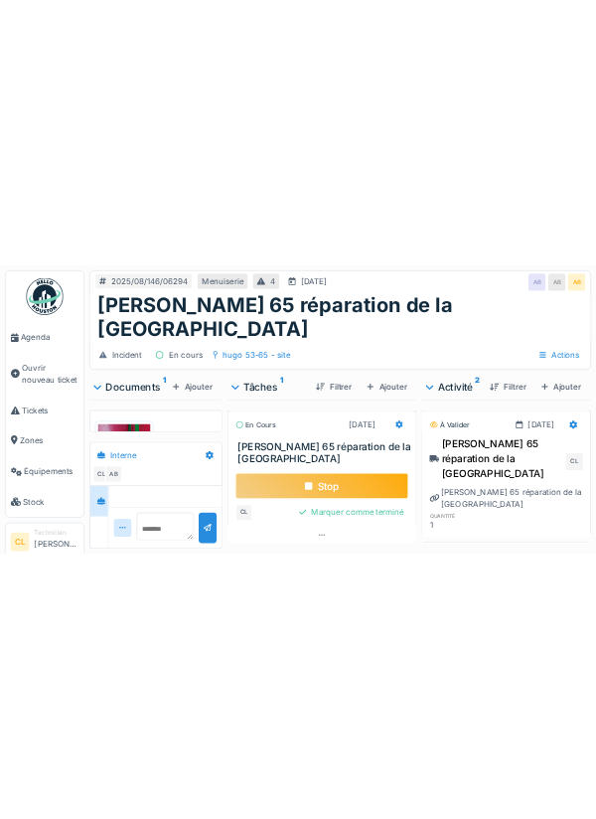
scroll to position [136, 0]
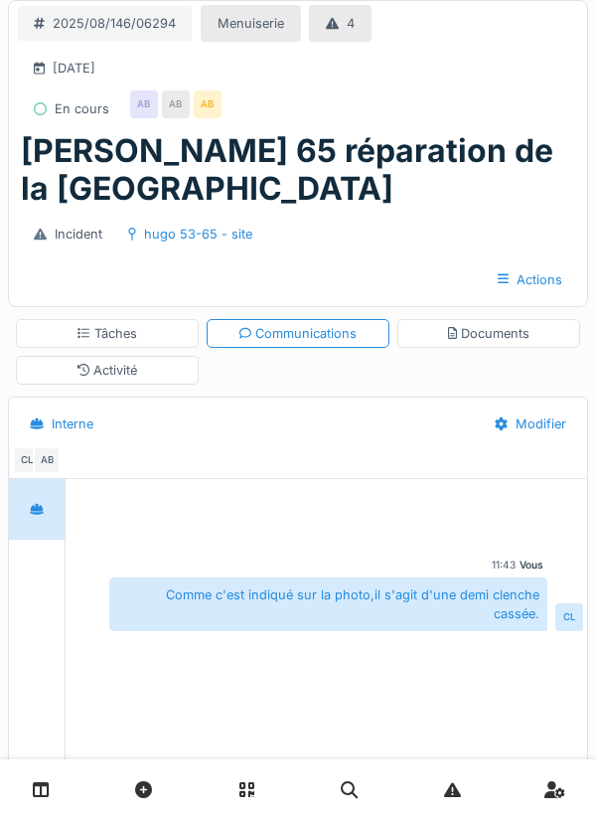
click at [134, 340] on div "Tâches" at bounding box center [108, 333] width 60 height 19
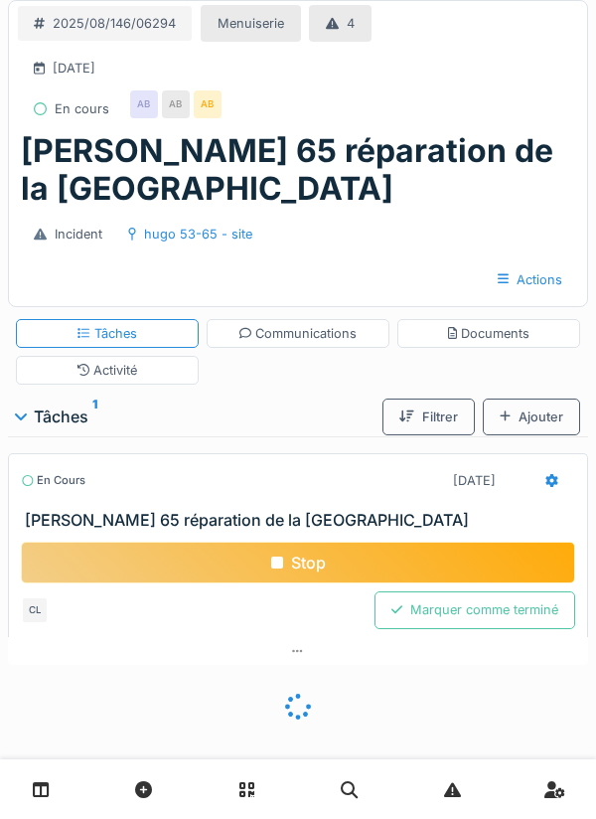
click at [316, 557] on div "Stop" at bounding box center [298, 563] width 555 height 42
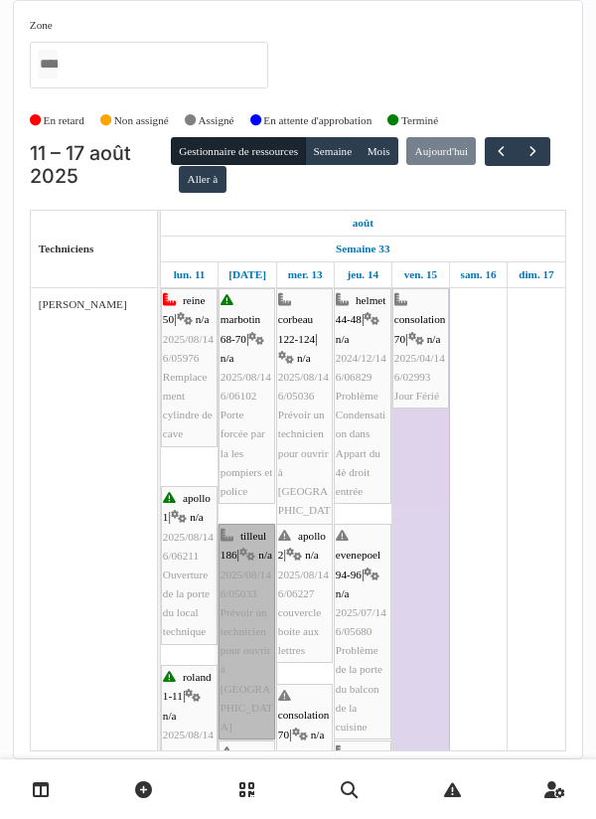
click at [244, 597] on link "tilleul 186 | n/a 2025/08/146/05033 Prévoir un technicien pour ouvrir à [GEOGRA…" at bounding box center [247, 632] width 57 height 216
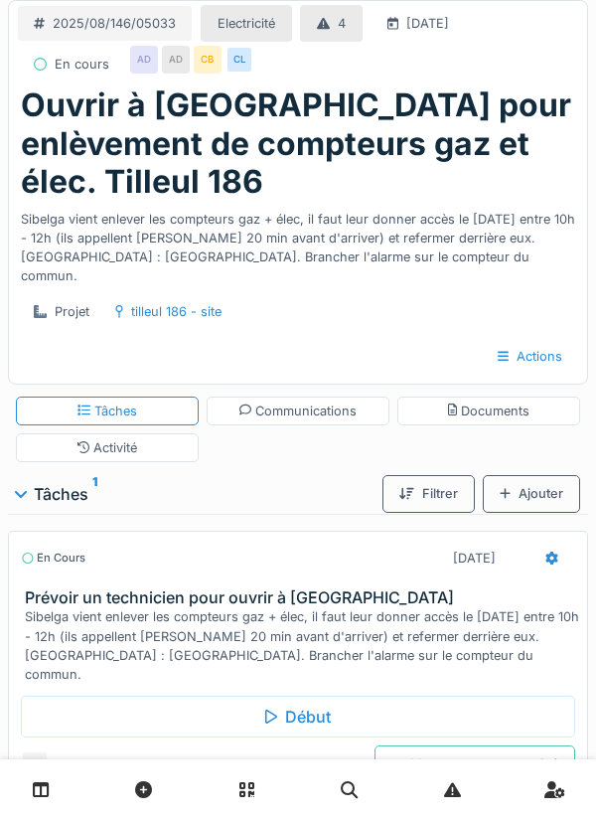
click at [293, 726] on div "Début" at bounding box center [298, 717] width 555 height 42
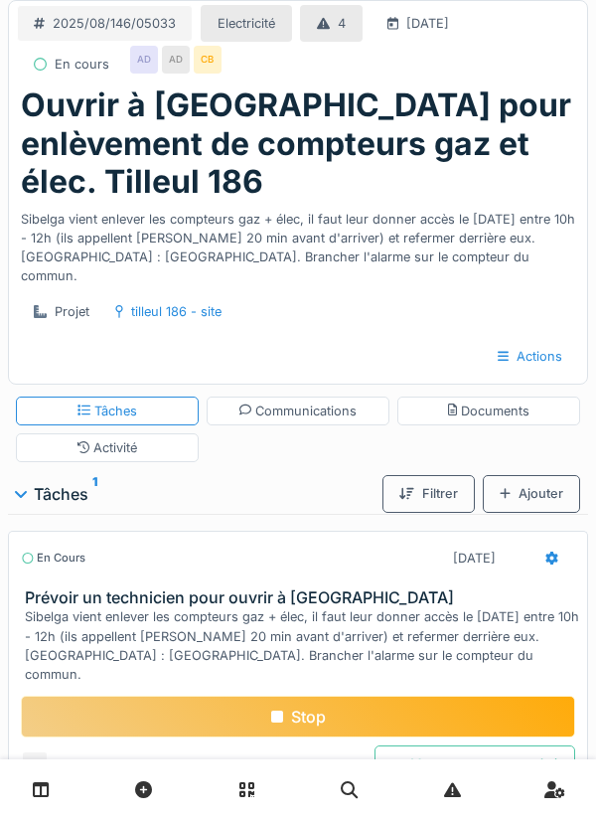
click at [312, 420] on div "Communications" at bounding box center [299, 411] width 118 height 19
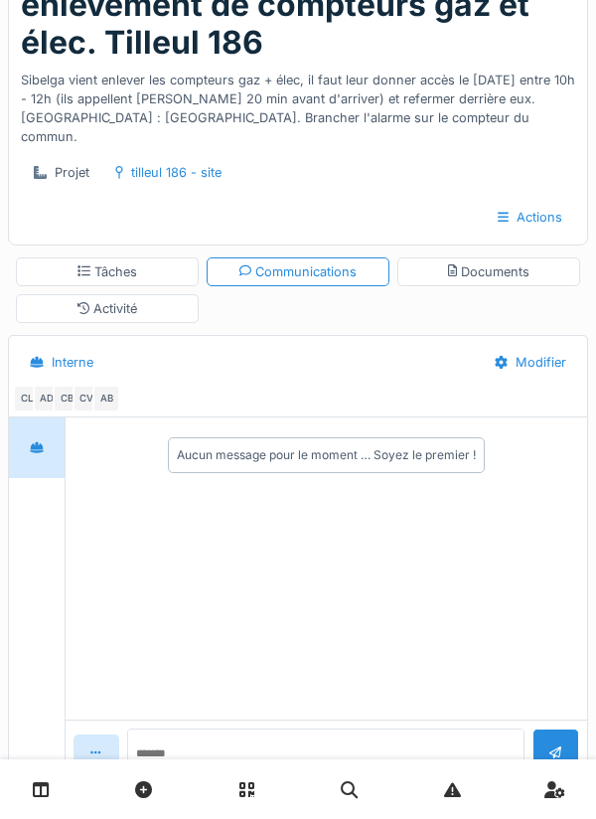
scroll to position [140, 0]
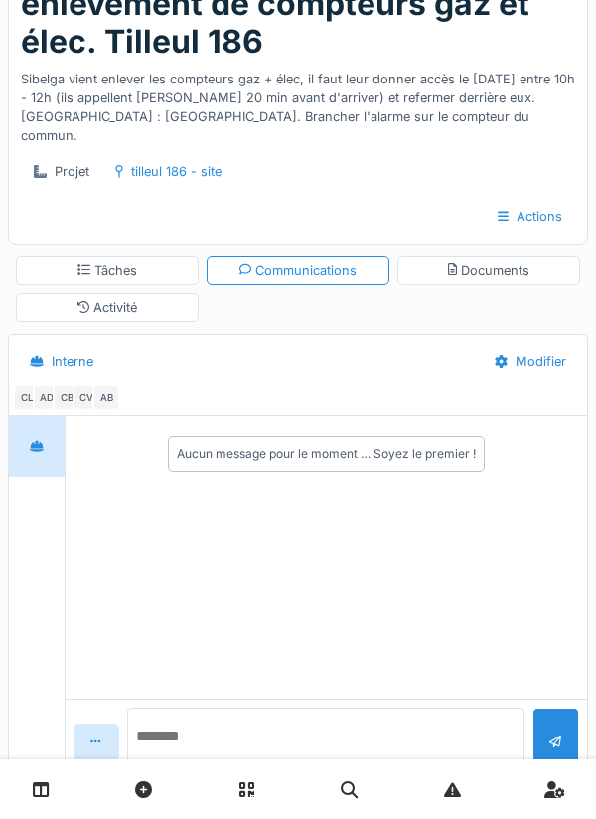
click at [199, 771] on textarea at bounding box center [326, 740] width 399 height 64
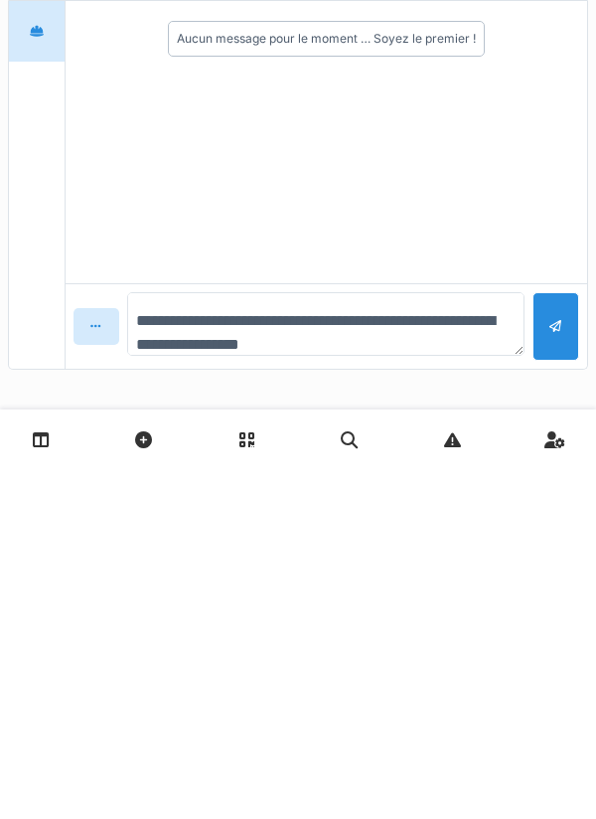
scroll to position [232, 0]
type textarea "**********"
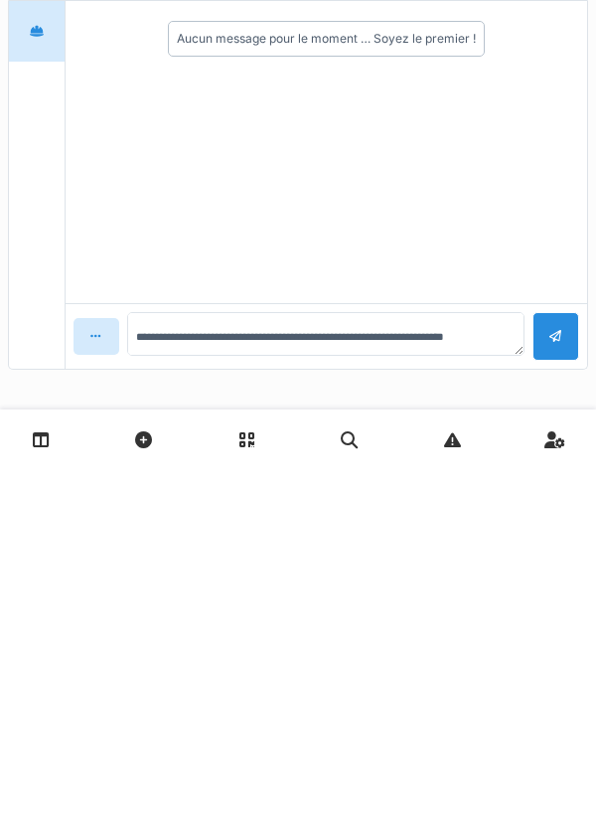
click at [558, 685] on div at bounding box center [556, 686] width 13 height 19
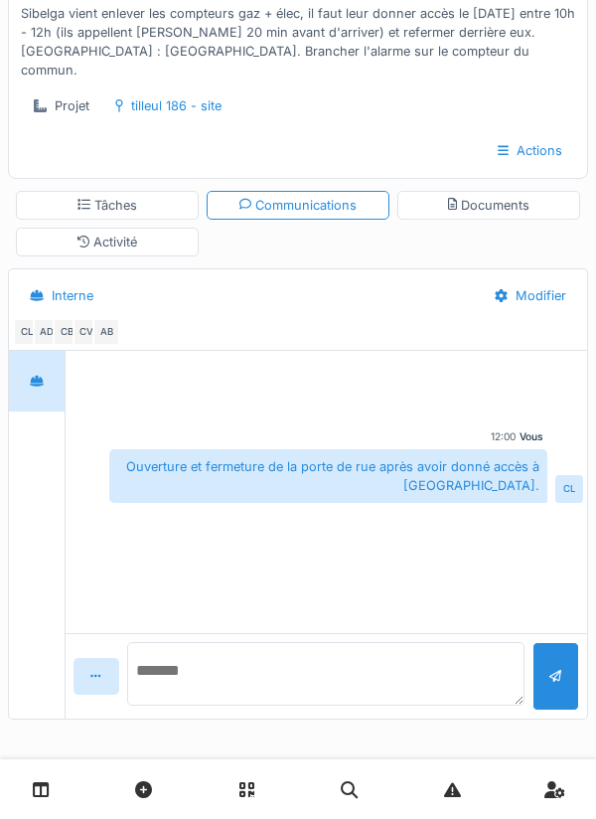
click at [231, 682] on textarea at bounding box center [326, 674] width 399 height 64
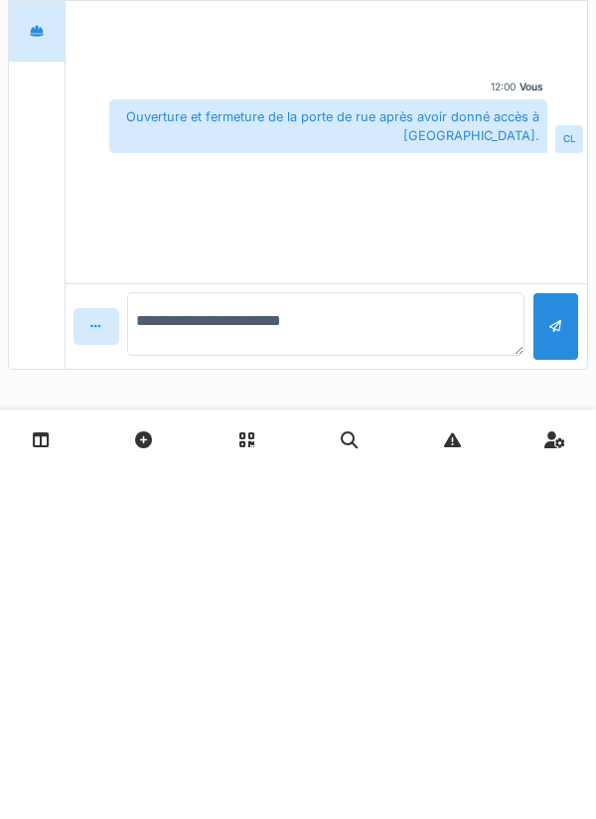
type textarea "**********"
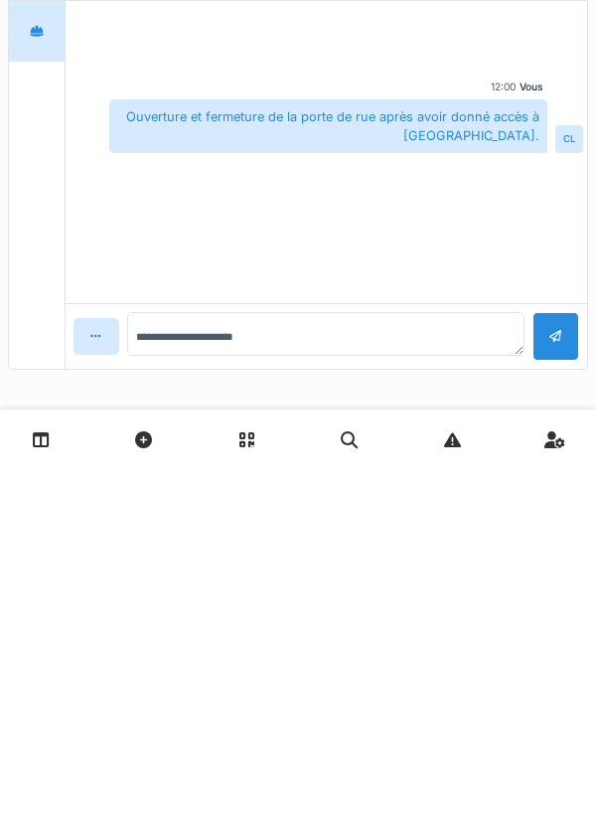
click at [571, 674] on div at bounding box center [556, 686] width 47 height 49
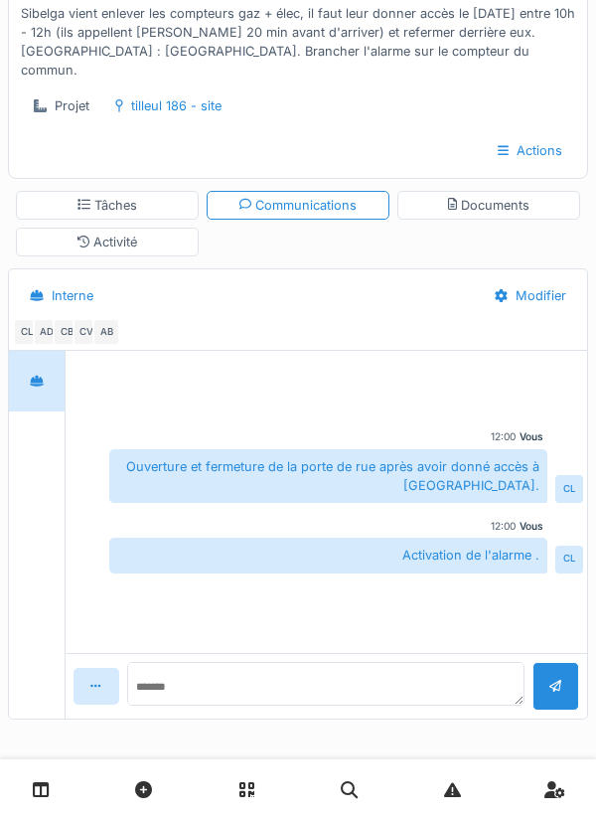
click at [108, 206] on div "Tâches" at bounding box center [108, 205] width 60 height 19
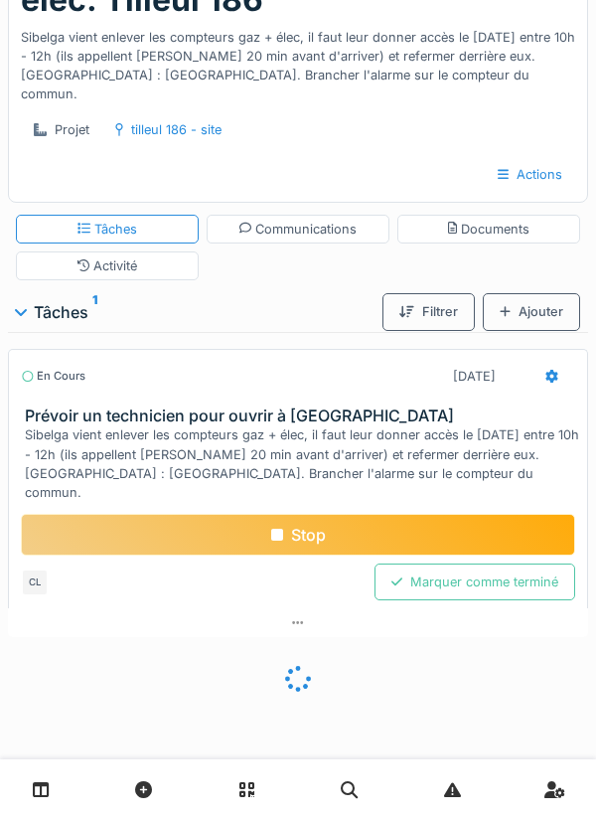
scroll to position [160, 0]
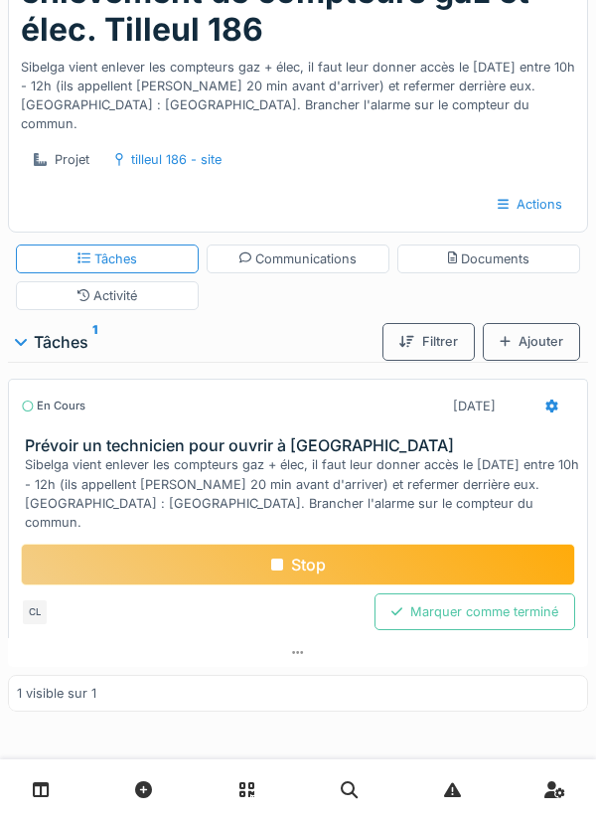
click at [308, 559] on div "Stop" at bounding box center [298, 565] width 555 height 42
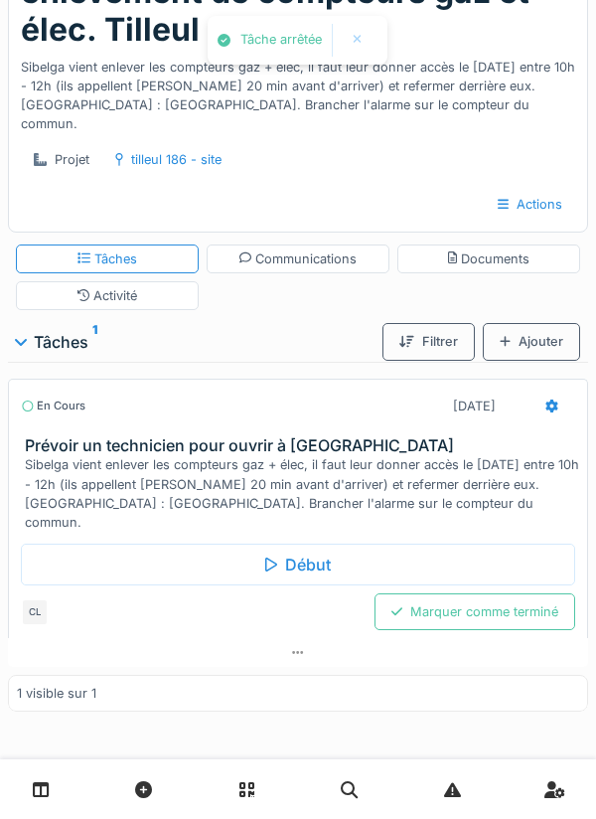
click at [545, 416] on div at bounding box center [552, 406] width 47 height 37
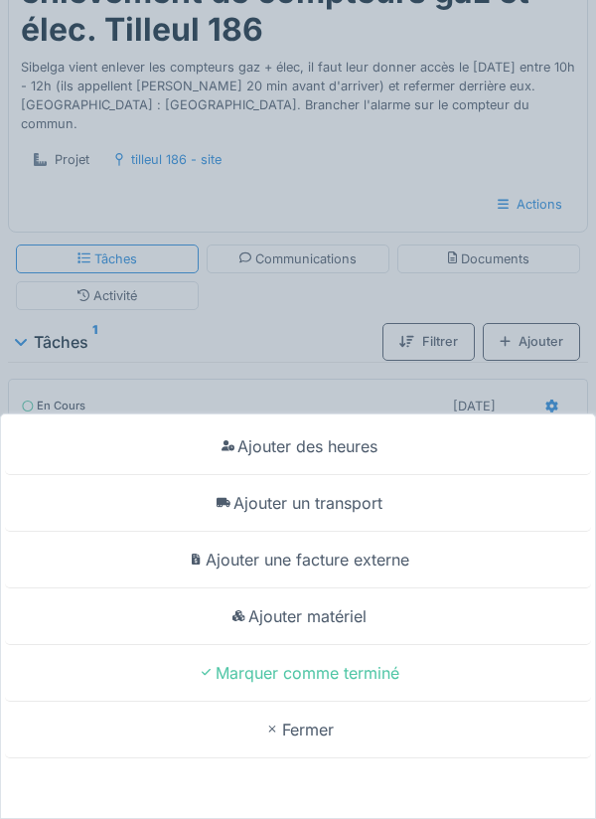
click at [361, 509] on div "Ajouter un transport" at bounding box center [298, 503] width 586 height 57
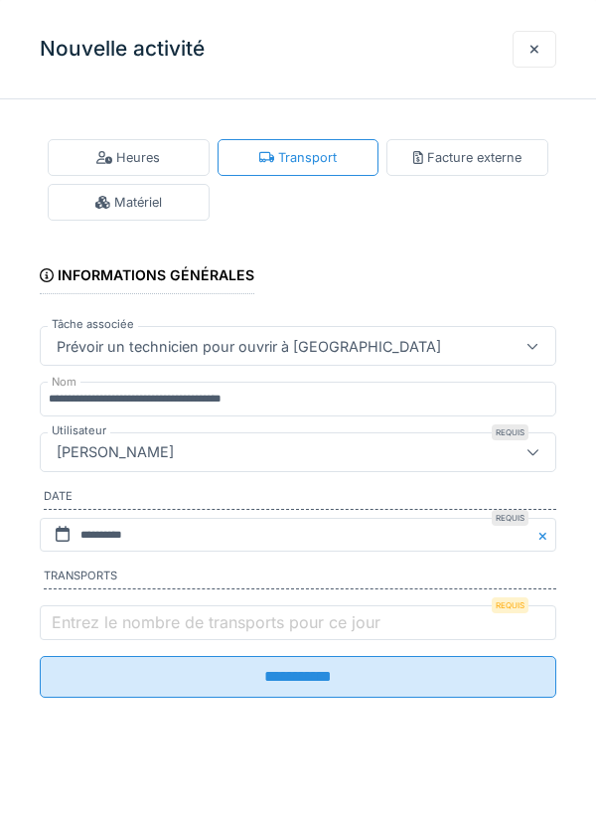
click at [379, 245] on fieldset "**********" at bounding box center [298, 414] width 517 height 598
click at [533, 57] on div at bounding box center [535, 49] width 10 height 19
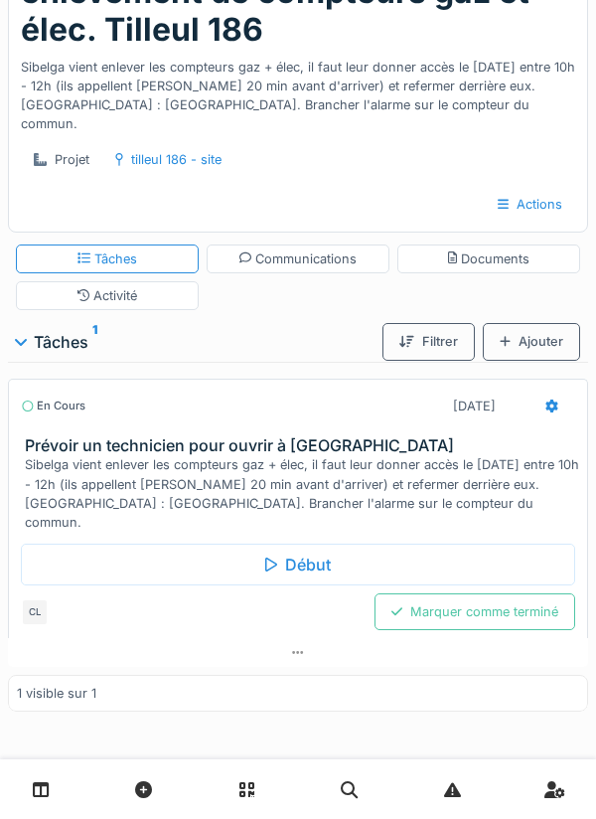
click at [136, 305] on div "Activité" at bounding box center [108, 295] width 61 height 19
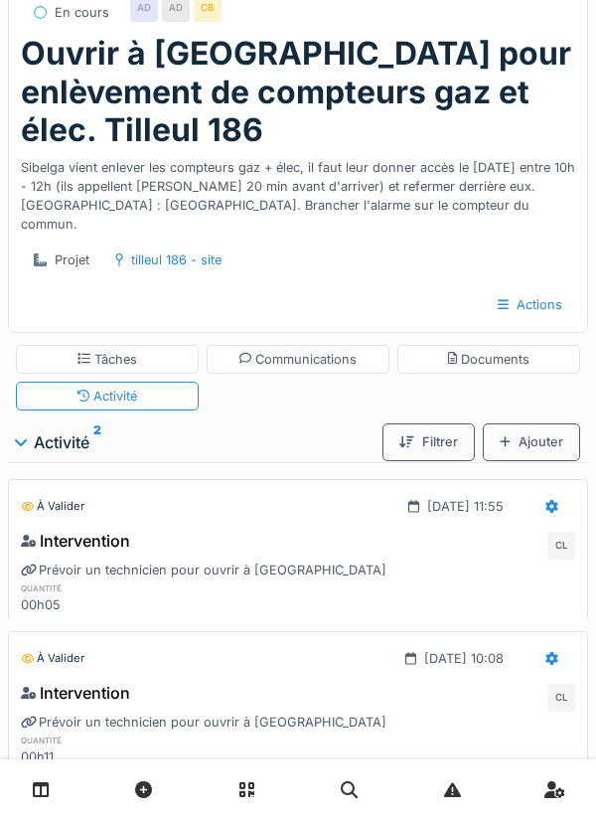
scroll to position [0, 0]
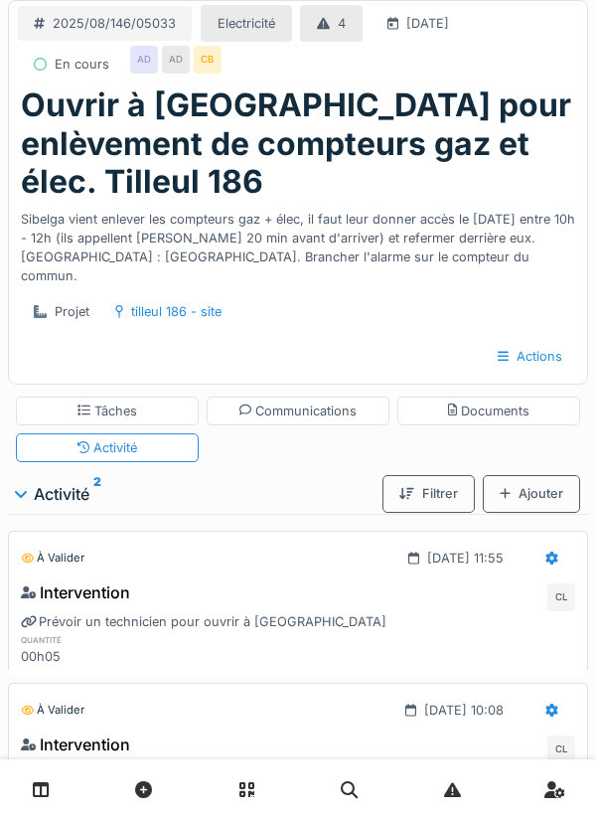
click at [143, 425] on div "Tâches" at bounding box center [107, 411] width 183 height 29
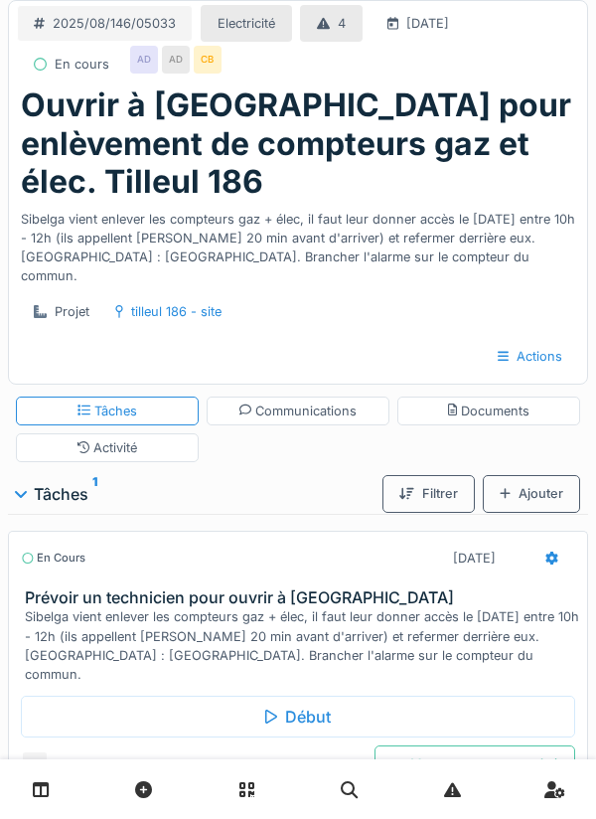
click at [549, 565] on icon at bounding box center [552, 558] width 13 height 13
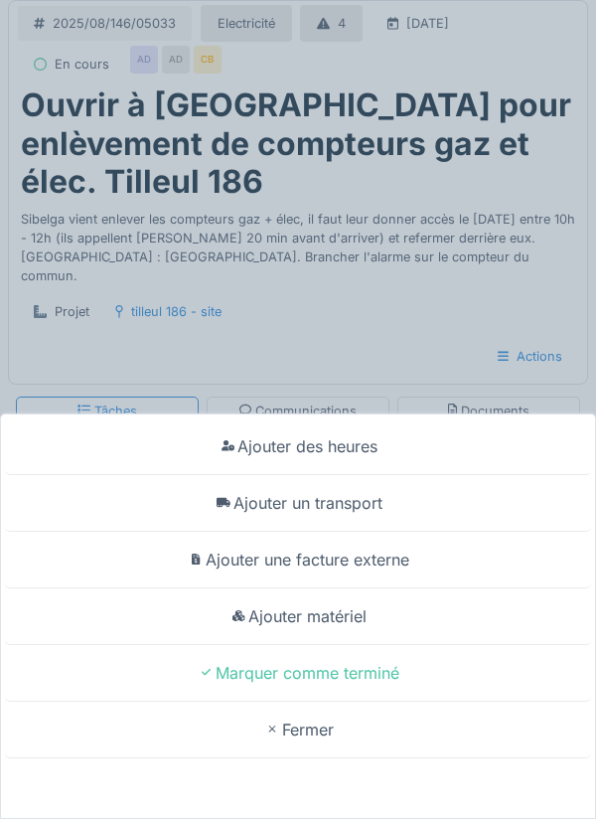
click at [361, 513] on div "Ajouter un transport" at bounding box center [298, 503] width 586 height 57
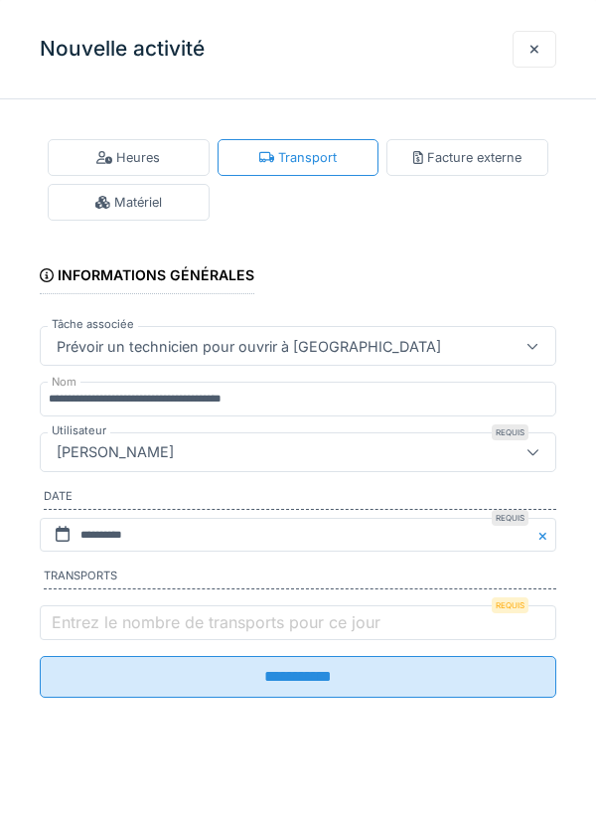
click at [104, 632] on label "Entrez le nombre de transports pour ce jour" at bounding box center [216, 622] width 337 height 24
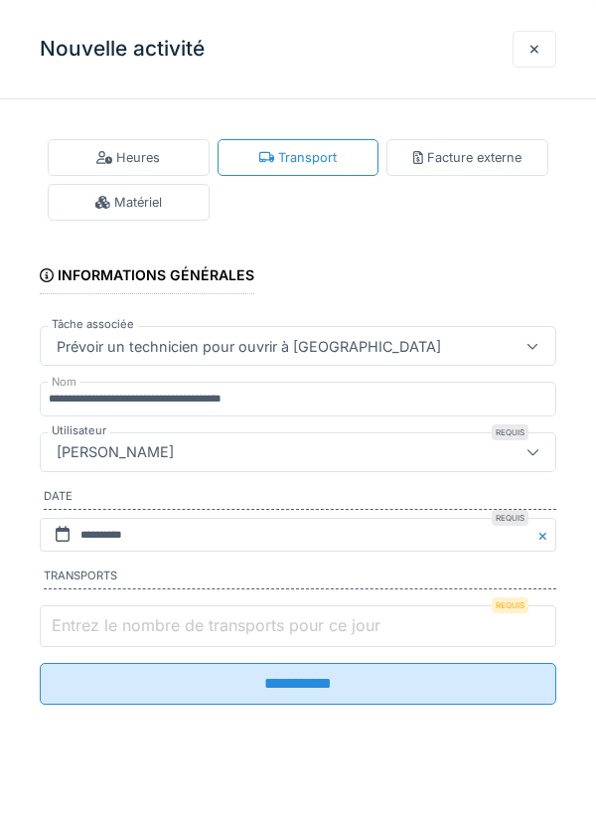
click at [104, 632] on input "Entrez le nombre de transports pour ce jour" at bounding box center [298, 626] width 517 height 42
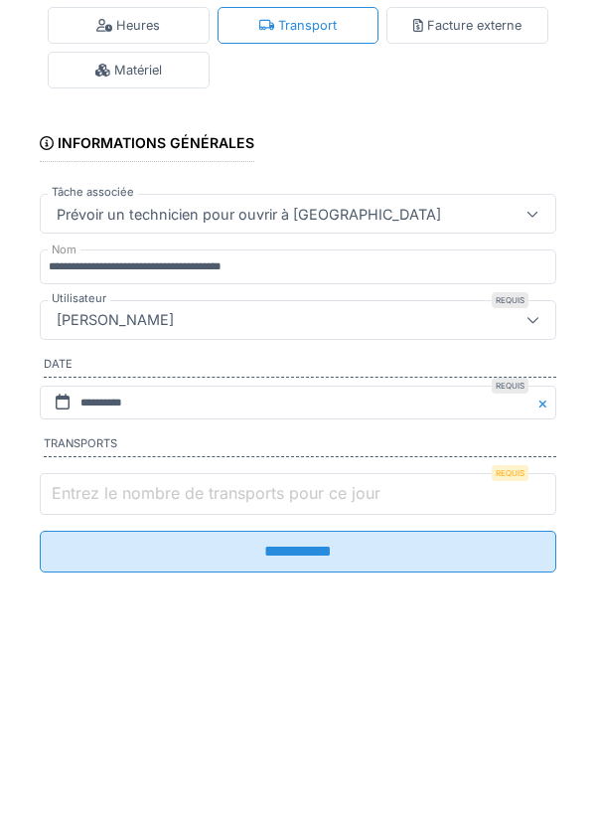
scroll to position [72, 0]
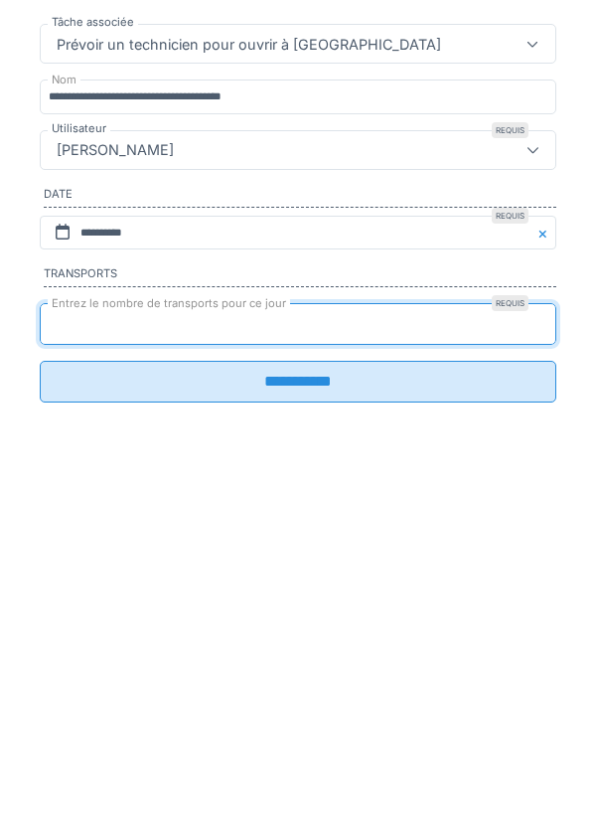
type input "*"
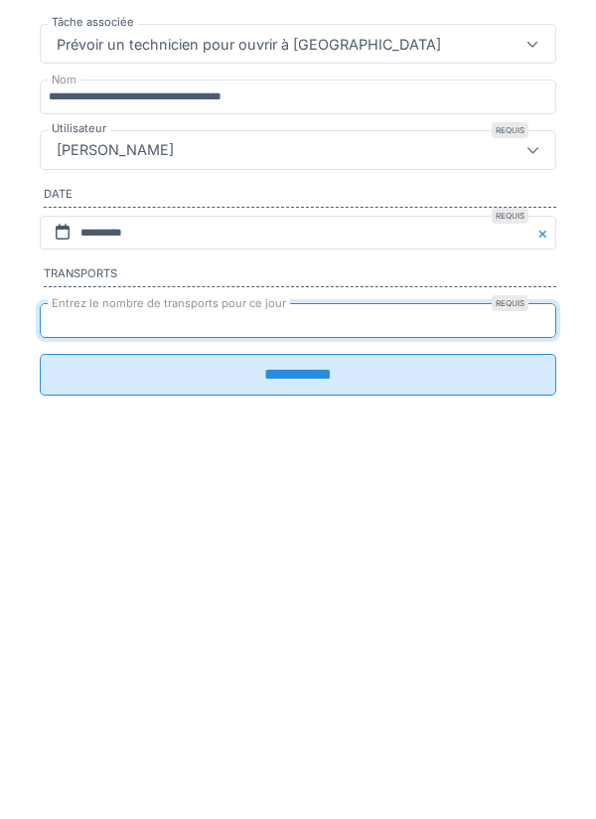
click at [285, 685] on input "**********" at bounding box center [298, 677] width 517 height 42
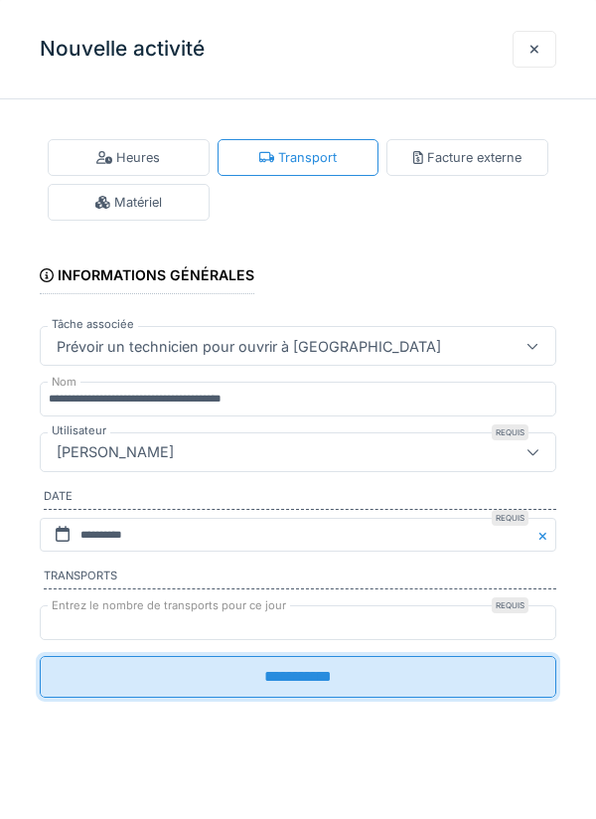
click at [325, 681] on input "**********" at bounding box center [298, 677] width 517 height 42
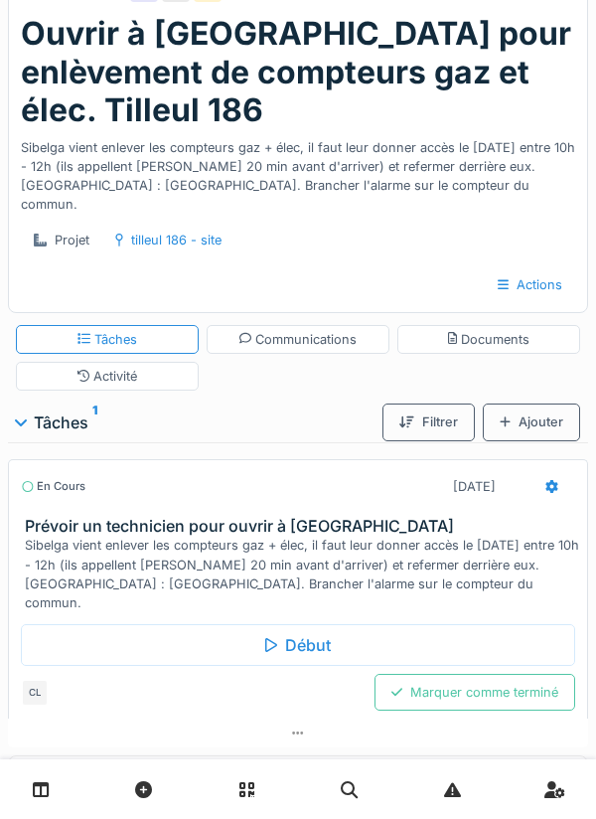
click at [487, 706] on div "Marquer comme terminé" at bounding box center [475, 692] width 201 height 37
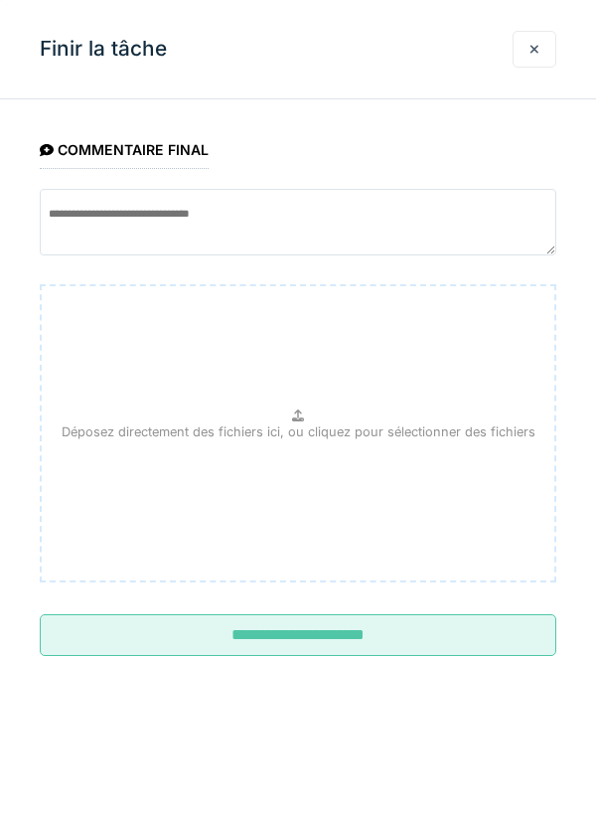
click at [330, 630] on input "**********" at bounding box center [298, 635] width 517 height 42
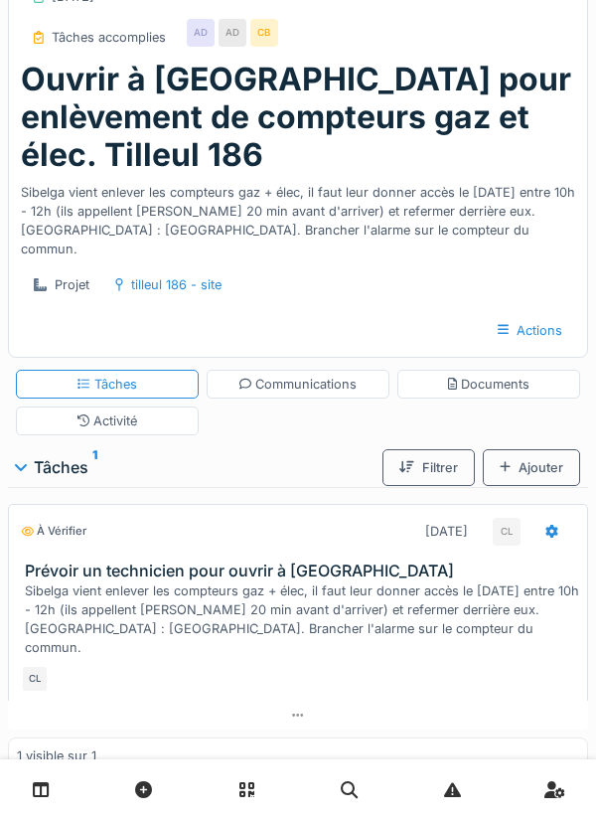
click at [144, 407] on div "Activité" at bounding box center [107, 421] width 183 height 29
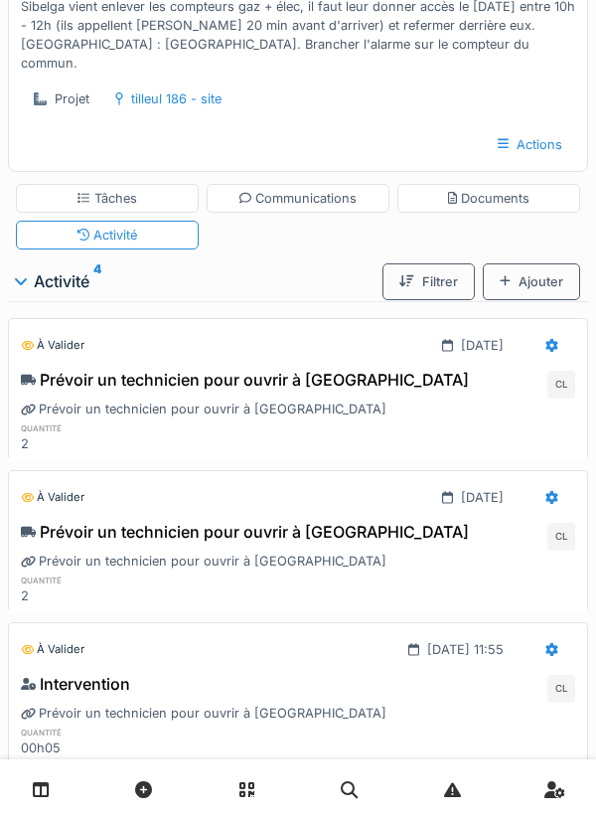
scroll to position [268, 0]
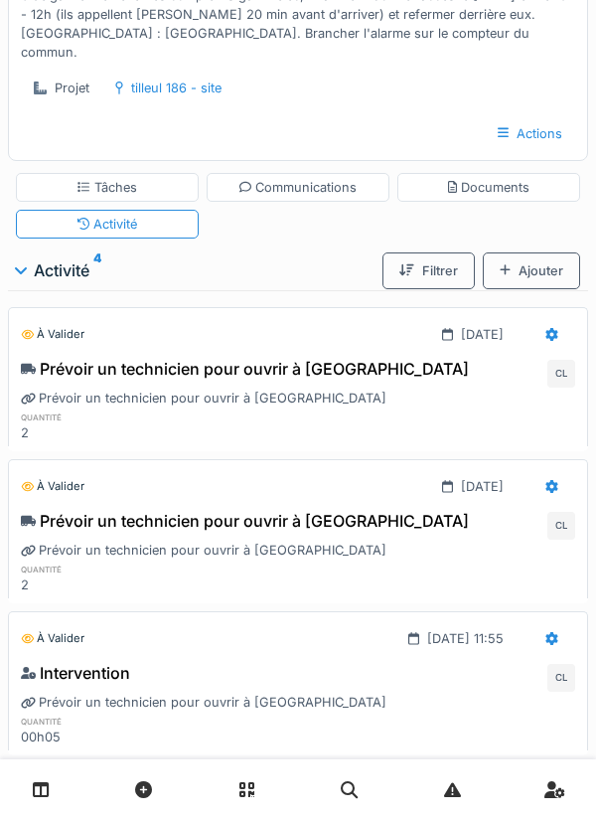
click at [546, 328] on icon at bounding box center [552, 334] width 13 height 13
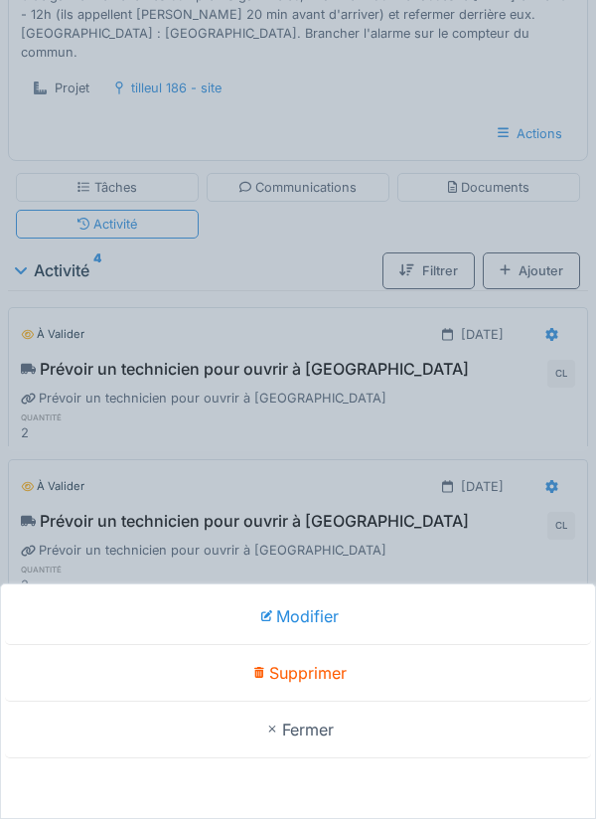
click at [327, 702] on div "Supprimer" at bounding box center [298, 673] width 586 height 57
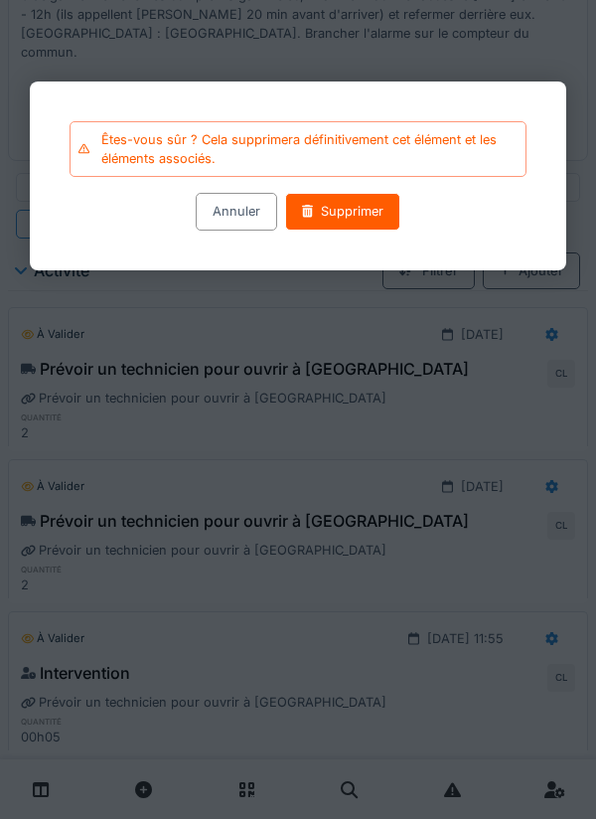
click at [351, 220] on div "Supprimer" at bounding box center [342, 212] width 115 height 37
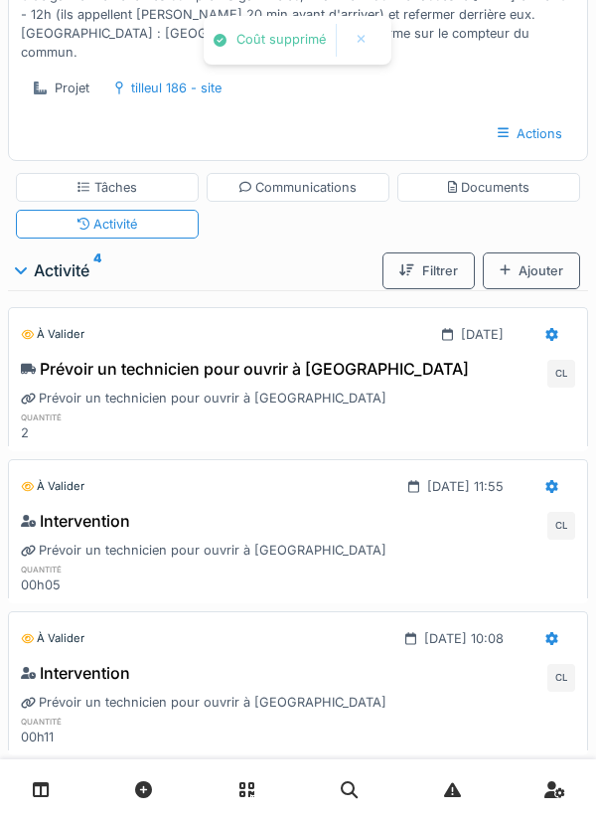
scroll to position [243, 0]
